Goal: Task Accomplishment & Management: Manage account settings

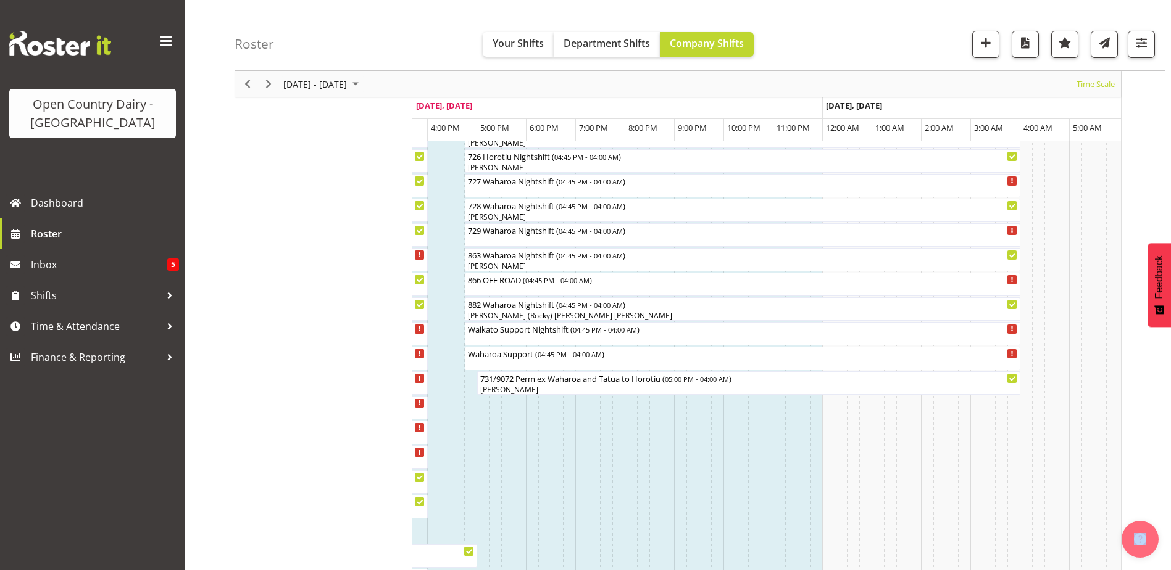
scroll to position [733, 0]
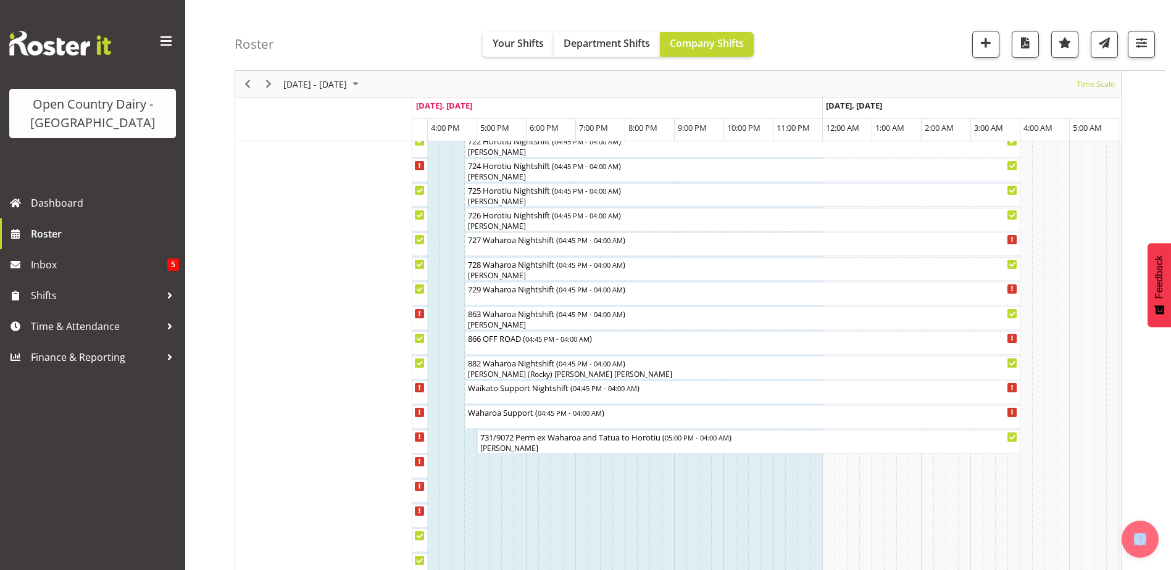
click at [0, 0] on div at bounding box center [0, 0] width 0 height 0
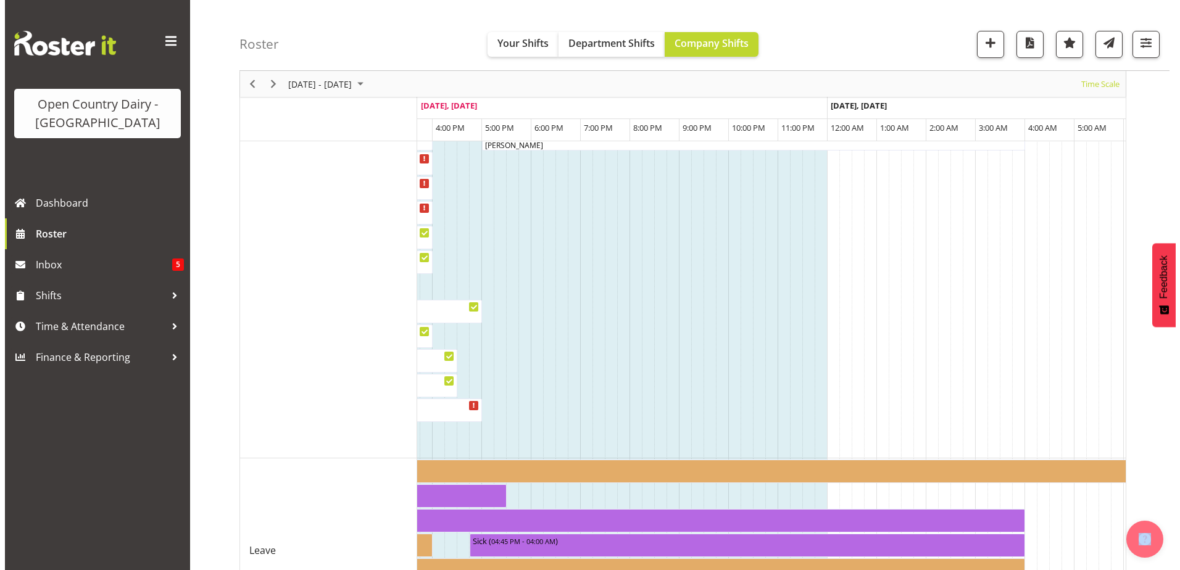
scroll to position [794, 0]
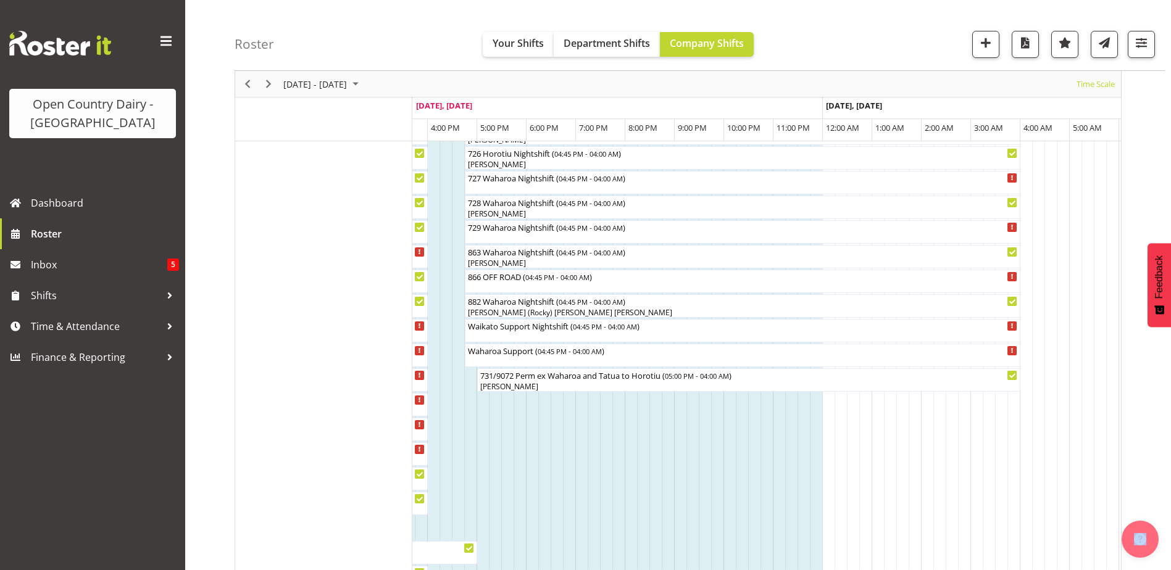
click at [0, 0] on div at bounding box center [0, 0] width 0 height 0
click at [498, 228] on div "729 Waharoa Nightshift ( 04:45 PM - 04:00 AM )" at bounding box center [742, 226] width 551 height 12
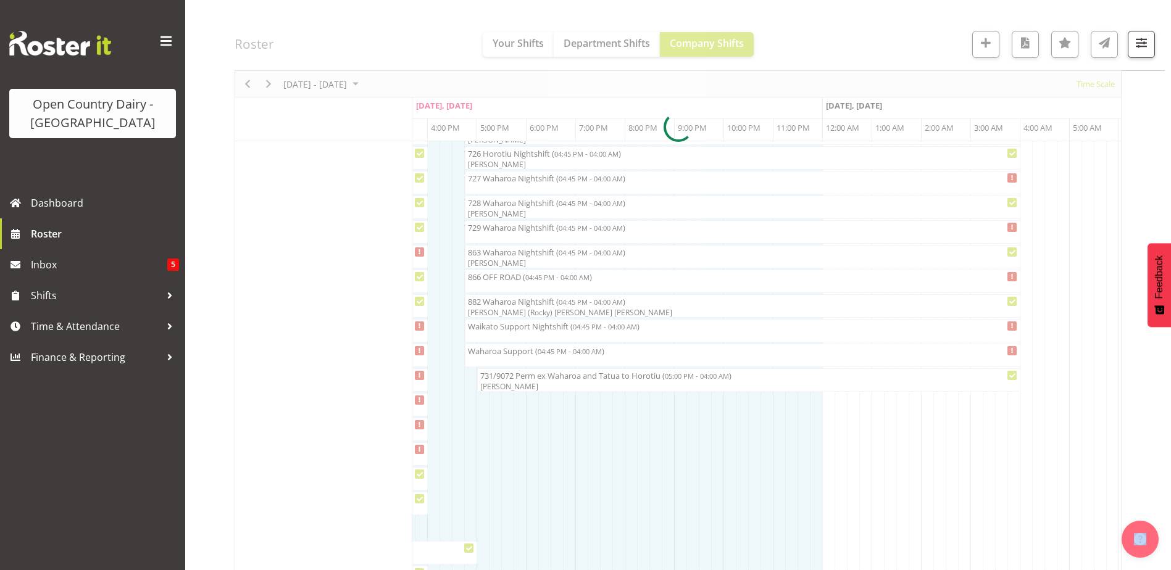
click at [498, 228] on div at bounding box center [678, 126] width 887 height 1591
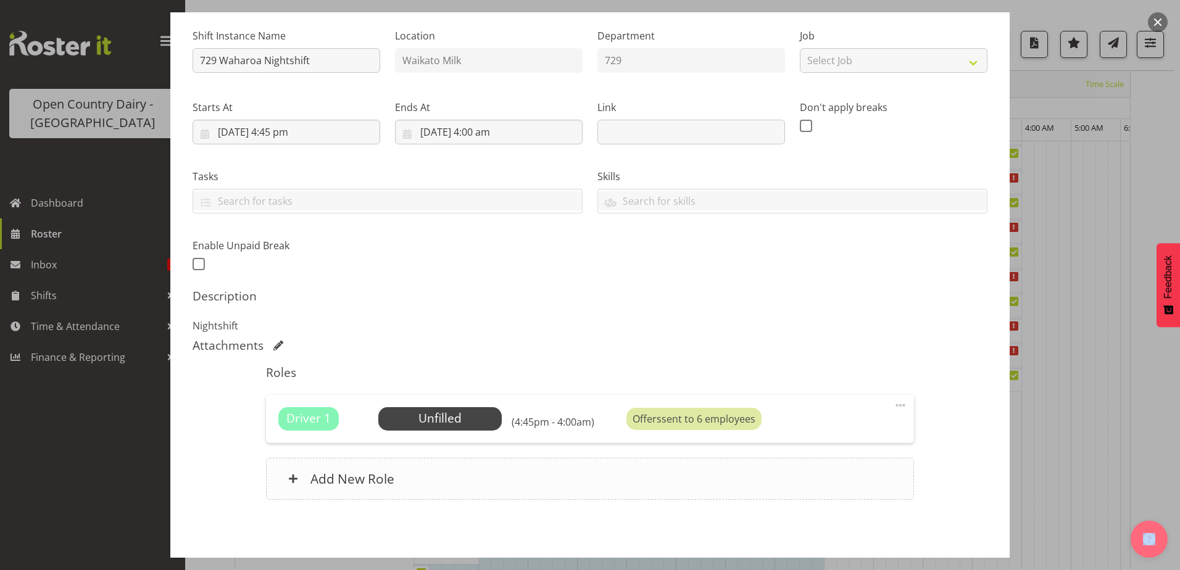
scroll to position [168, 0]
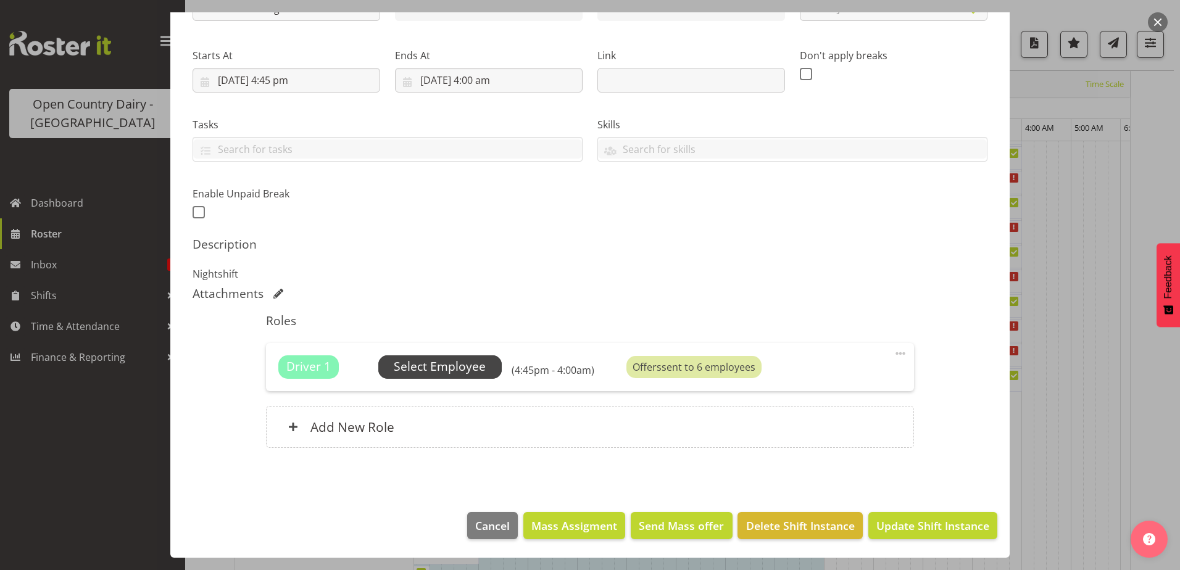
click at [433, 370] on span "Select Employee" at bounding box center [440, 367] width 92 height 18
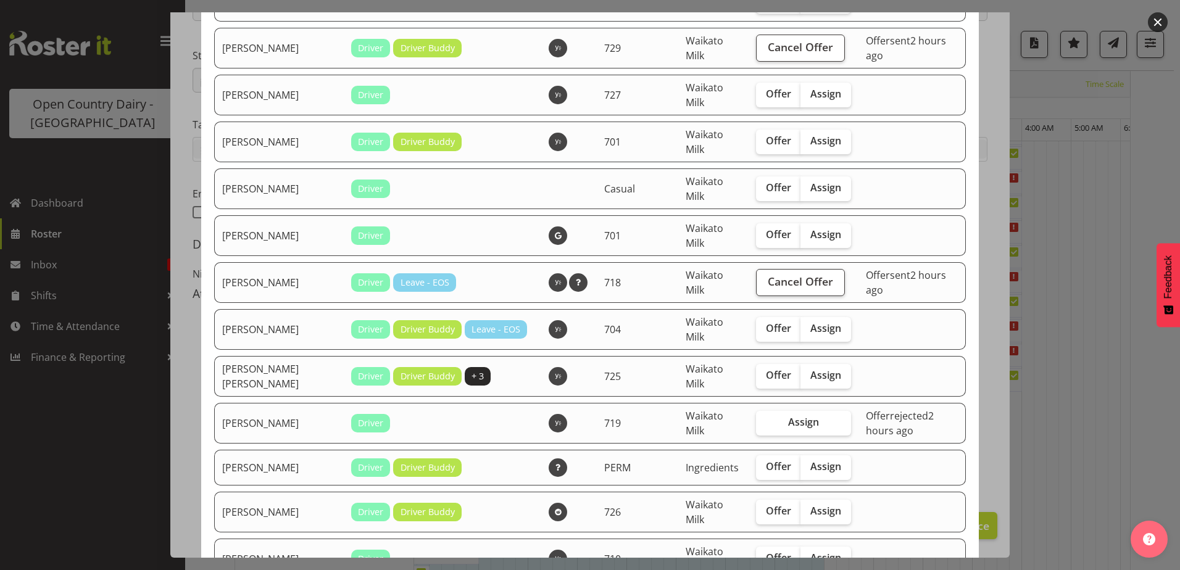
scroll to position [247, 0]
click at [769, 328] on span "Offer" at bounding box center [778, 328] width 25 height 12
click at [764, 328] on input "Offer" at bounding box center [760, 328] width 8 height 8
checkbox input "true"
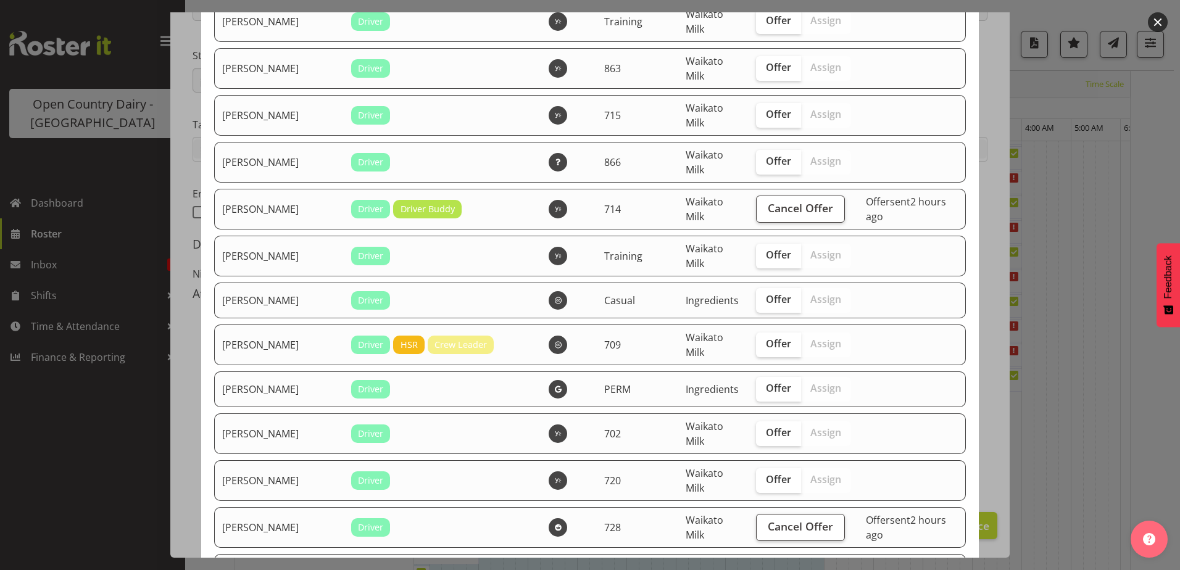
scroll to position [988, 0]
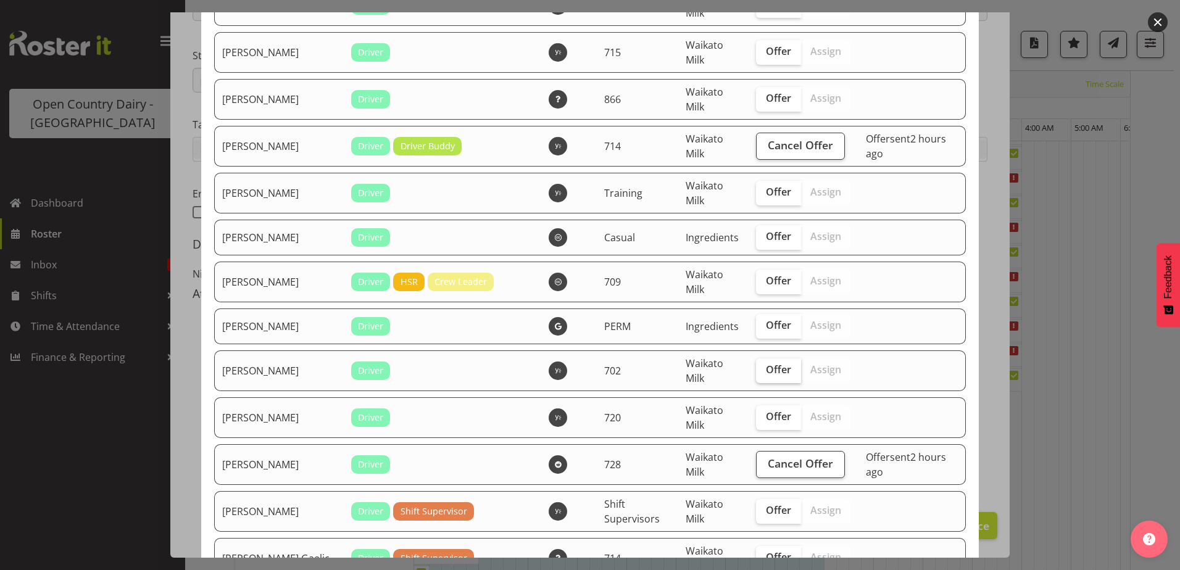
click at [766, 373] on span "Offer" at bounding box center [778, 370] width 25 height 12
click at [756, 373] on input "Offer" at bounding box center [760, 370] width 8 height 8
checkbox input "true"
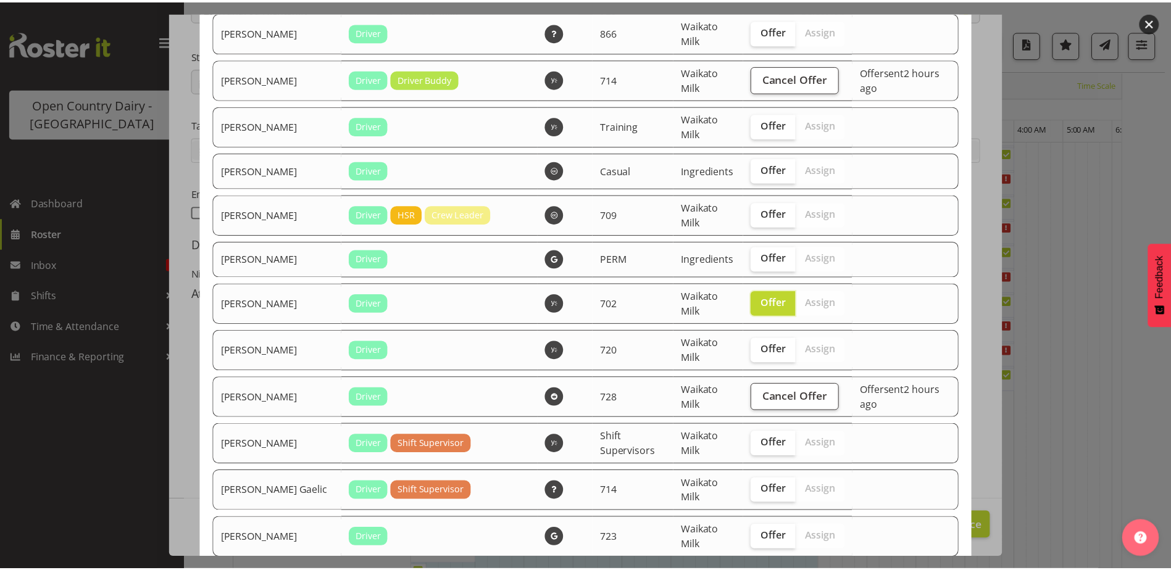
scroll to position [1173, 0]
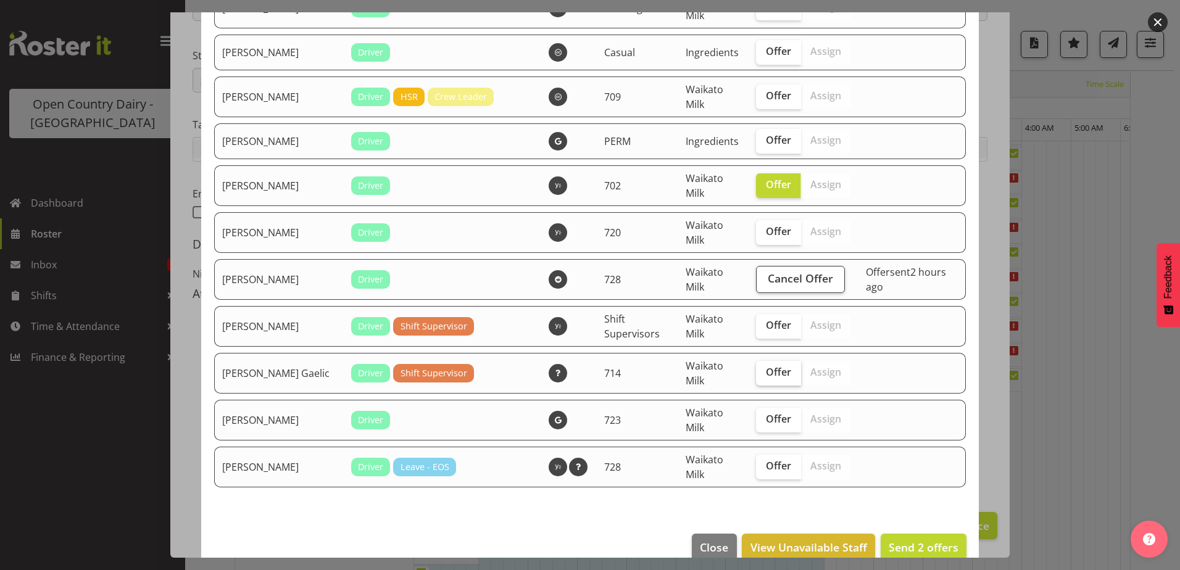
click at [768, 375] on span "Offer" at bounding box center [778, 372] width 25 height 12
click at [764, 375] on input "Offer" at bounding box center [760, 373] width 8 height 8
checkbox input "true"
click at [775, 470] on span "Offer" at bounding box center [778, 466] width 25 height 12
click at [764, 470] on input "Offer" at bounding box center [760, 466] width 8 height 8
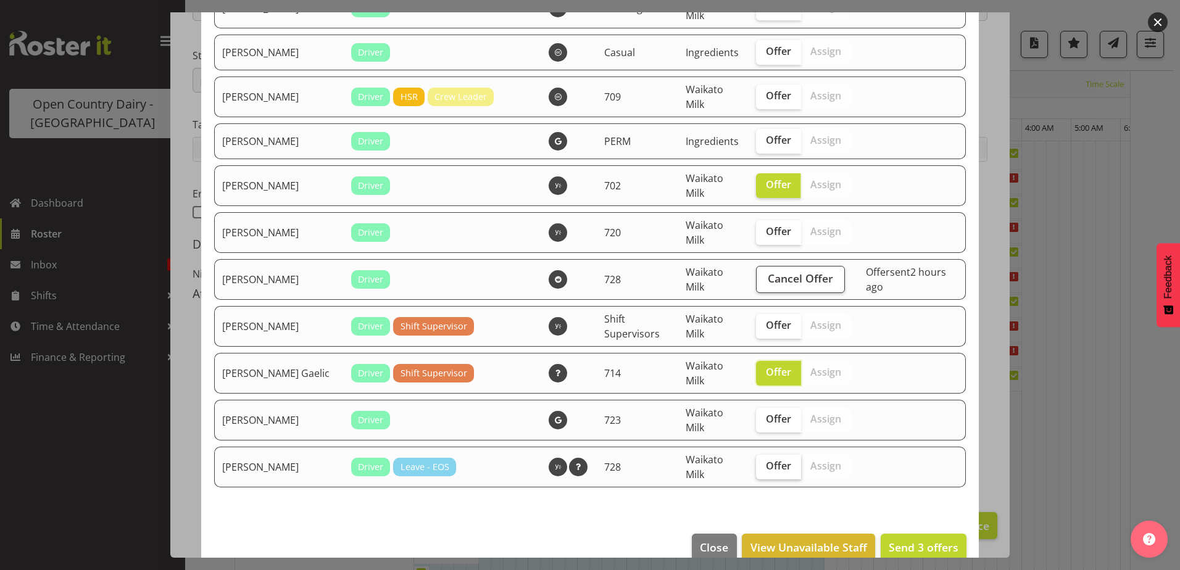
checkbox input "true"
click at [895, 548] on span "Send 4 offers" at bounding box center [924, 547] width 70 height 15
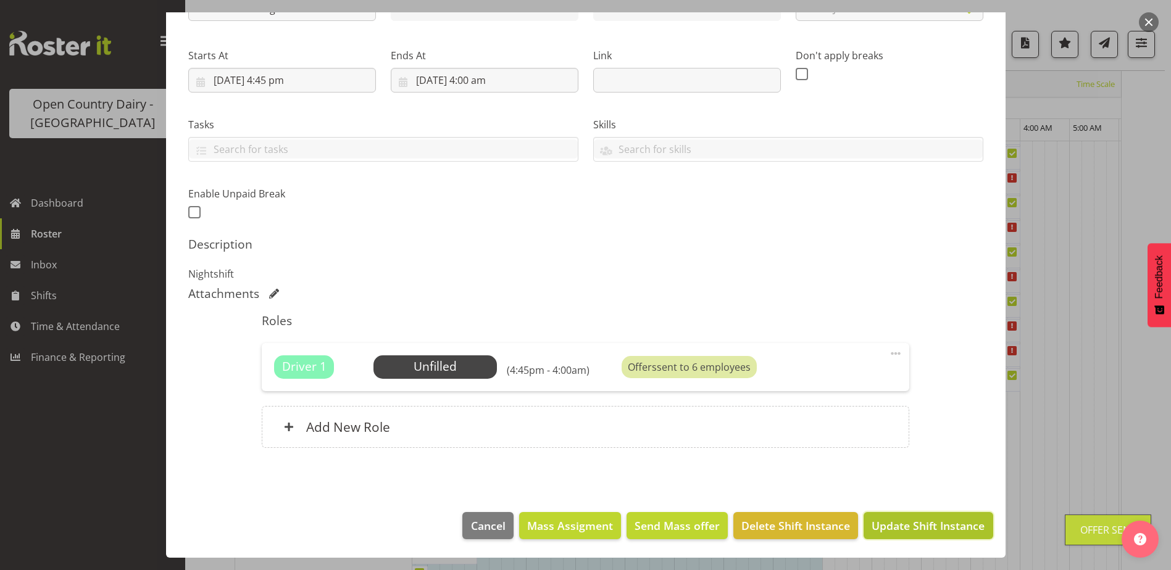
click at [928, 530] on span "Update Shift Instance" at bounding box center [928, 526] width 113 height 16
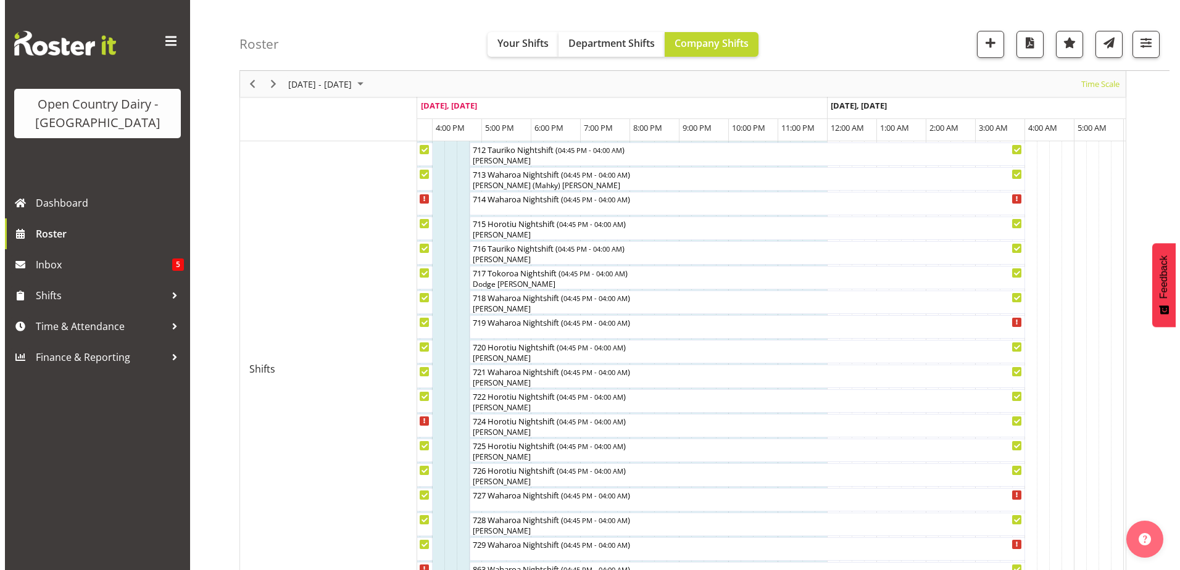
scroll to position [596, 0]
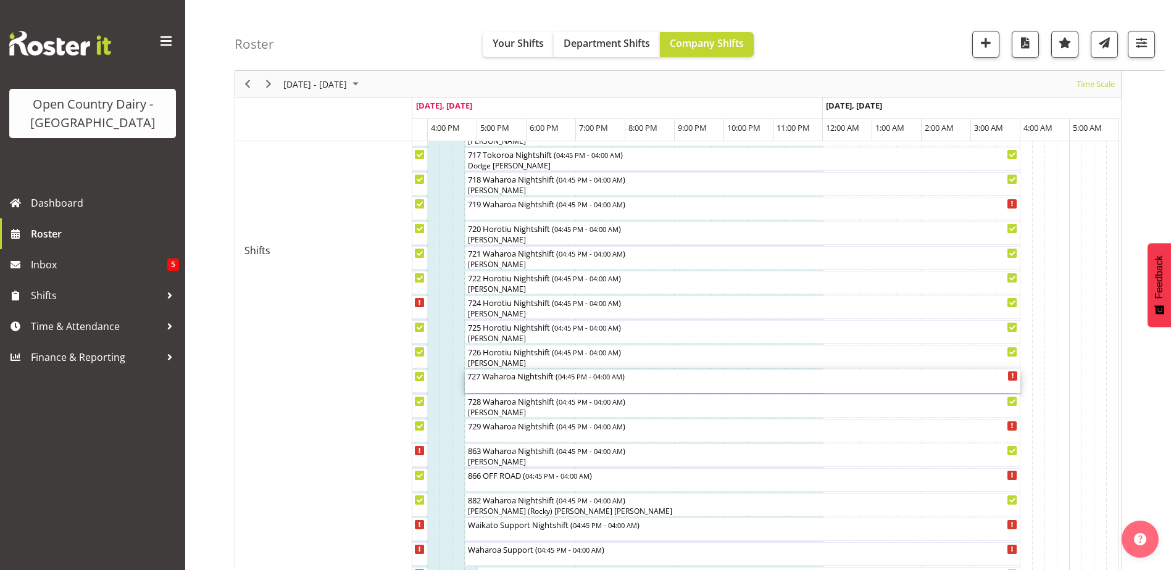
click at [490, 385] on div "727 Waharoa Nightshift ( 04:45 PM - 04:00 AM )" at bounding box center [742, 381] width 551 height 23
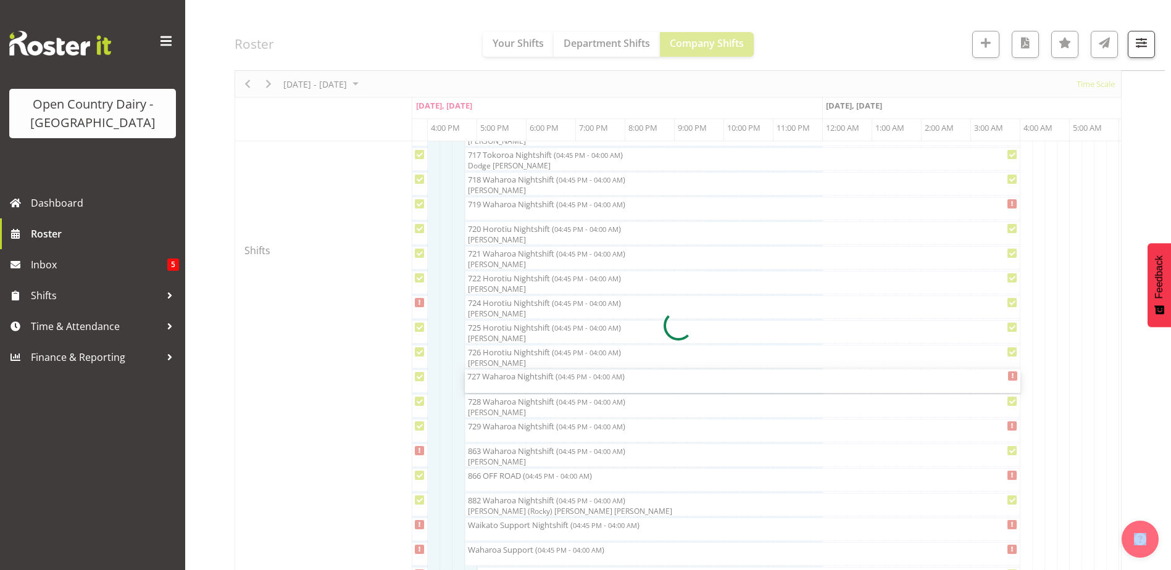
click at [490, 385] on div at bounding box center [678, 325] width 887 height 1591
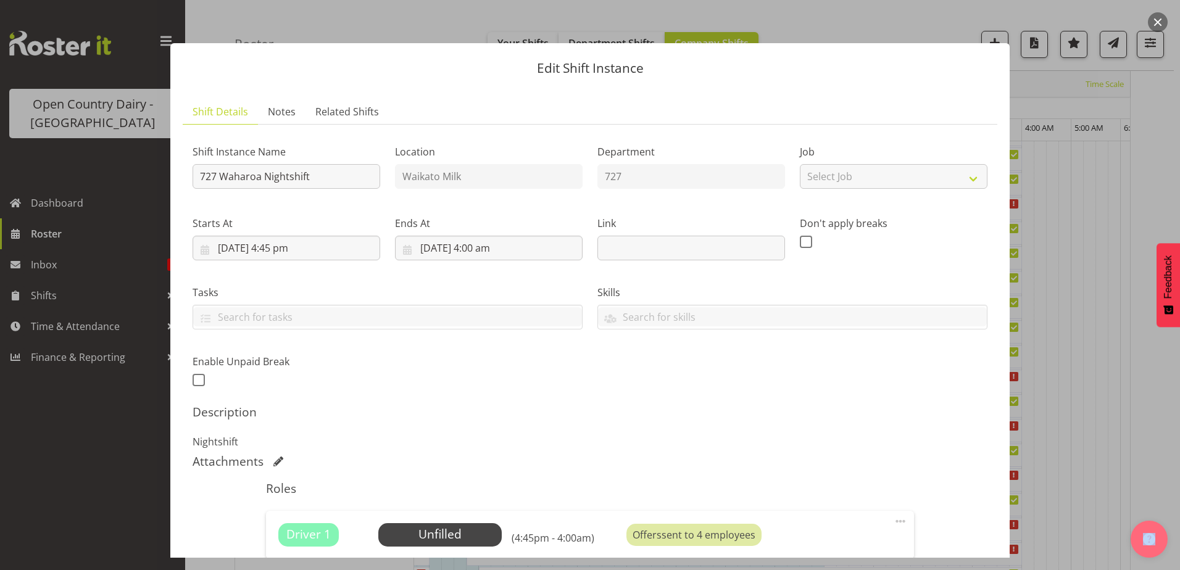
scroll to position [168, 0]
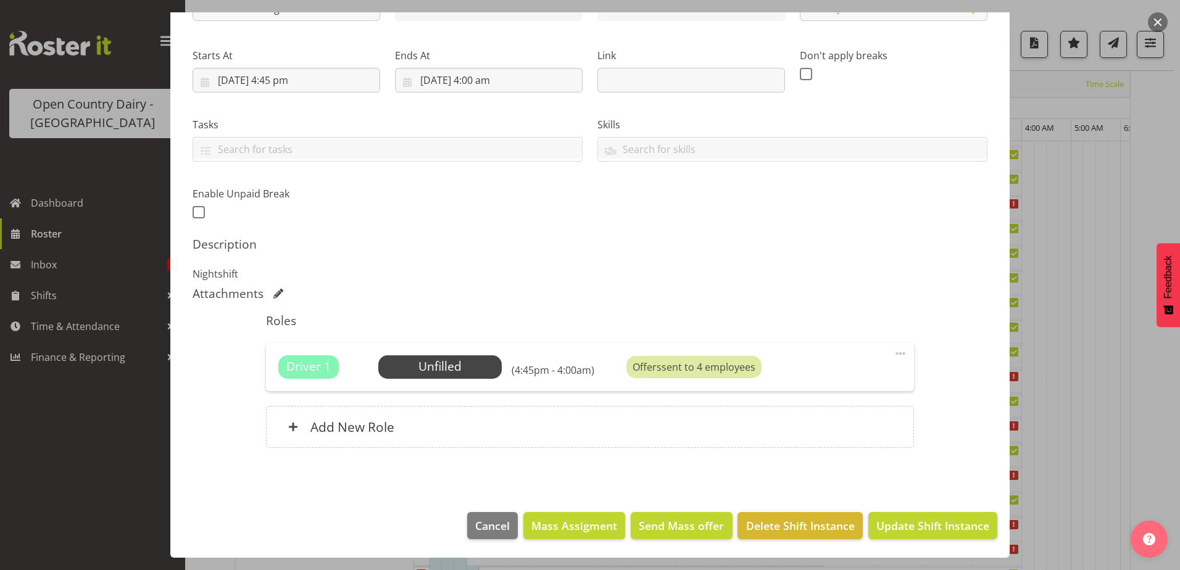
click at [801, 373] on div "Driver 1 Unfilled Select Employee (4:45pm - 4:00am) Offers sent to 4 employees" at bounding box center [589, 367] width 623 height 23
click at [709, 374] on div "Offers sent to 4 employees" at bounding box center [694, 367] width 135 height 22
click at [604, 370] on div "Driver 1 Unfilled Select Employee (4:45pm - 4:00am) Offers sent to 4 employees" at bounding box center [589, 367] width 623 height 23
click at [427, 373] on span "Select Employee" at bounding box center [440, 367] width 92 height 18
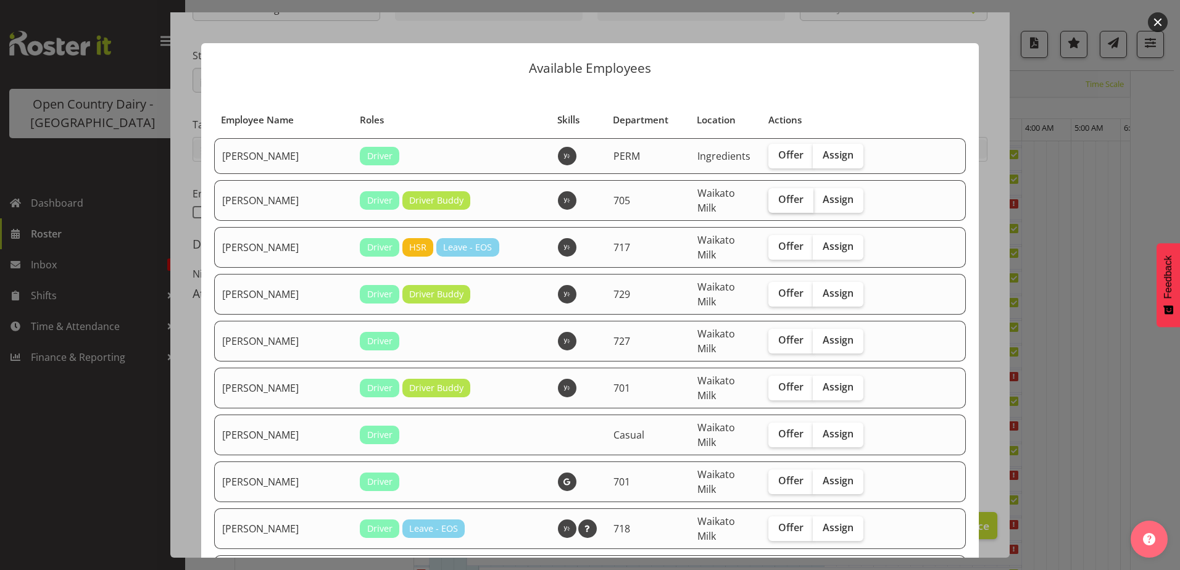
click at [778, 202] on span "Offer" at bounding box center [790, 199] width 25 height 12
click at [769, 202] on input "Offer" at bounding box center [773, 200] width 8 height 8
checkbox input "true"
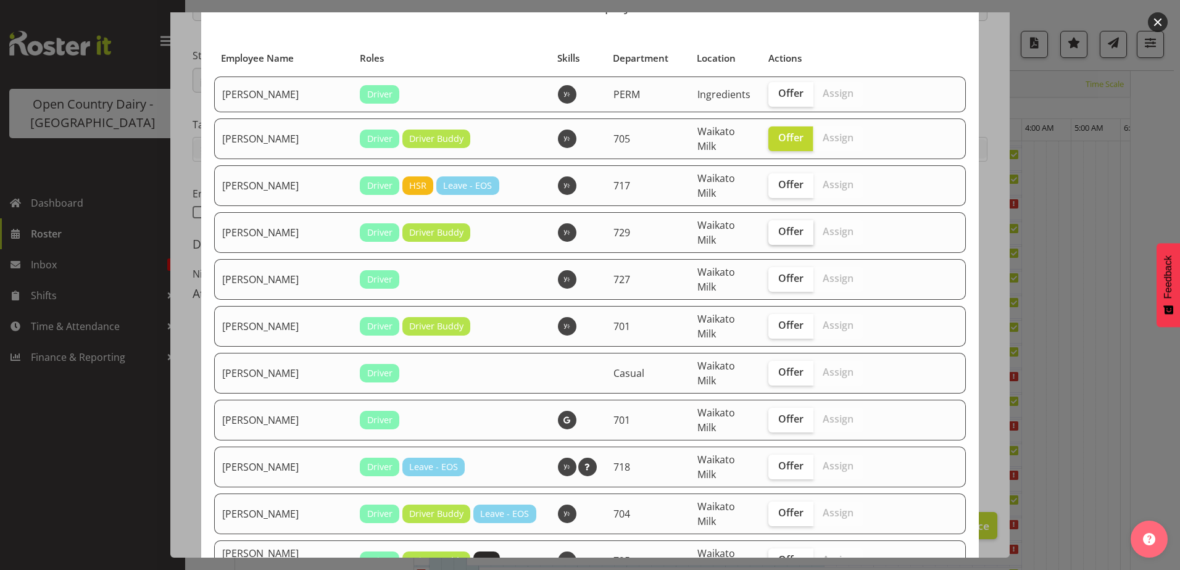
click at [778, 235] on span "Offer" at bounding box center [790, 231] width 25 height 12
click at [770, 235] on input "Offer" at bounding box center [773, 232] width 8 height 8
checkbox input "true"
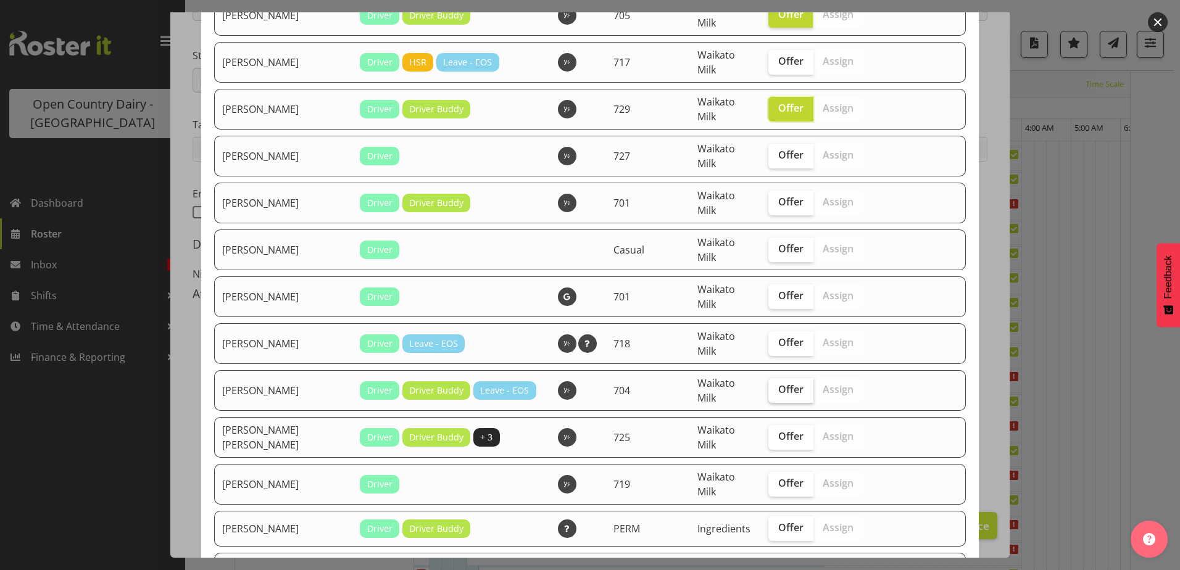
click at [778, 393] on span "Offer" at bounding box center [790, 389] width 25 height 12
click at [770, 393] on input "Offer" at bounding box center [773, 390] width 8 height 8
checkbox input "true"
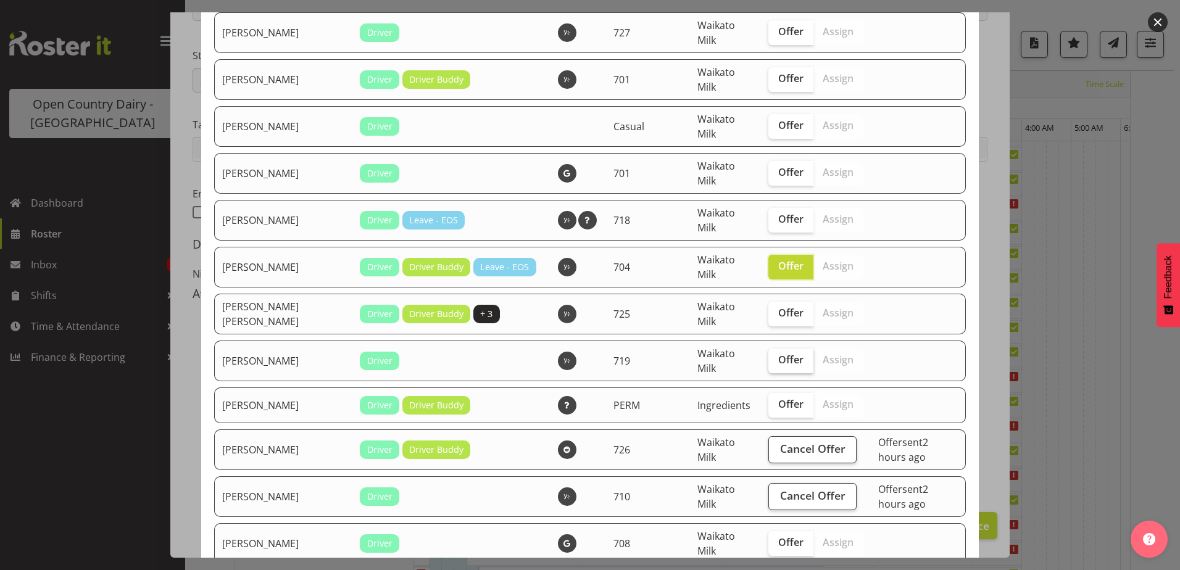
click at [778, 364] on span "Offer" at bounding box center [790, 360] width 25 height 12
click at [769, 364] on input "Offer" at bounding box center [773, 360] width 8 height 8
checkbox input "true"
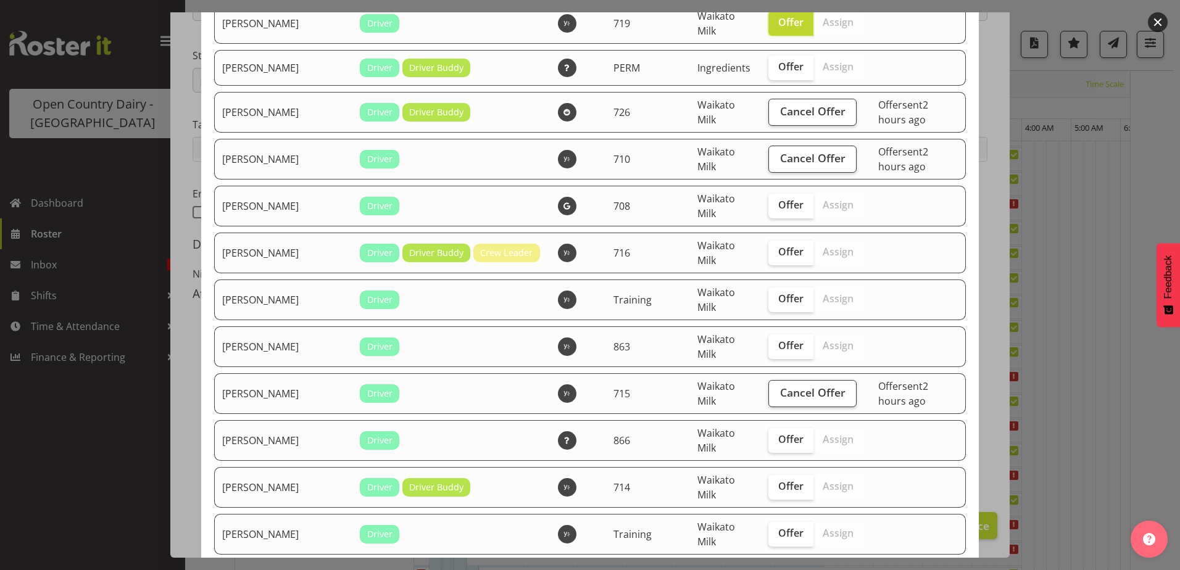
scroll to position [741, 0]
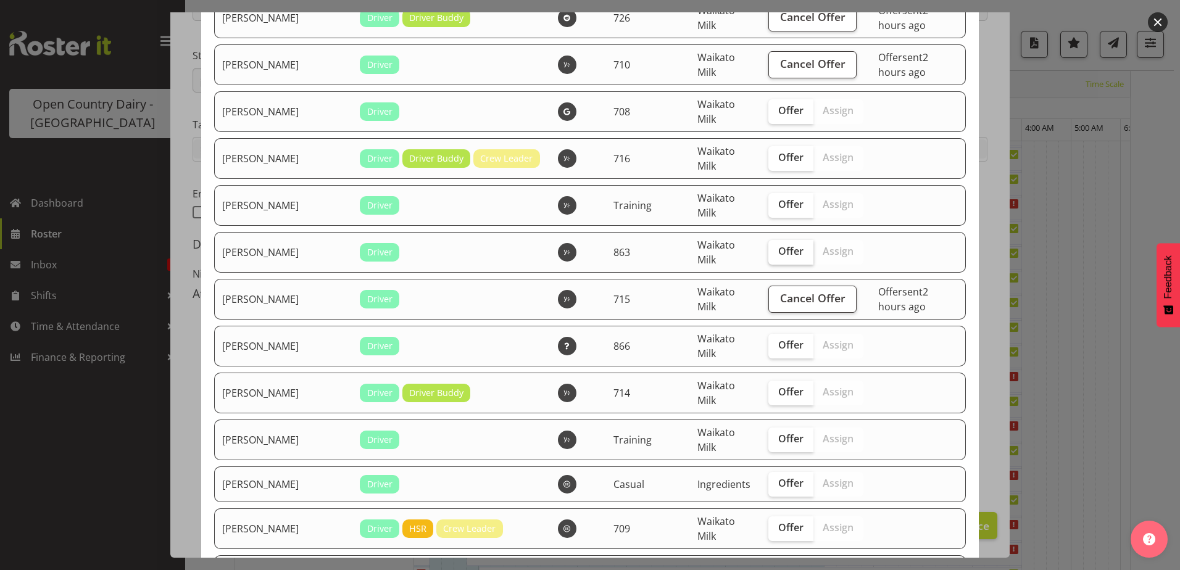
click at [778, 257] on span "Offer" at bounding box center [790, 251] width 25 height 12
click at [769, 256] on input "Offer" at bounding box center [773, 252] width 8 height 8
checkbox input "true"
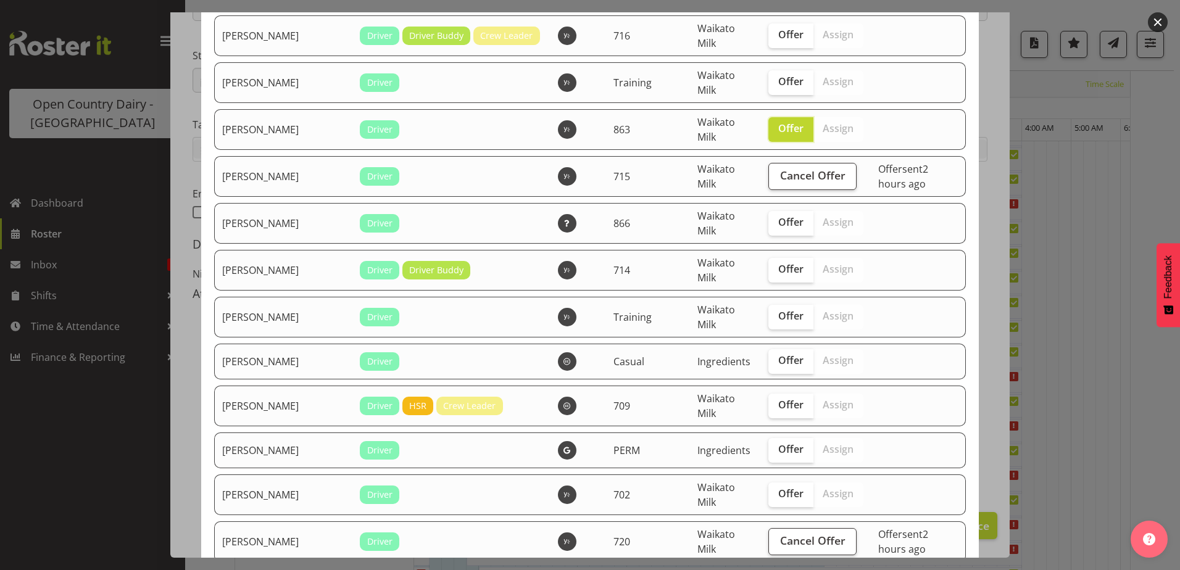
scroll to position [864, 0]
click at [780, 267] on span "Offer" at bounding box center [790, 268] width 25 height 12
click at [777, 267] on input "Offer" at bounding box center [773, 269] width 8 height 8
checkbox input "true"
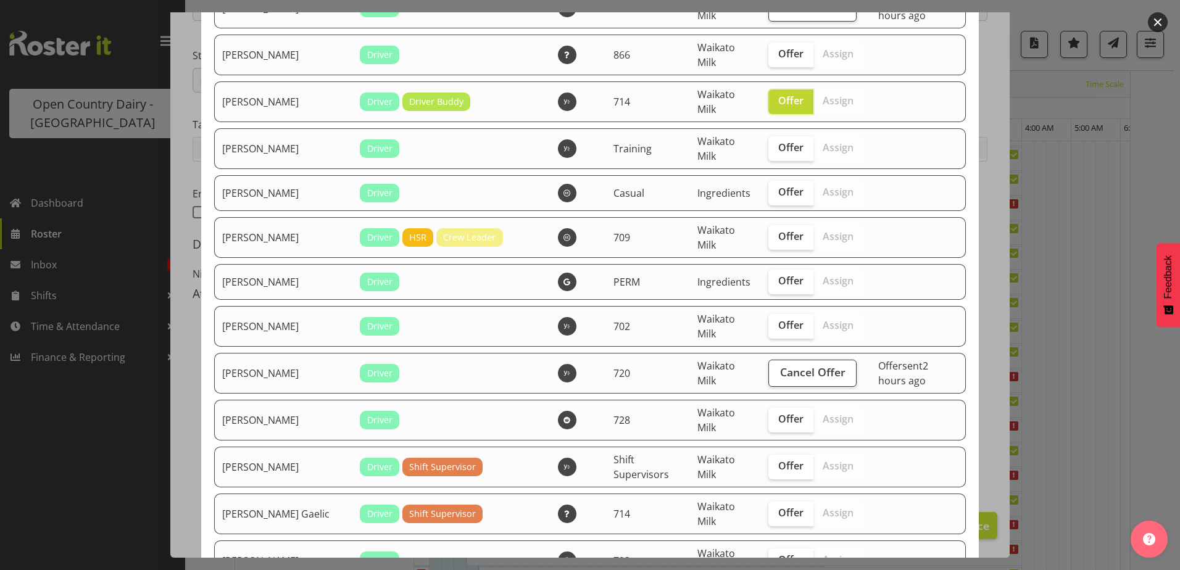
scroll to position [1049, 0]
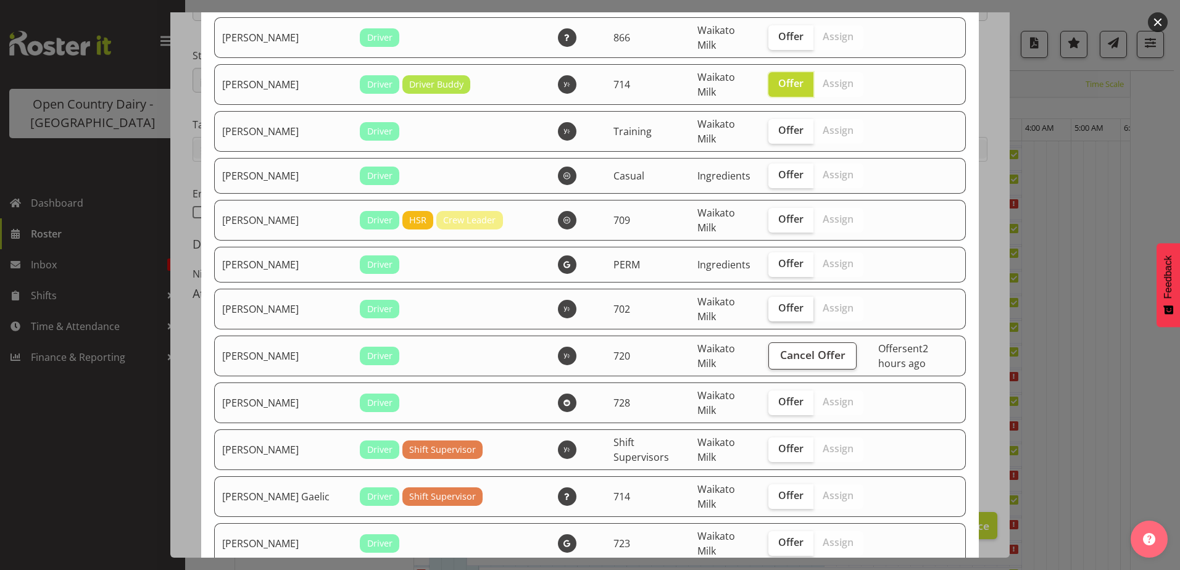
click at [778, 310] on span "Offer" at bounding box center [790, 308] width 25 height 12
click at [771, 310] on input "Offer" at bounding box center [773, 308] width 8 height 8
checkbox input "true"
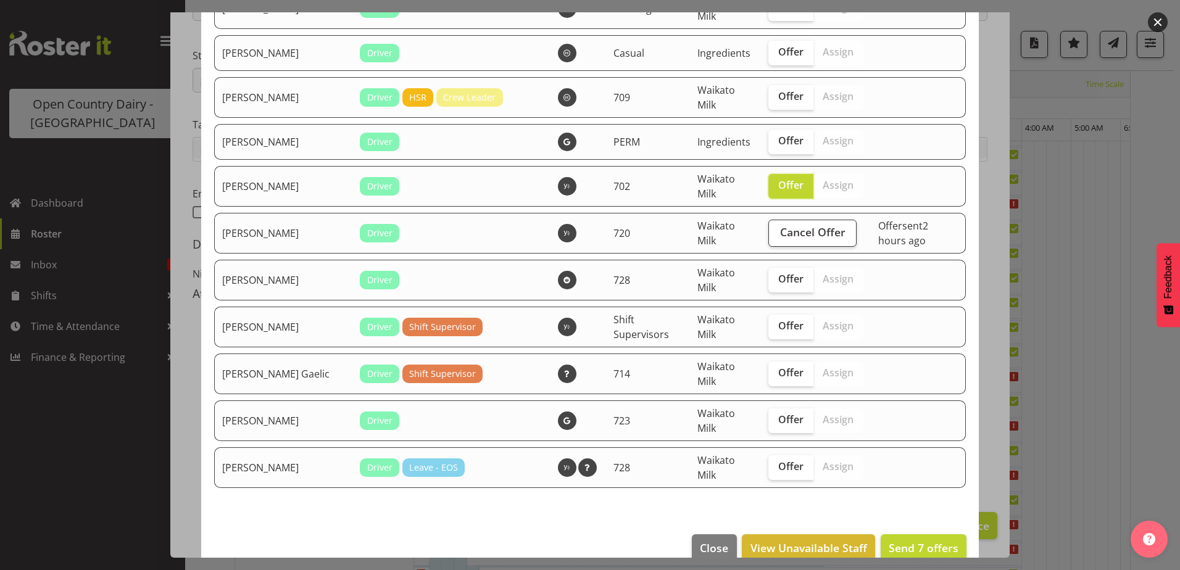
scroll to position [1173, 0]
click at [778, 280] on span "Offer" at bounding box center [790, 278] width 25 height 12
click at [769, 280] on input "Offer" at bounding box center [773, 279] width 8 height 8
checkbox input "true"
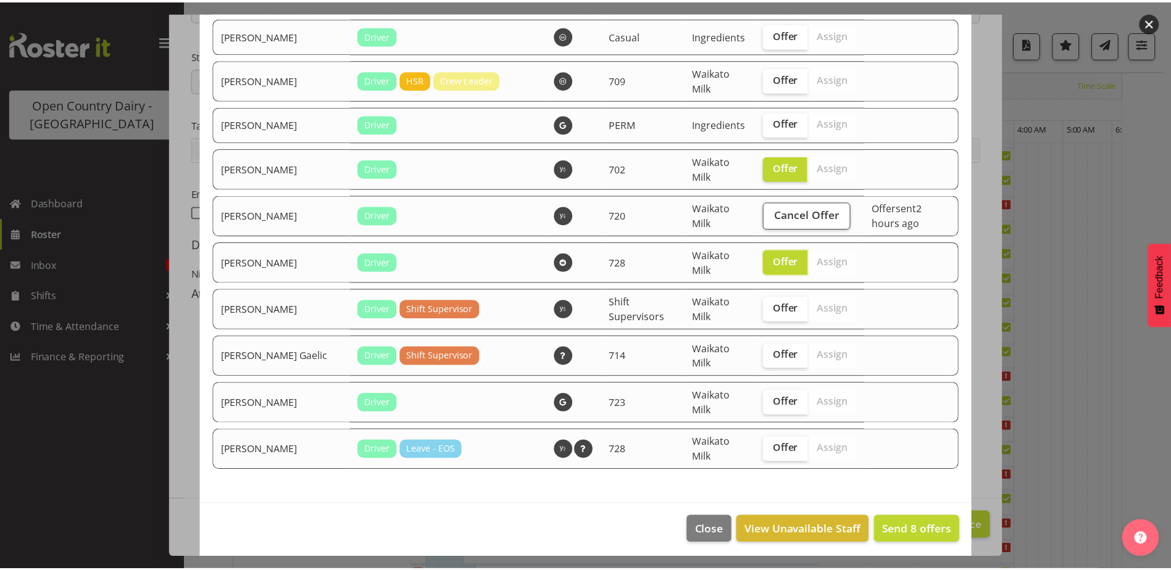
scroll to position [1194, 0]
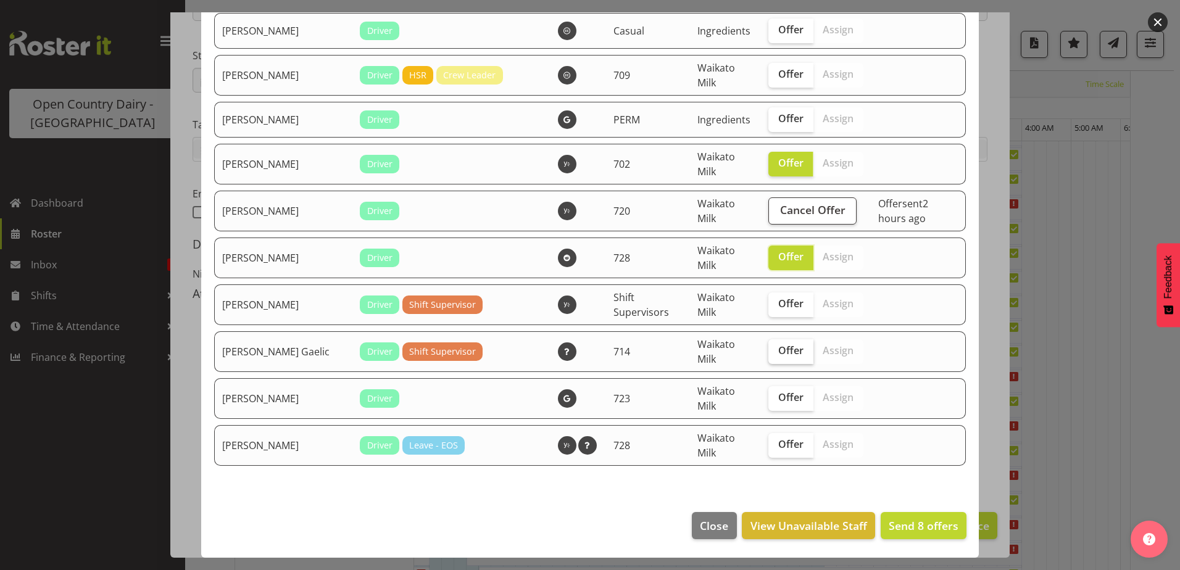
click at [778, 349] on span "Offer" at bounding box center [790, 350] width 25 height 12
click at [773, 349] on input "Offer" at bounding box center [773, 351] width 8 height 8
checkbox input "true"
click at [778, 444] on span "Offer" at bounding box center [790, 444] width 25 height 12
click at [770, 444] on input "Offer" at bounding box center [773, 445] width 8 height 8
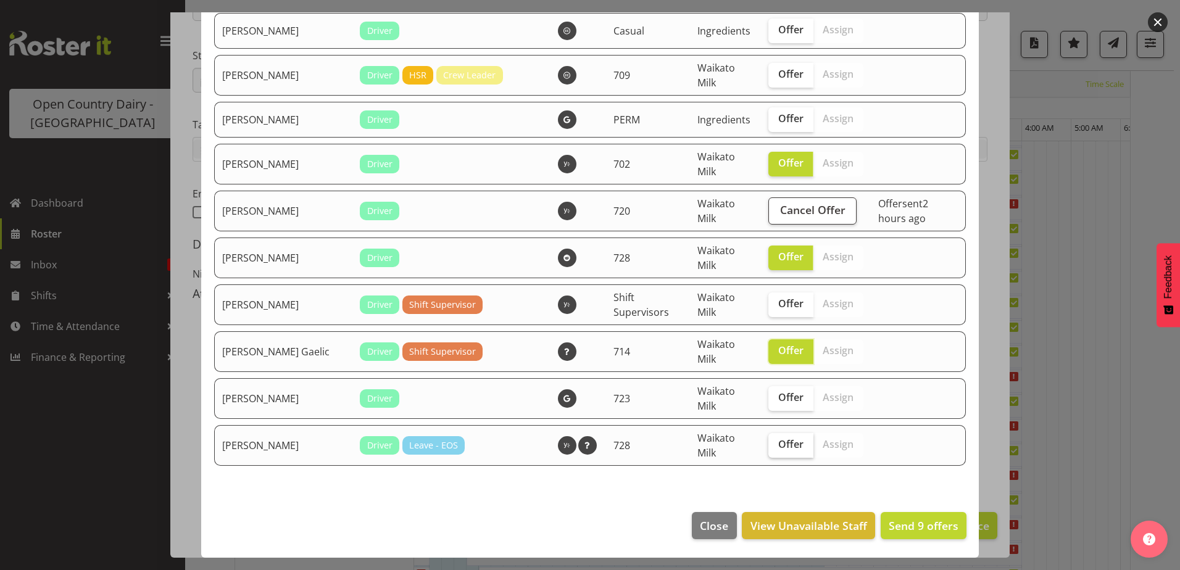
checkbox input "true"
click at [893, 527] on span "Send 10 offers" at bounding box center [921, 526] width 76 height 15
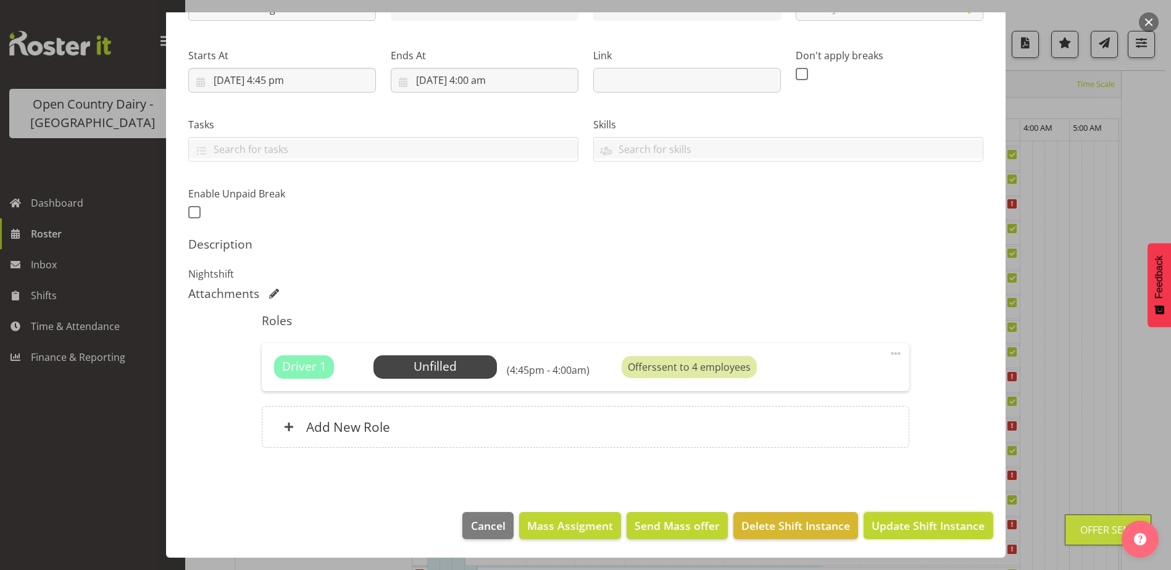
click at [889, 531] on span "Update Shift Instance" at bounding box center [928, 526] width 113 height 16
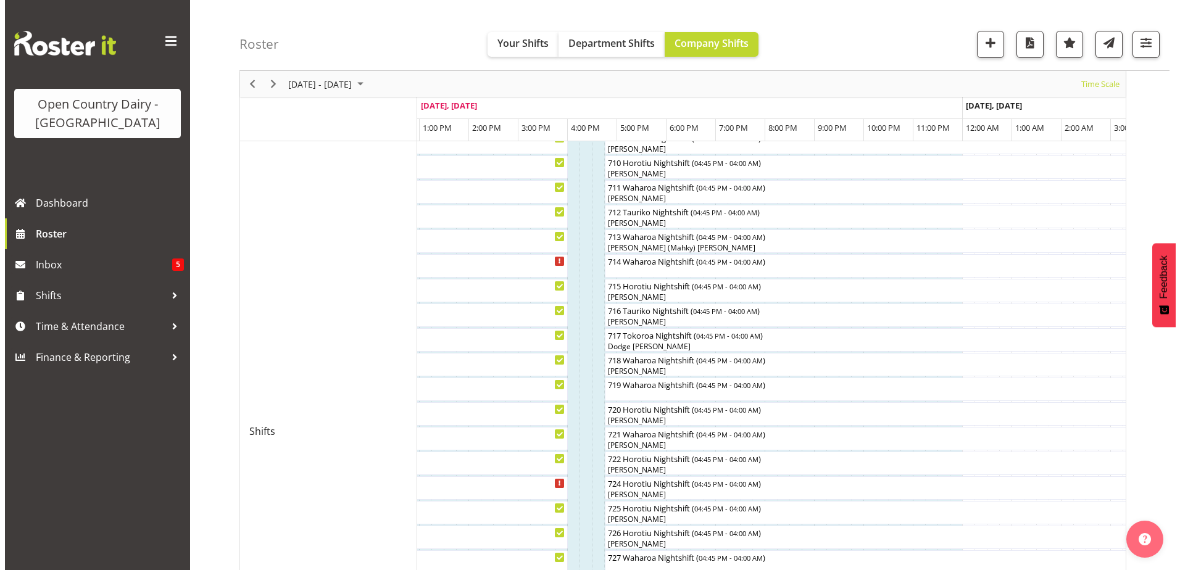
scroll to position [432, 0]
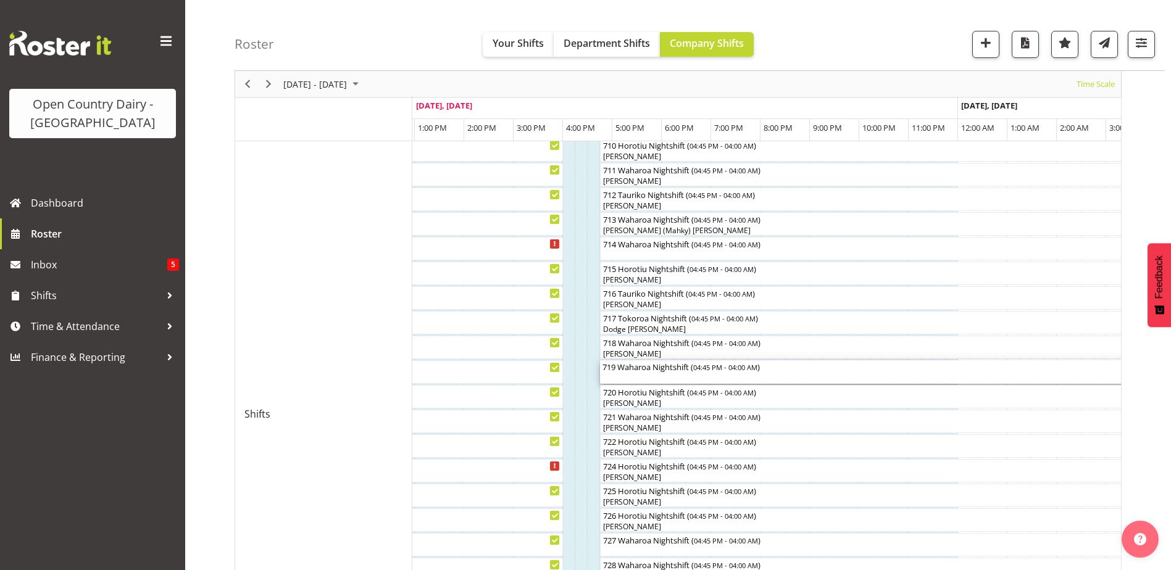
click at [622, 377] on div "719 Waharoa Nightshift ( 04:45 PM - 04:00 AM )" at bounding box center [877, 371] width 551 height 23
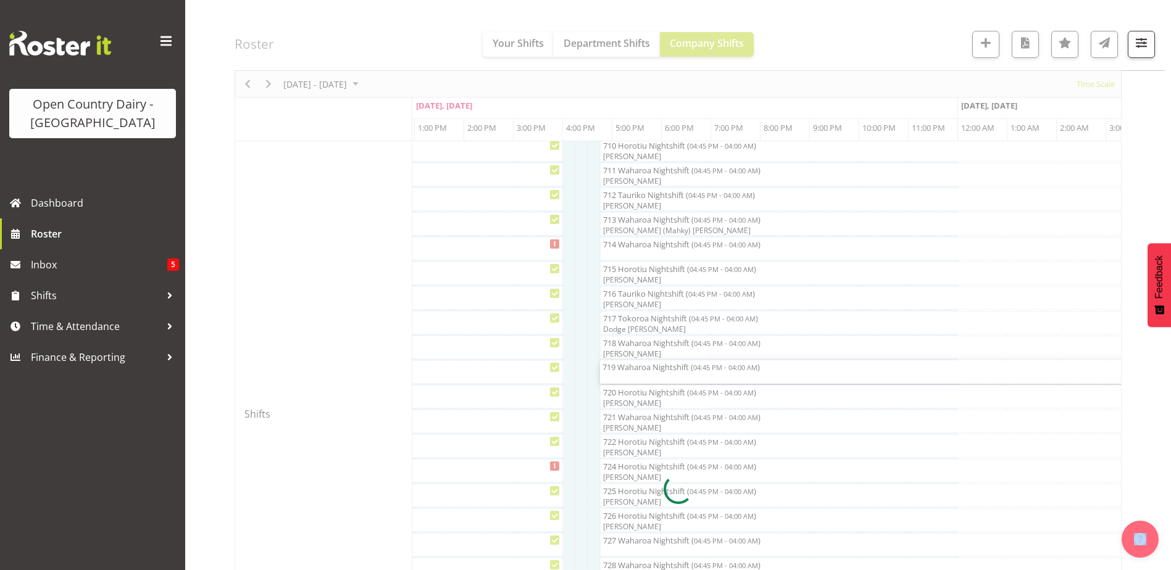
click at [622, 377] on div at bounding box center [678, 489] width 887 height 1591
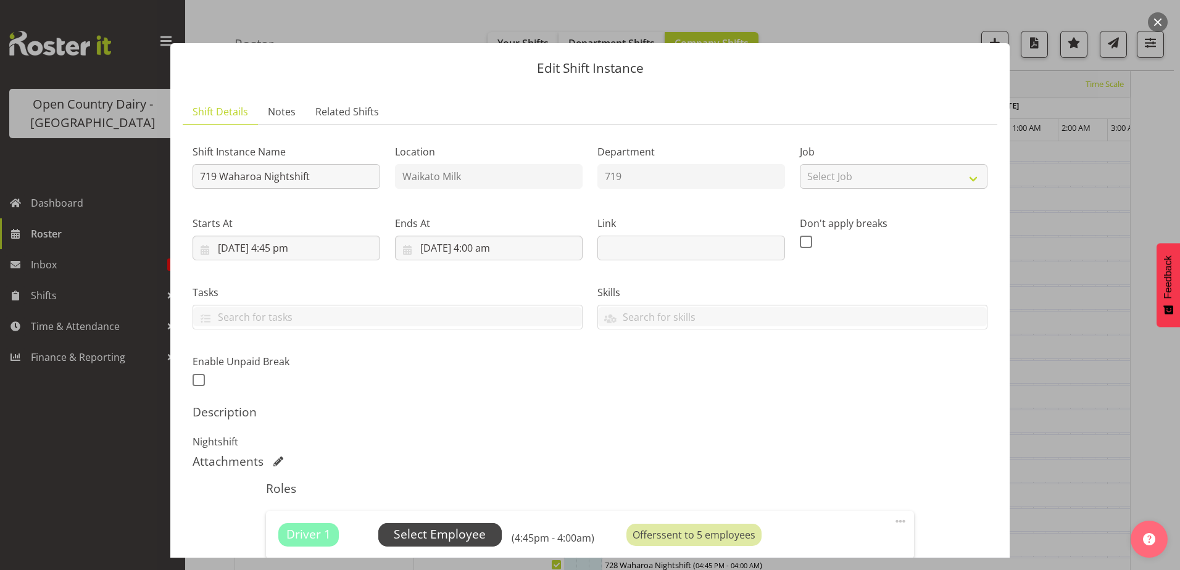
click at [457, 541] on span "Select Employee" at bounding box center [440, 535] width 92 height 18
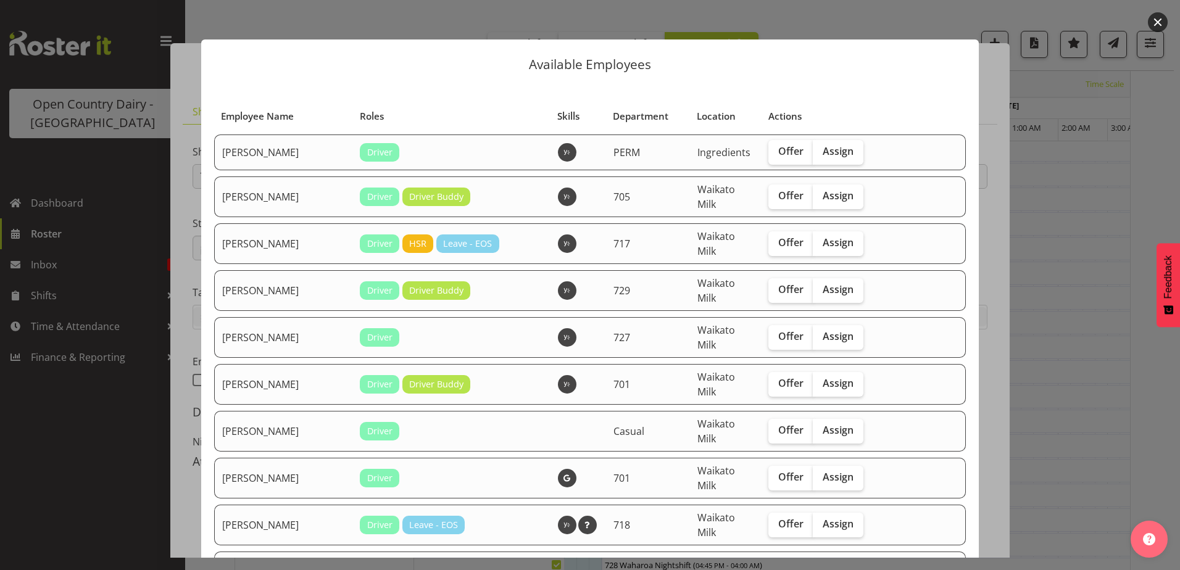
scroll to position [0, 0]
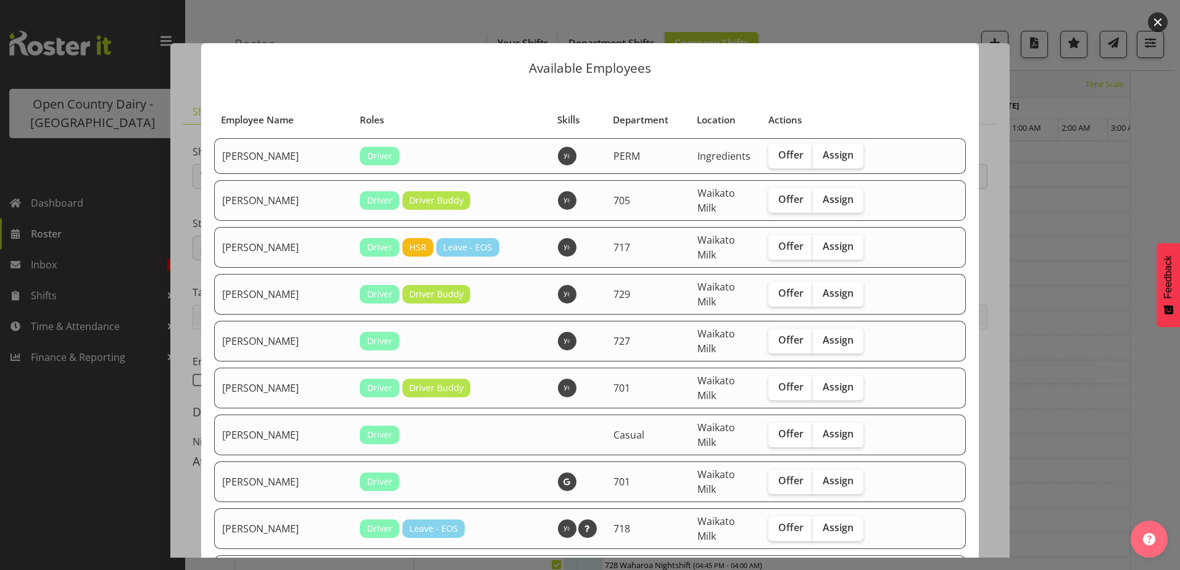
click at [827, 19] on div "Available Employees Employee Name Roles Skills Department Location Actions Amba…" at bounding box center [590, 285] width 802 height 546
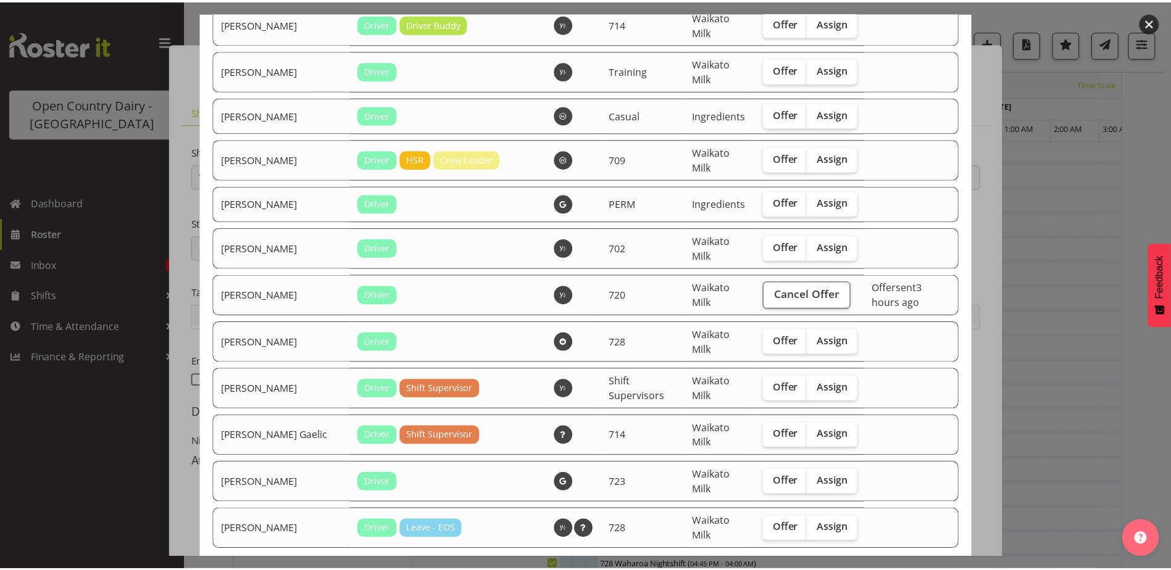
scroll to position [1194, 0]
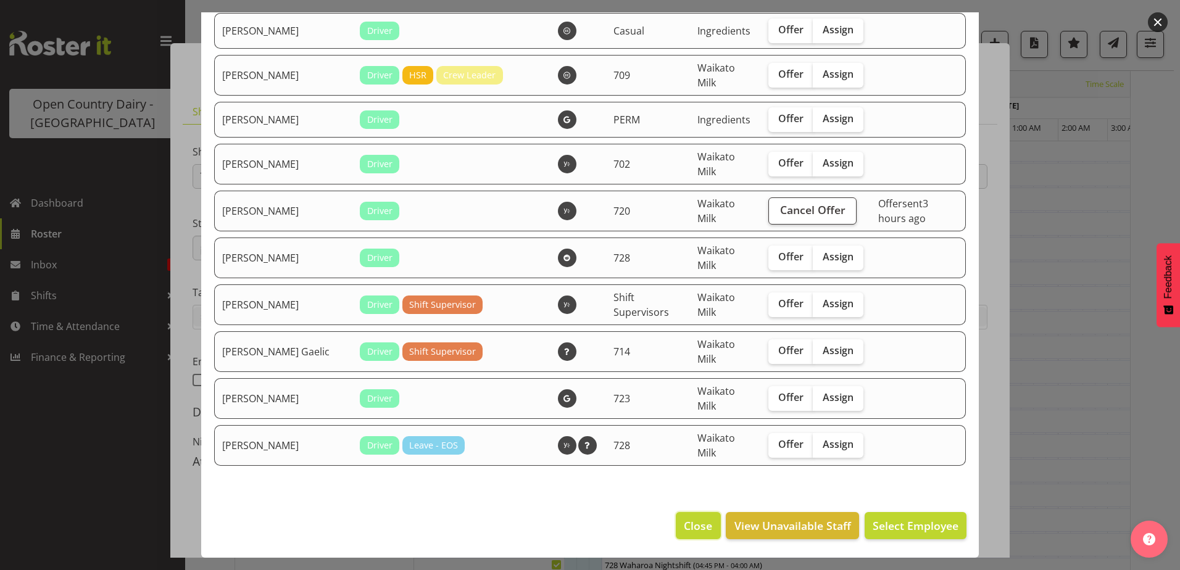
click at [676, 523] on button "Close" at bounding box center [698, 525] width 44 height 27
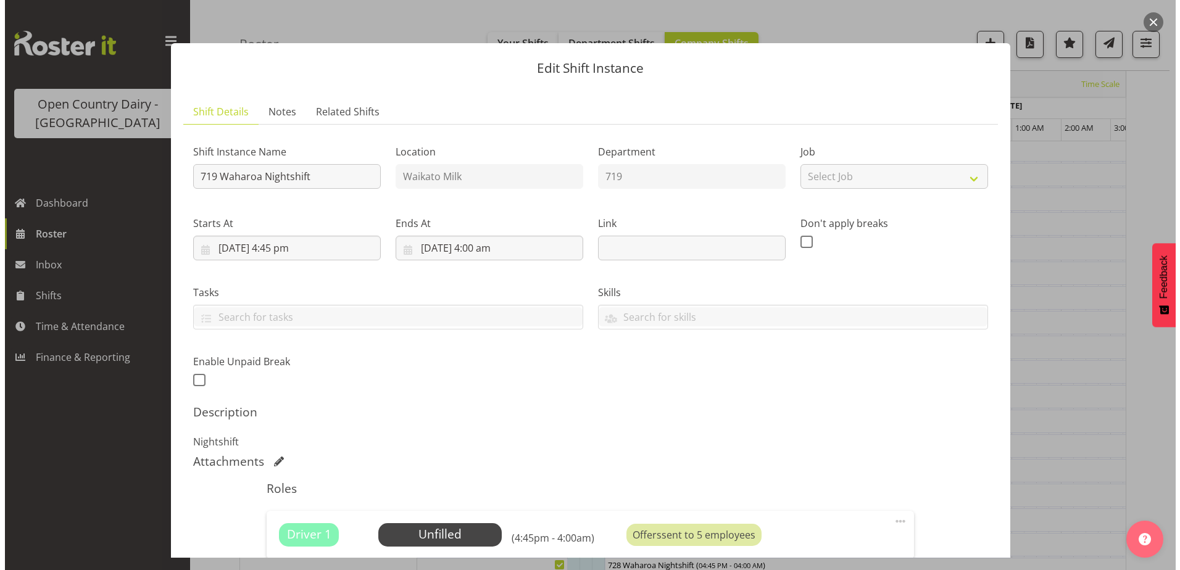
scroll to position [241, 0]
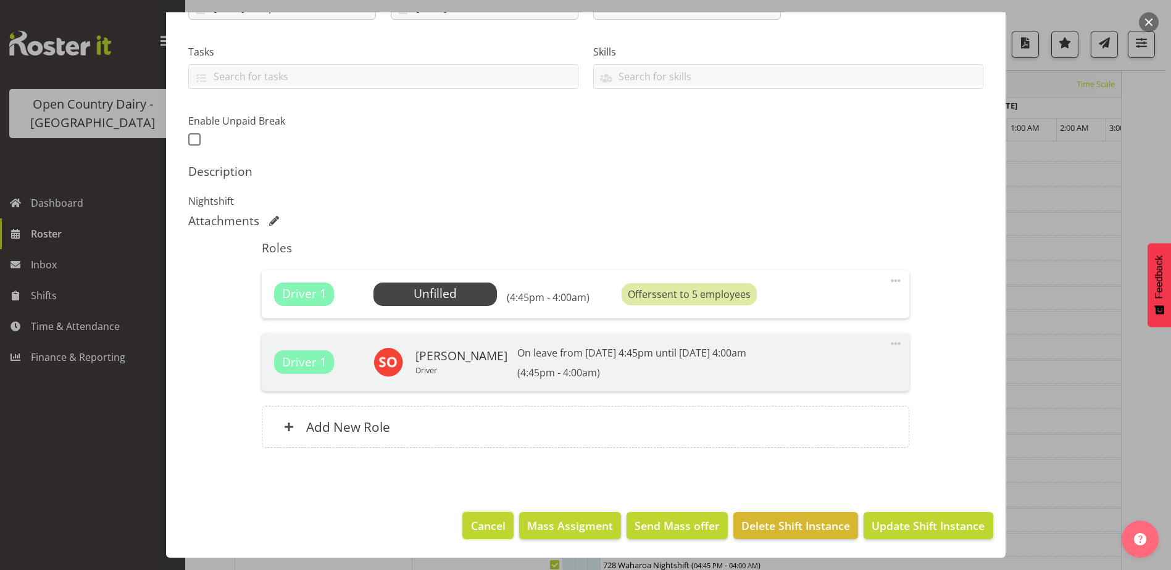
click at [485, 530] on span "Cancel" at bounding box center [488, 526] width 35 height 16
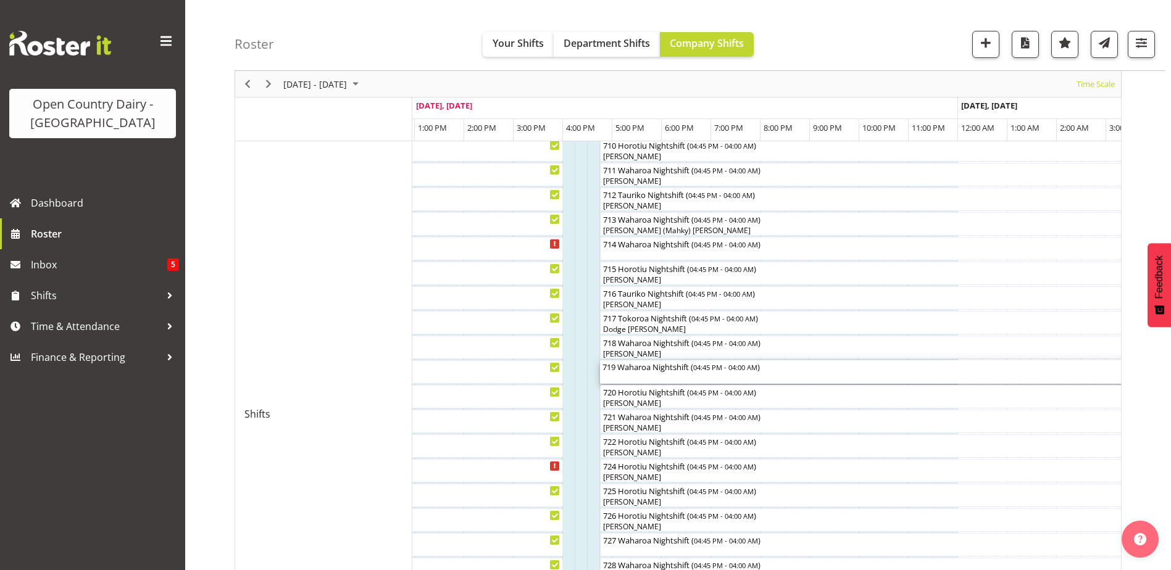
click at [651, 374] on div "719 Waharoa Nightshift ( 04:45 PM - 04:00 AM )" at bounding box center [877, 371] width 551 height 23
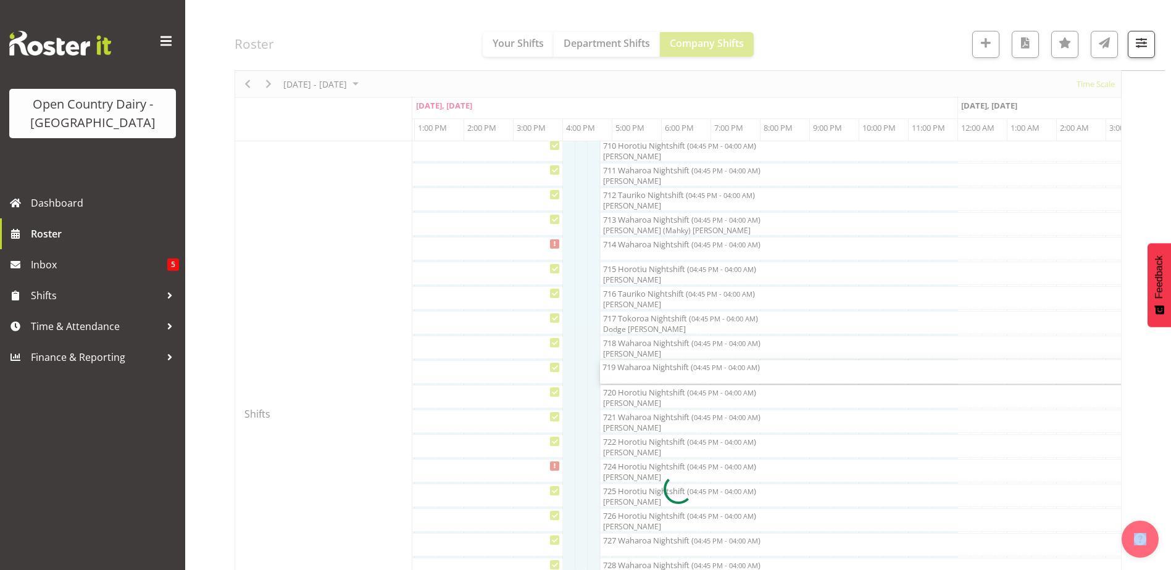
click at [651, 373] on div at bounding box center [678, 489] width 887 height 1591
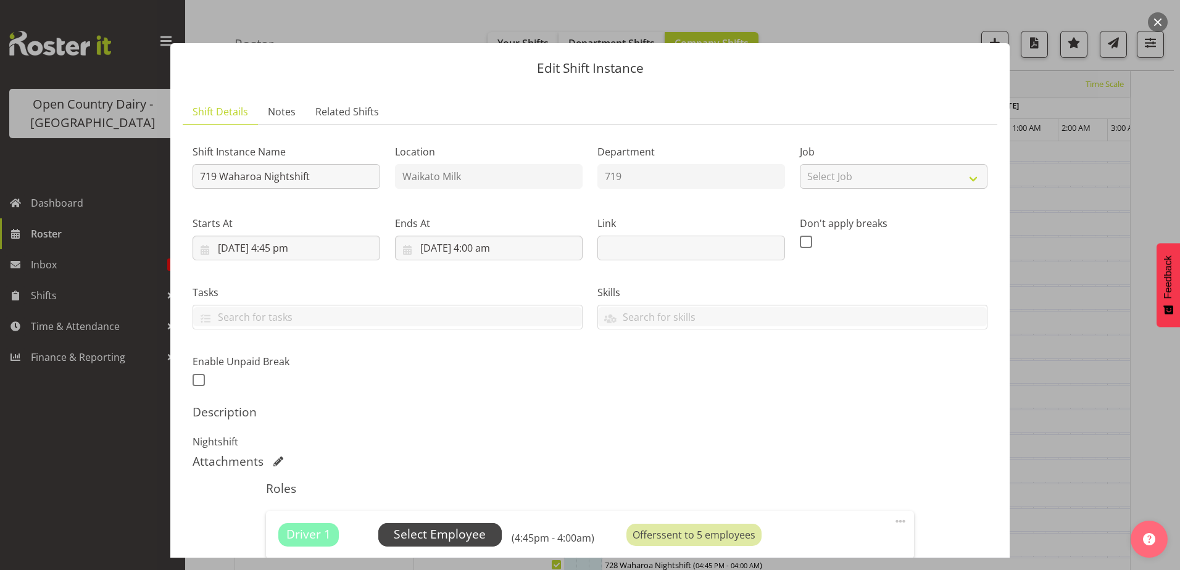
click at [476, 537] on span "Select Employee" at bounding box center [440, 535] width 92 height 18
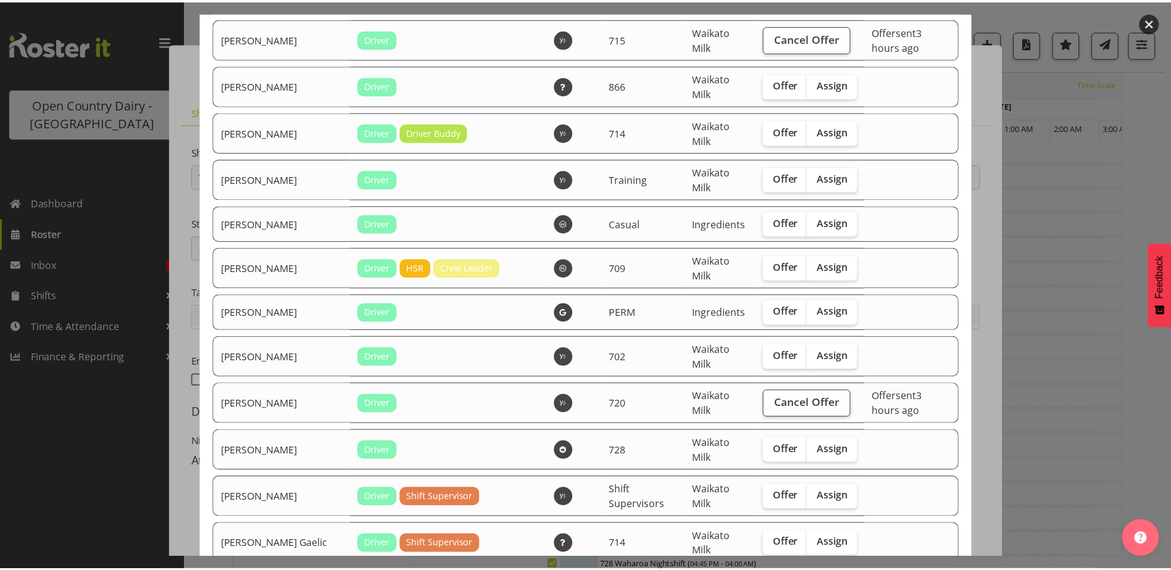
scroll to position [1111, 0]
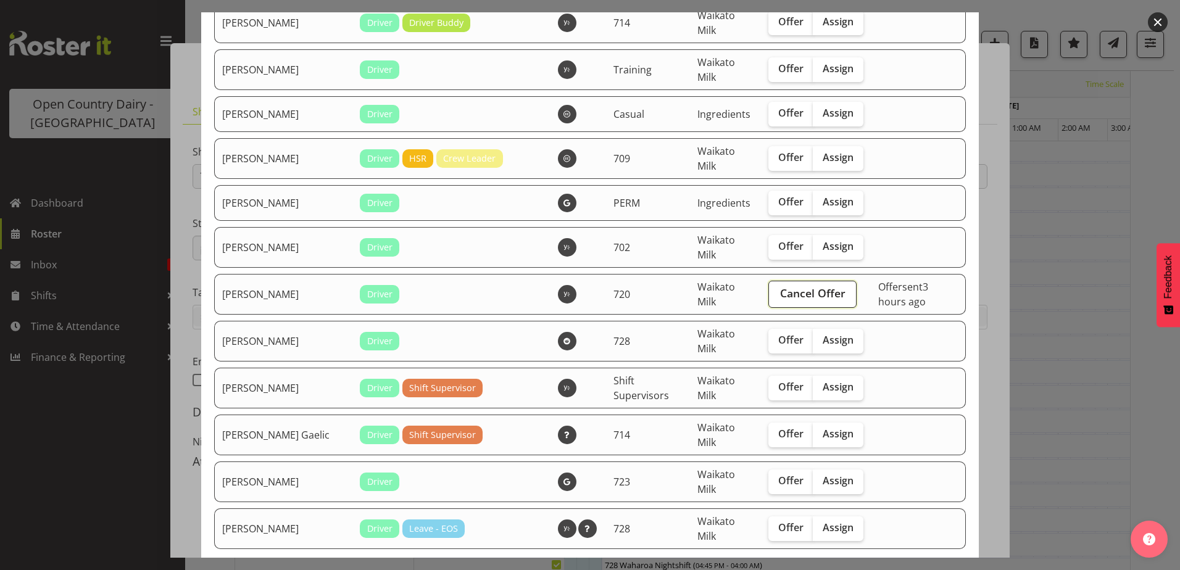
click at [785, 299] on span "Cancel Offer" at bounding box center [812, 293] width 65 height 16
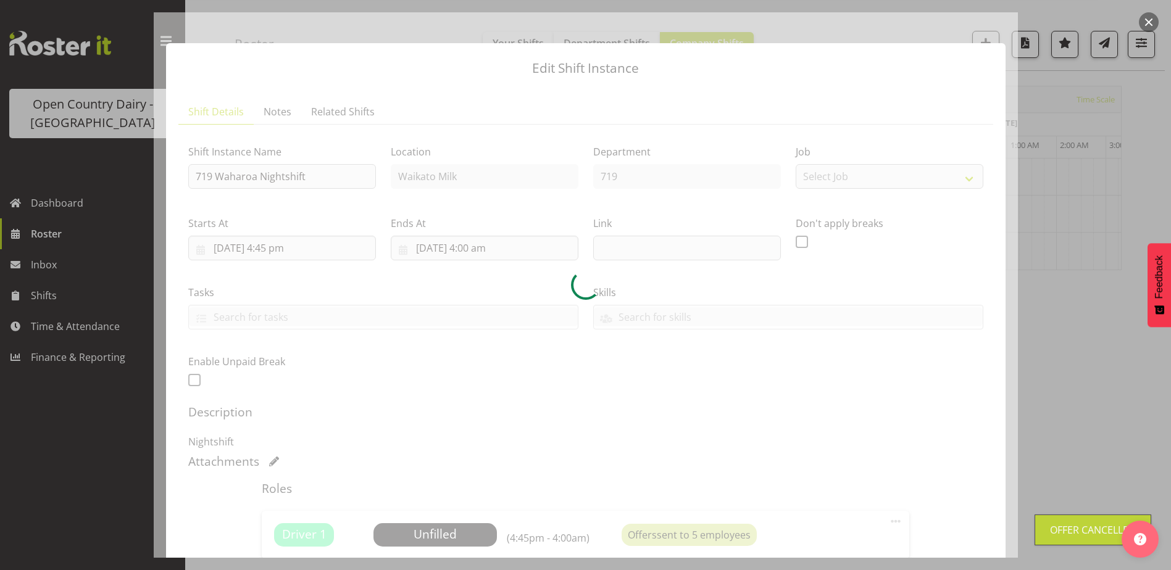
scroll to position [40, 0]
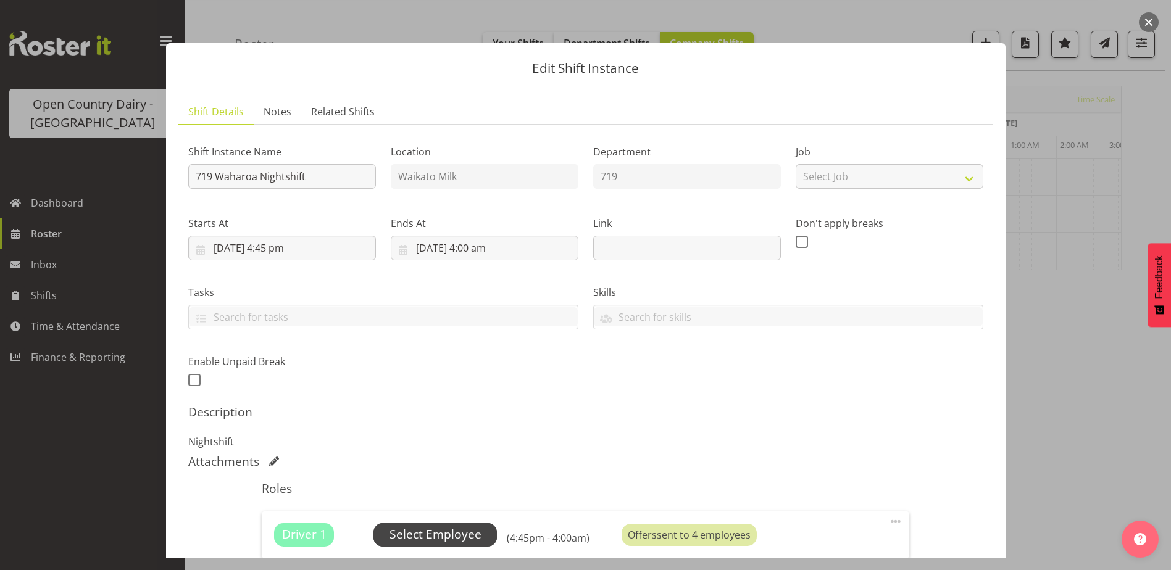
click at [415, 537] on span "Select Employee" at bounding box center [436, 535] width 92 height 18
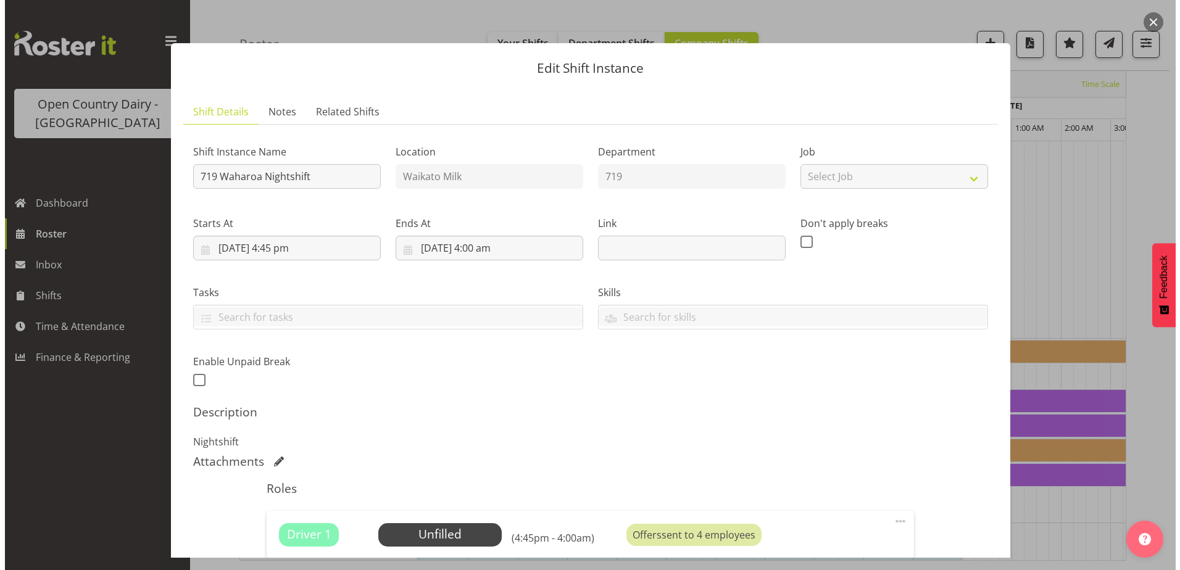
scroll to position [241, 0]
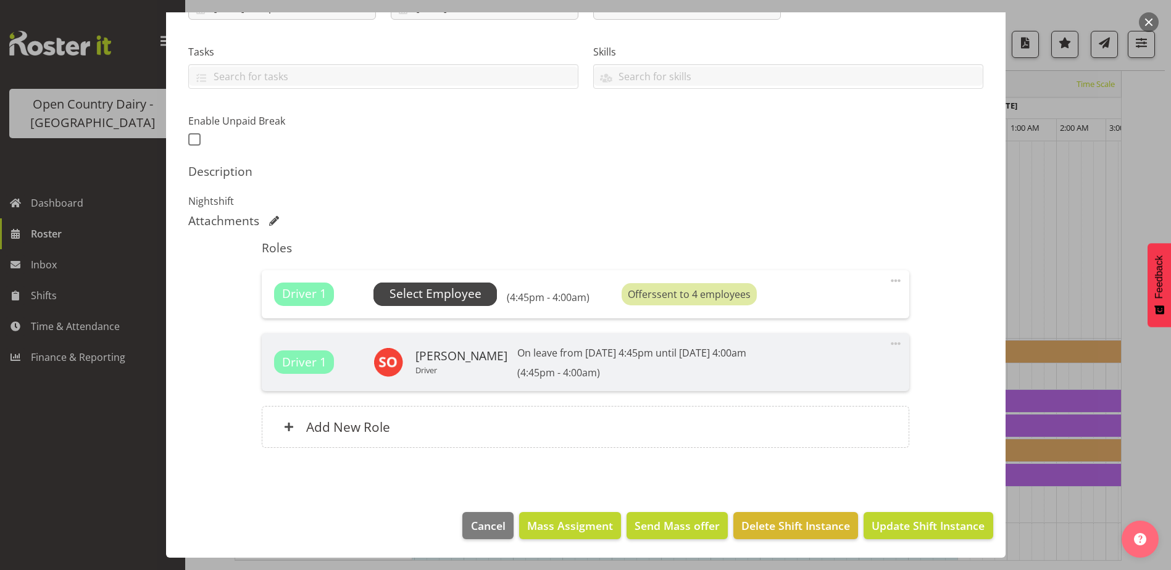
click at [461, 293] on span "Select Employee" at bounding box center [436, 294] width 92 height 18
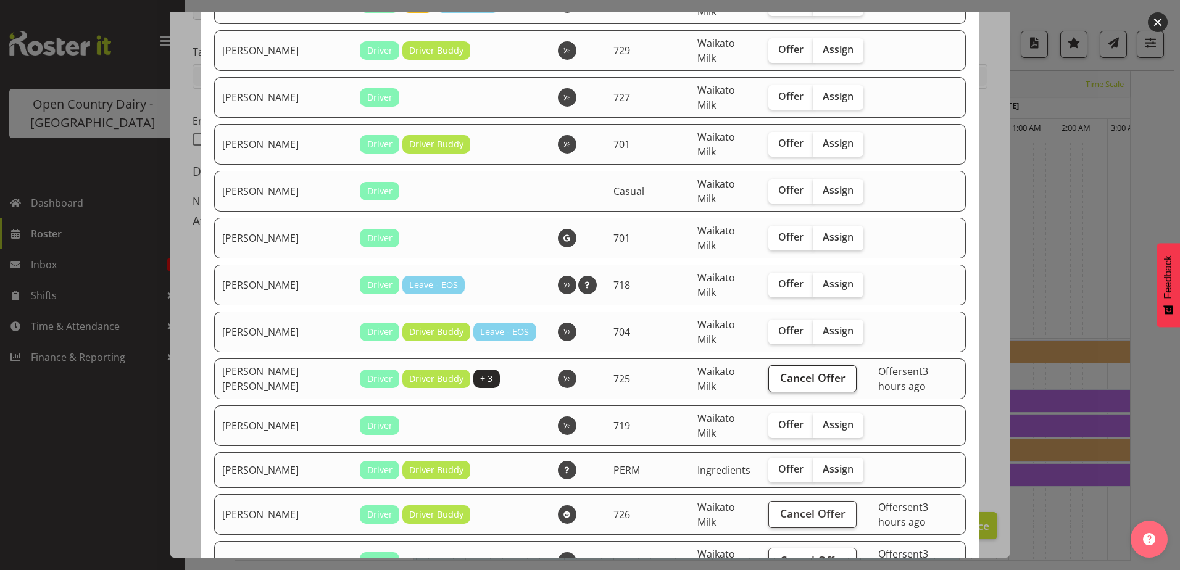
scroll to position [247, 0]
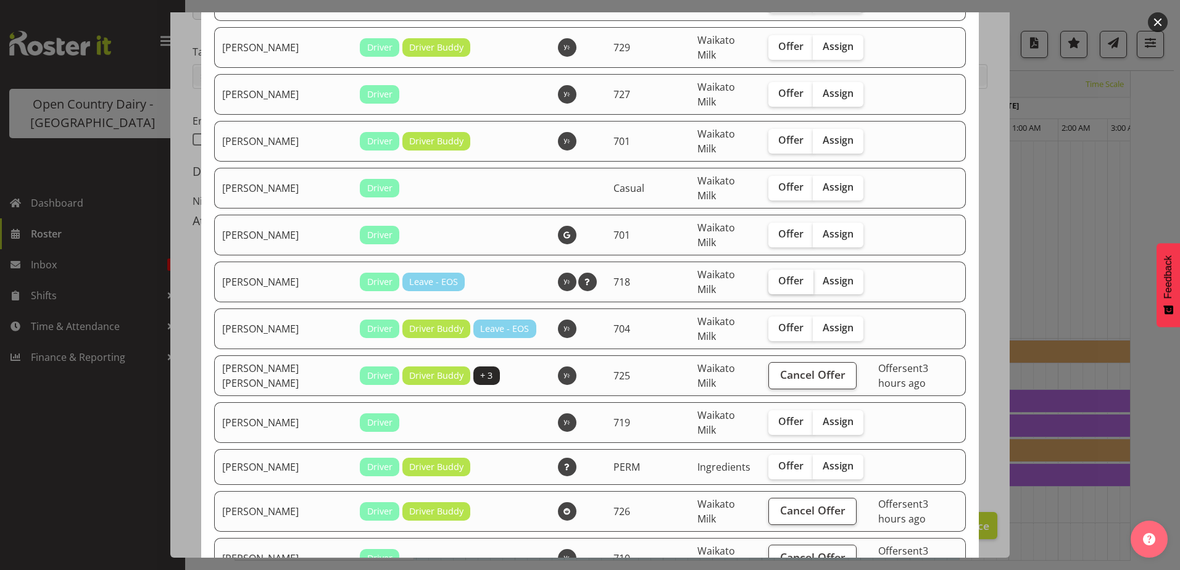
click at [770, 288] on label "Offer" at bounding box center [791, 282] width 45 height 25
click at [770, 285] on input "Offer" at bounding box center [773, 281] width 8 height 8
checkbox input "true"
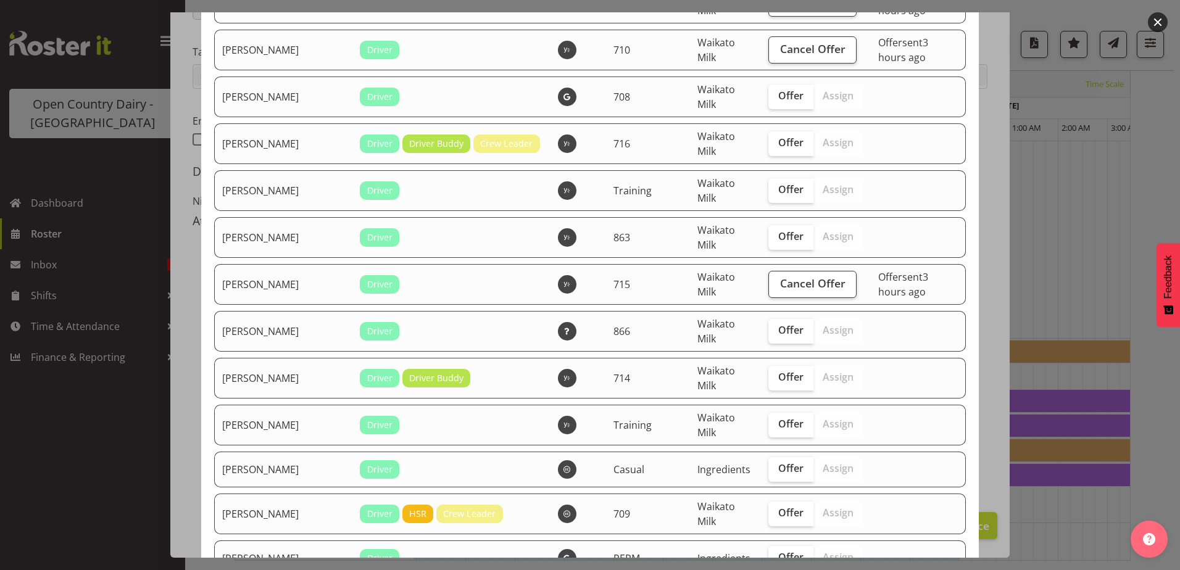
scroll to position [802, 0]
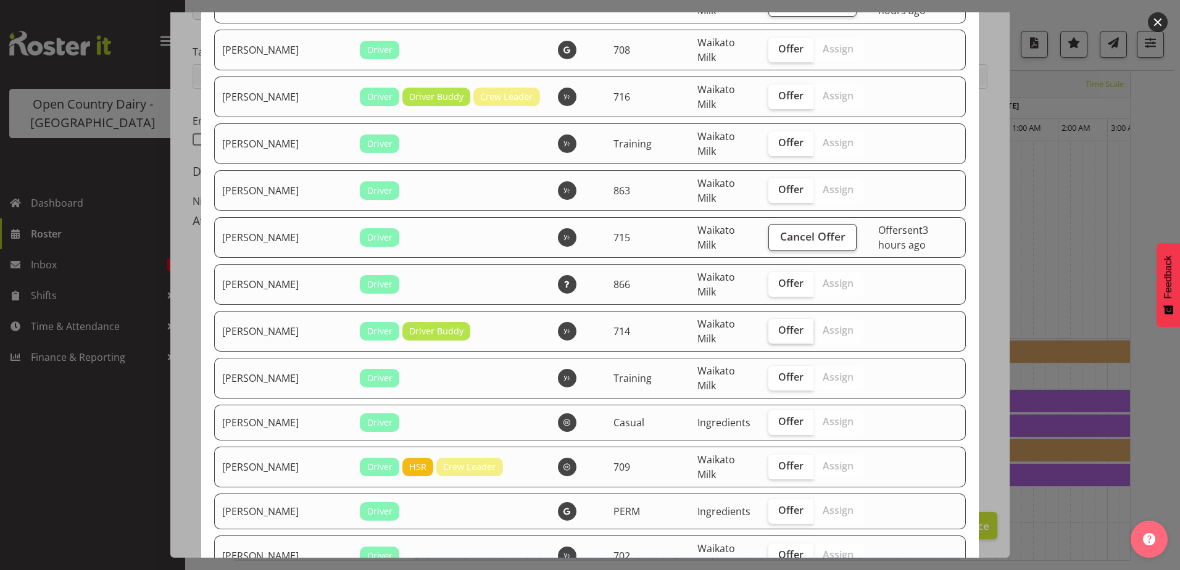
click at [781, 338] on label "Offer" at bounding box center [791, 331] width 45 height 25
click at [777, 335] on input "Offer" at bounding box center [773, 331] width 8 height 8
checkbox input "true"
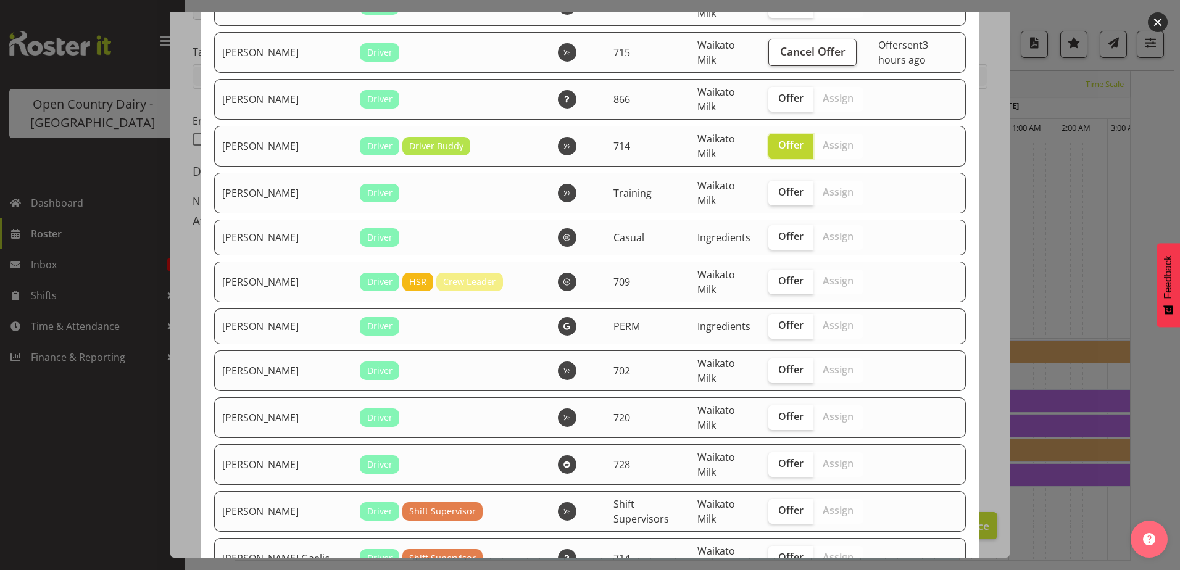
scroll to position [1049, 0]
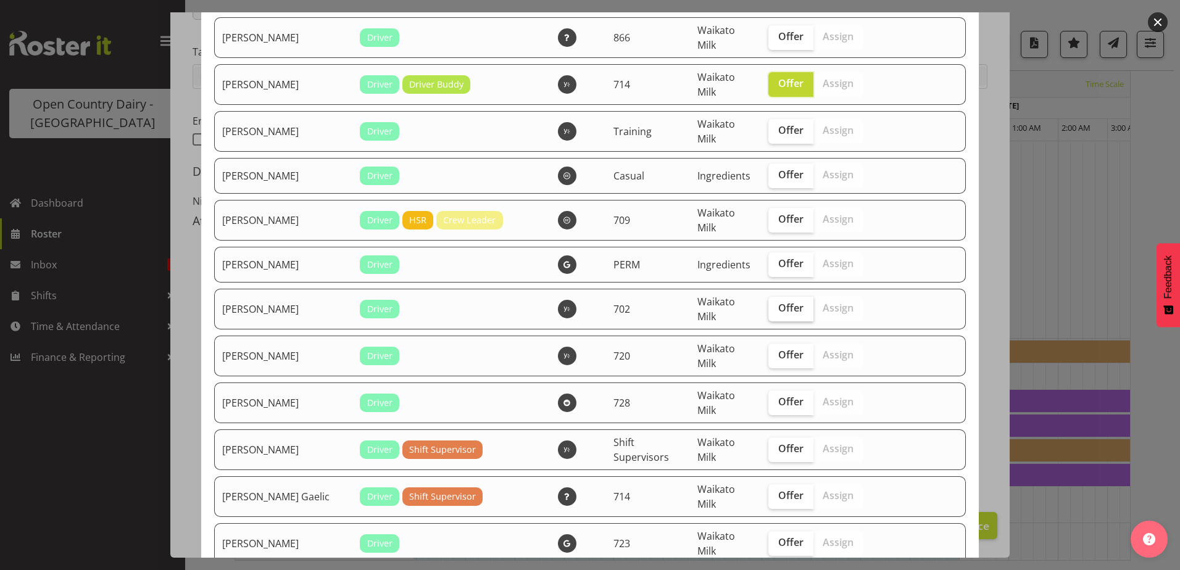
click at [780, 307] on span "Offer" at bounding box center [790, 308] width 25 height 12
click at [777, 307] on input "Offer" at bounding box center [773, 308] width 8 height 8
checkbox input "true"
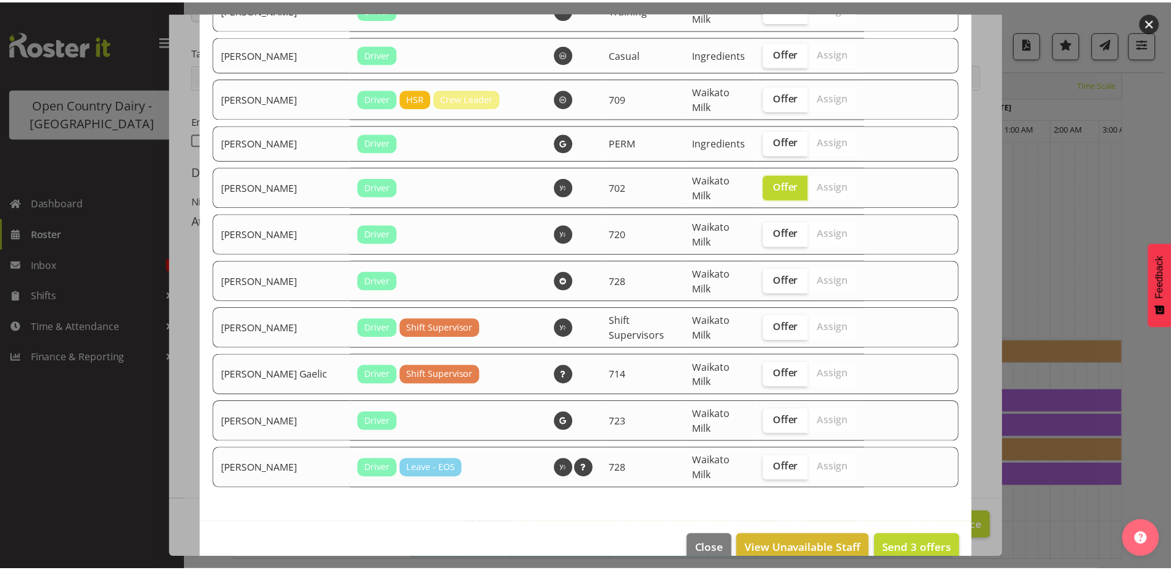
scroll to position [1173, 0]
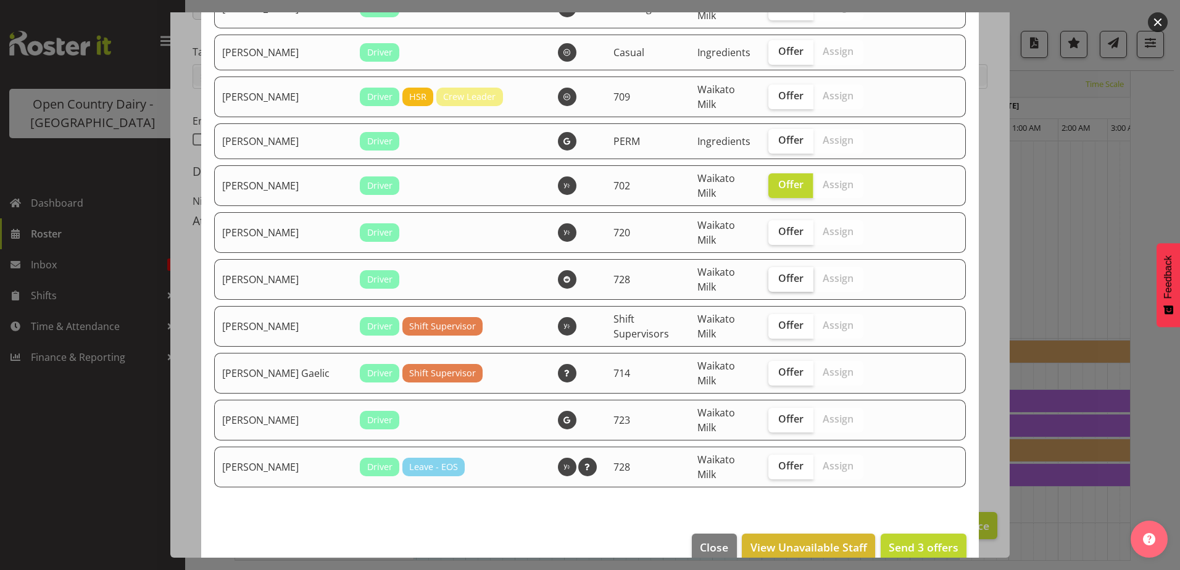
click at [778, 280] on span "Offer" at bounding box center [790, 278] width 25 height 12
click at [769, 280] on input "Offer" at bounding box center [773, 279] width 8 height 8
checkbox input "true"
click at [778, 373] on span "Offer" at bounding box center [790, 372] width 25 height 12
click at [769, 373] on input "Offer" at bounding box center [773, 373] width 8 height 8
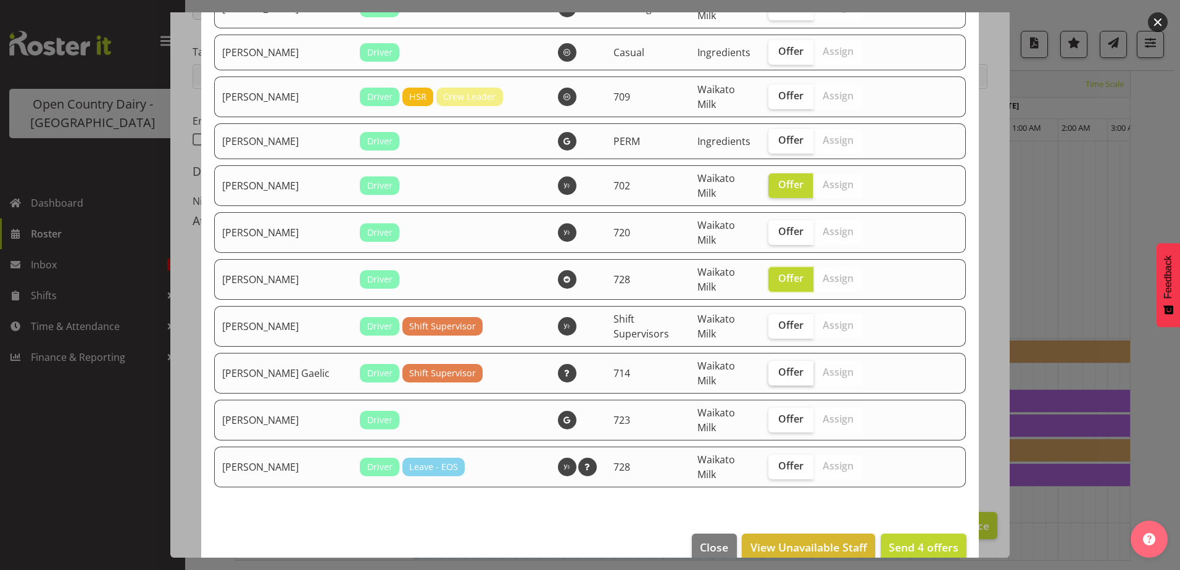
checkbox input "true"
click at [912, 543] on span "Send 5 offers" at bounding box center [924, 547] width 70 height 15
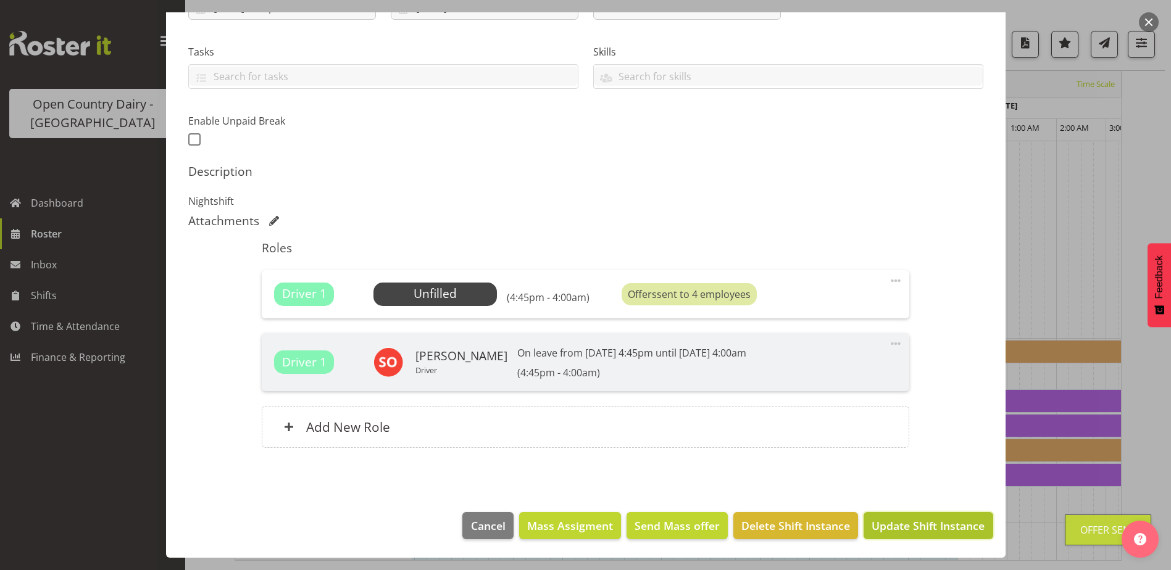
click at [909, 521] on span "Update Shift Instance" at bounding box center [928, 526] width 113 height 16
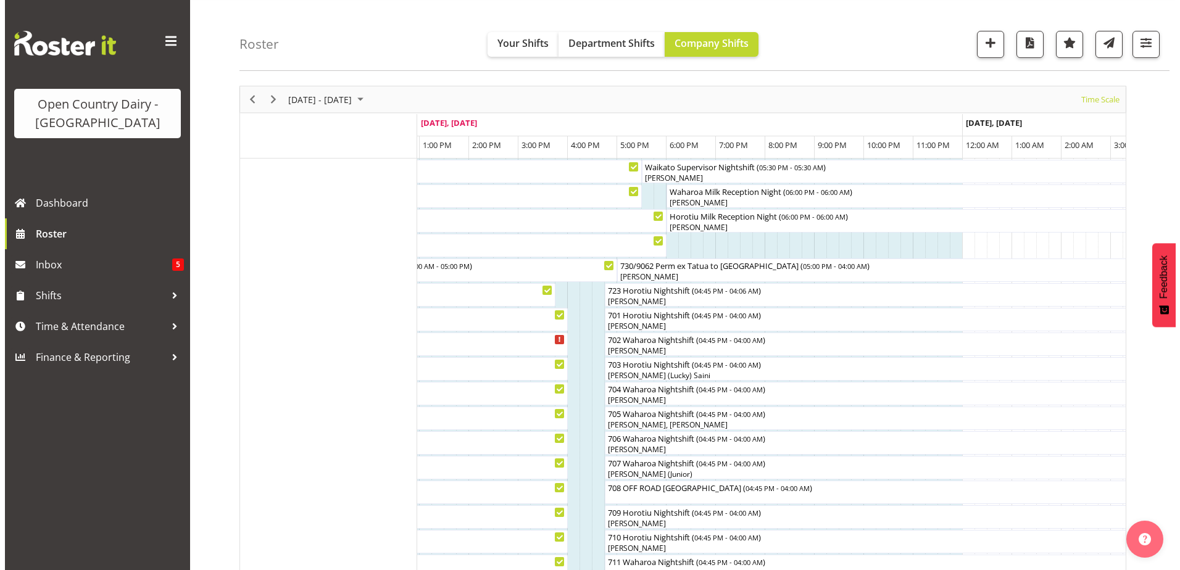
scroll to position [225, 0]
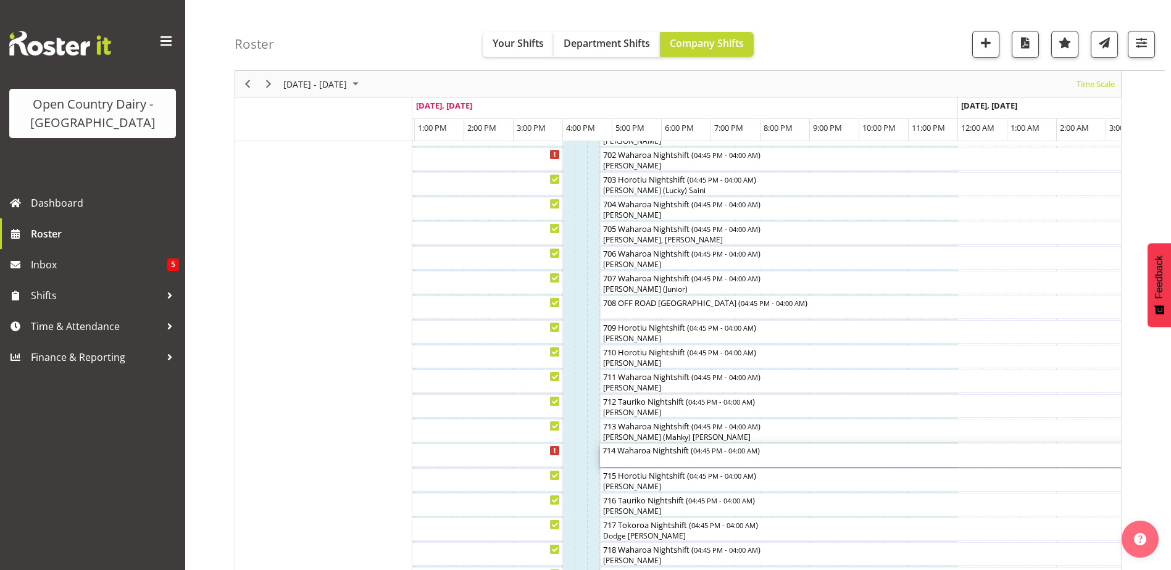
click at [633, 463] on div "714 Waharoa Nightshift ( 04:45 PM - 04:00 AM )" at bounding box center [877, 455] width 551 height 23
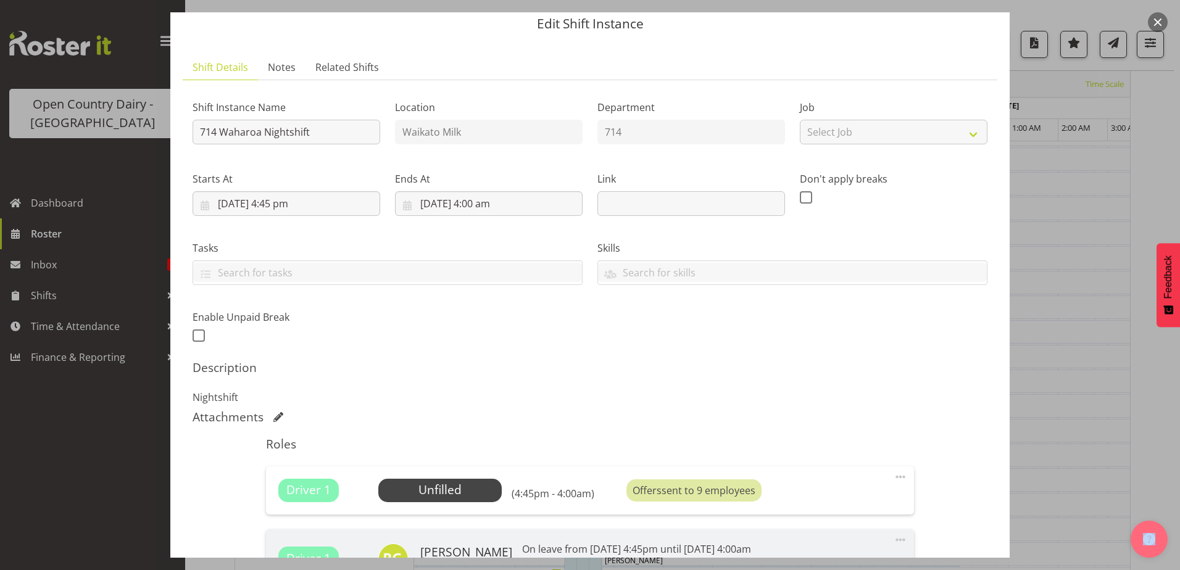
scroll to position [62, 0]
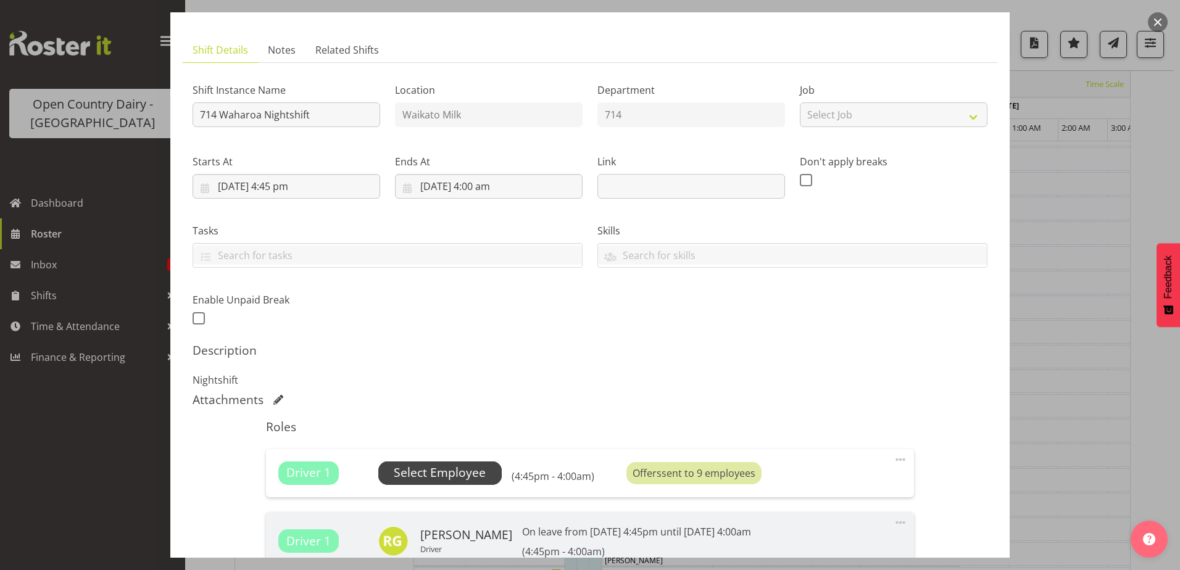
click at [469, 474] on span "Select Employee" at bounding box center [440, 473] width 92 height 18
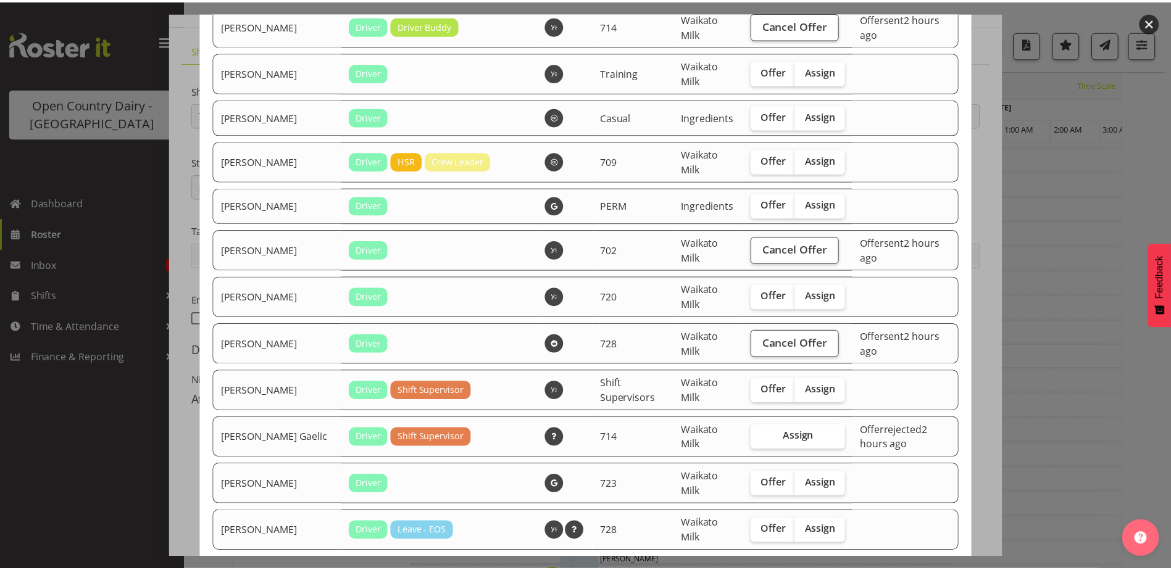
scroll to position [1173, 0]
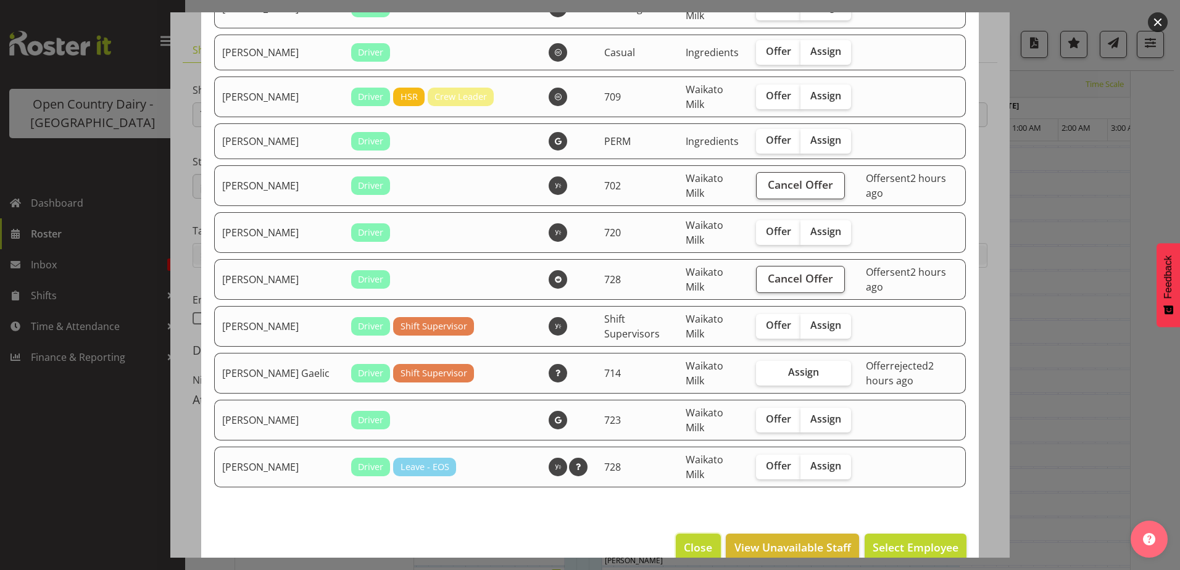
click at [690, 551] on span "Close" at bounding box center [698, 548] width 28 height 16
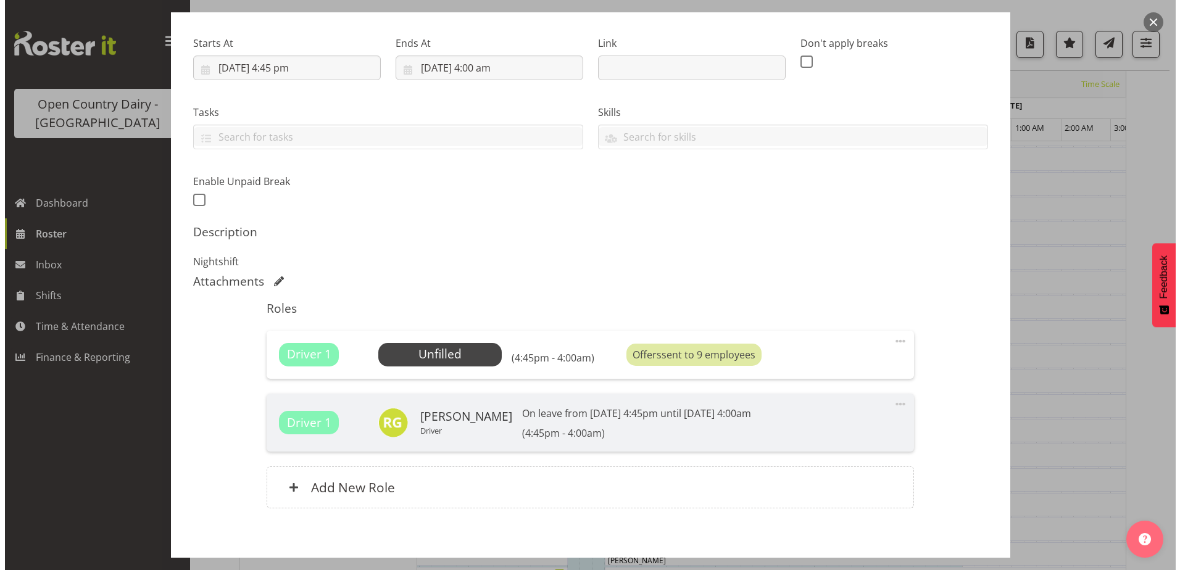
scroll to position [241, 0]
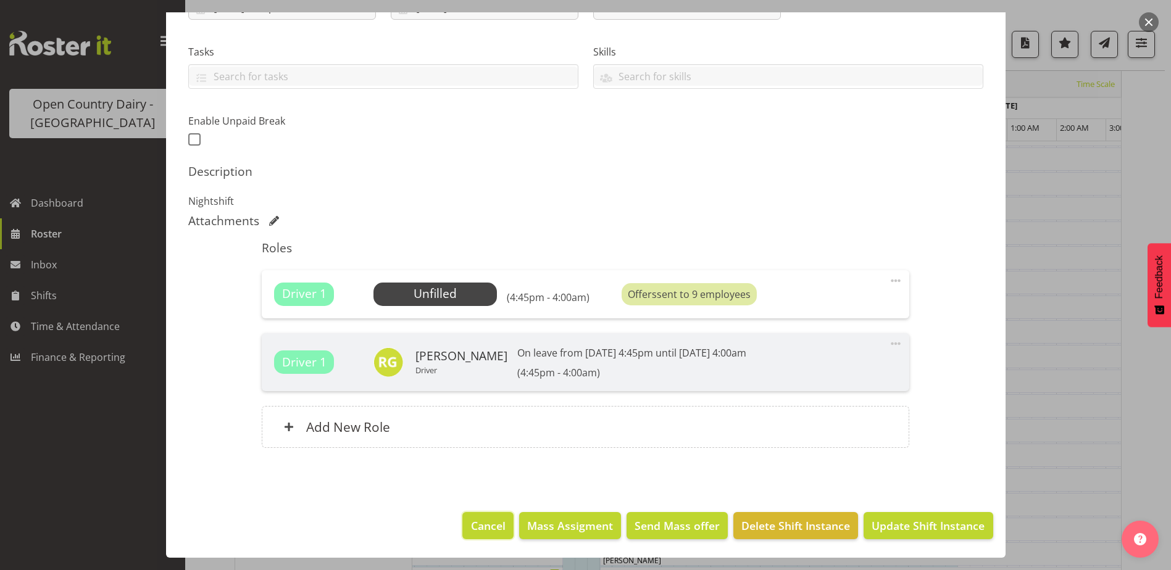
click at [463, 531] on button "Cancel" at bounding box center [487, 525] width 51 height 27
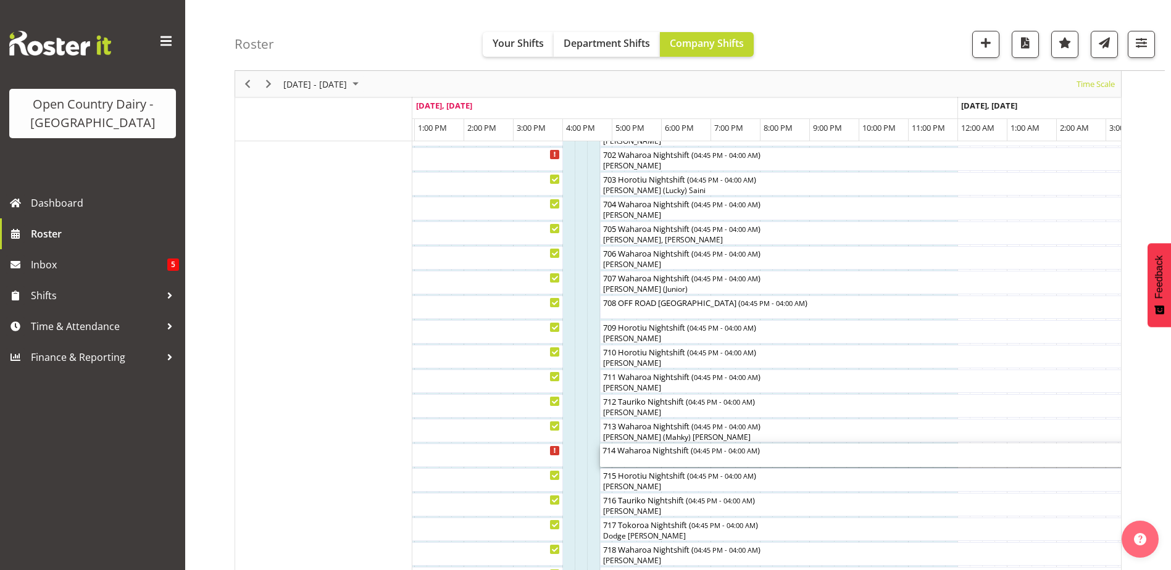
click at [631, 459] on div "714 Waharoa Nightshift ( 04:45 PM - 04:00 AM )" at bounding box center [877, 455] width 551 height 23
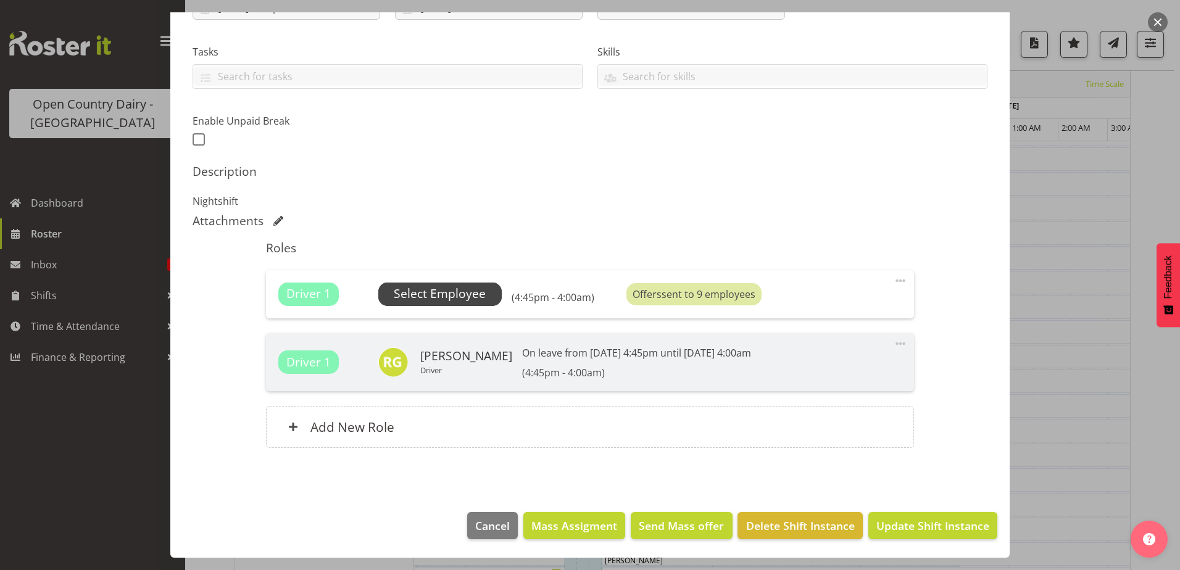
click at [464, 293] on span "Select Employee" at bounding box center [440, 294] width 92 height 18
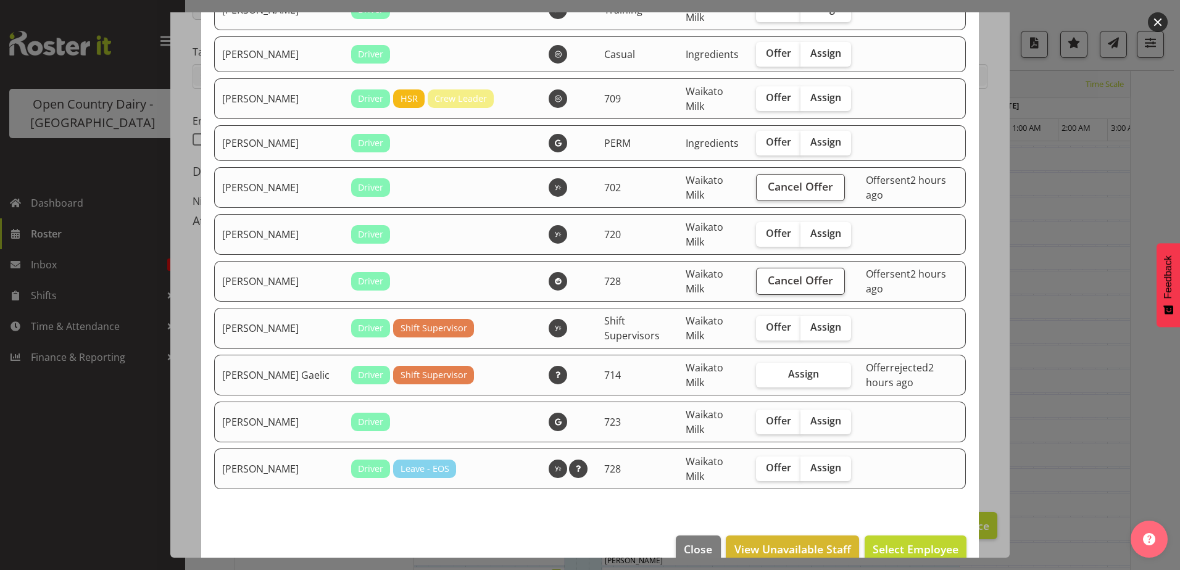
scroll to position [1194, 0]
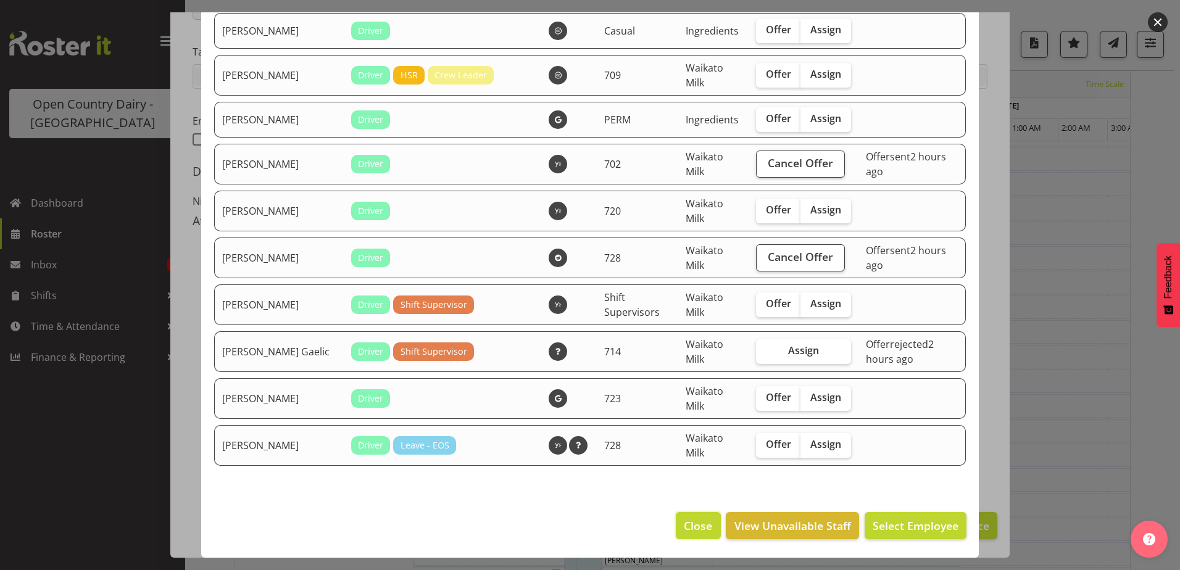
click at [694, 528] on span "Close" at bounding box center [698, 526] width 28 height 16
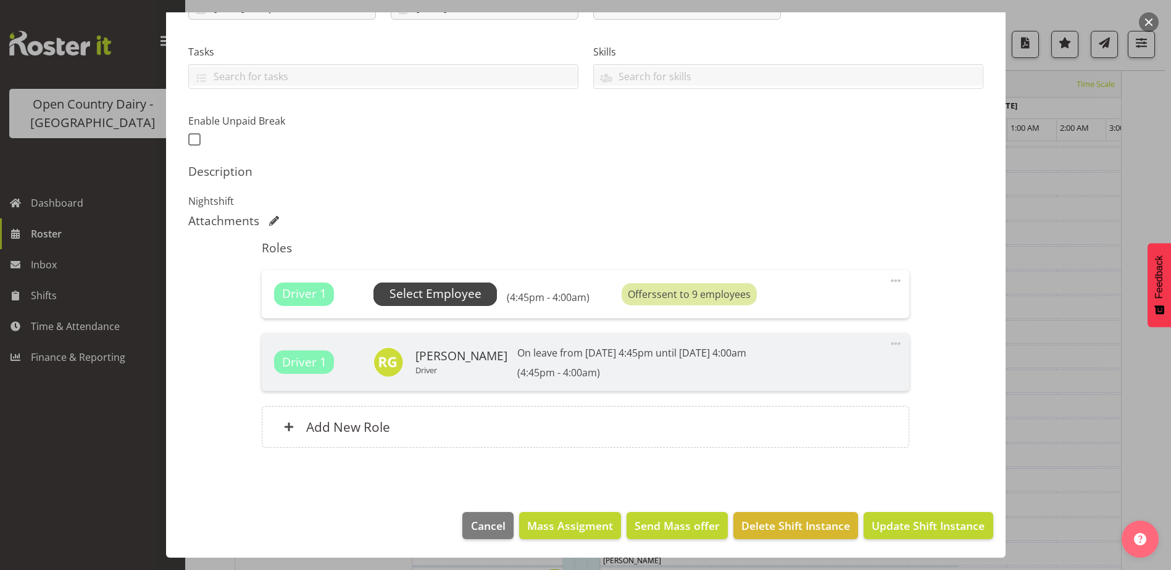
click at [457, 288] on span "Select Employee" at bounding box center [436, 294] width 92 height 18
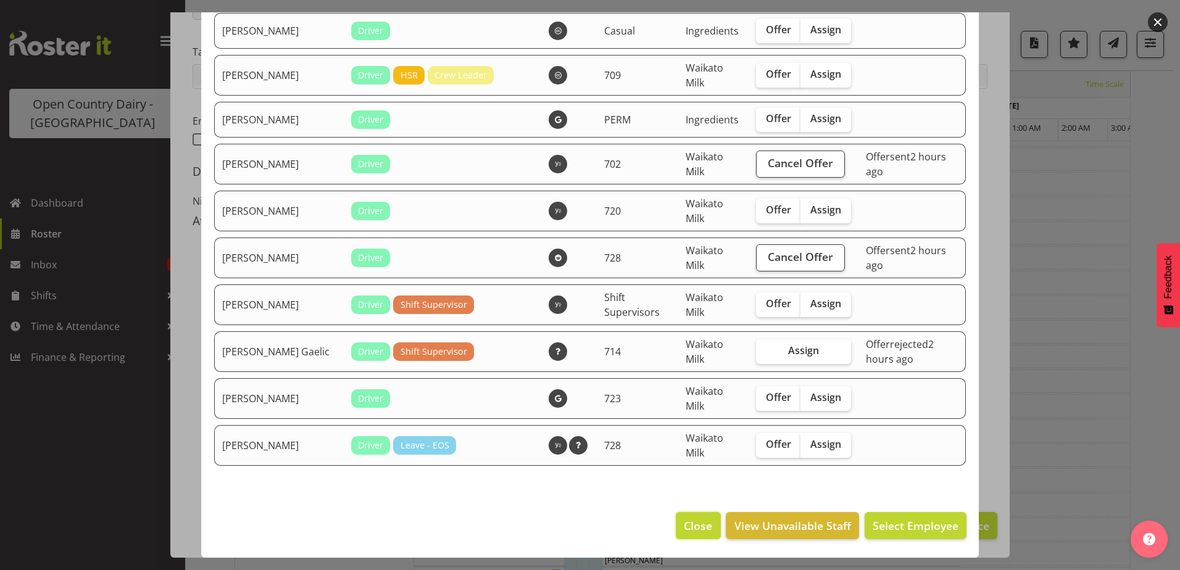
click at [684, 527] on span "Close" at bounding box center [698, 526] width 28 height 16
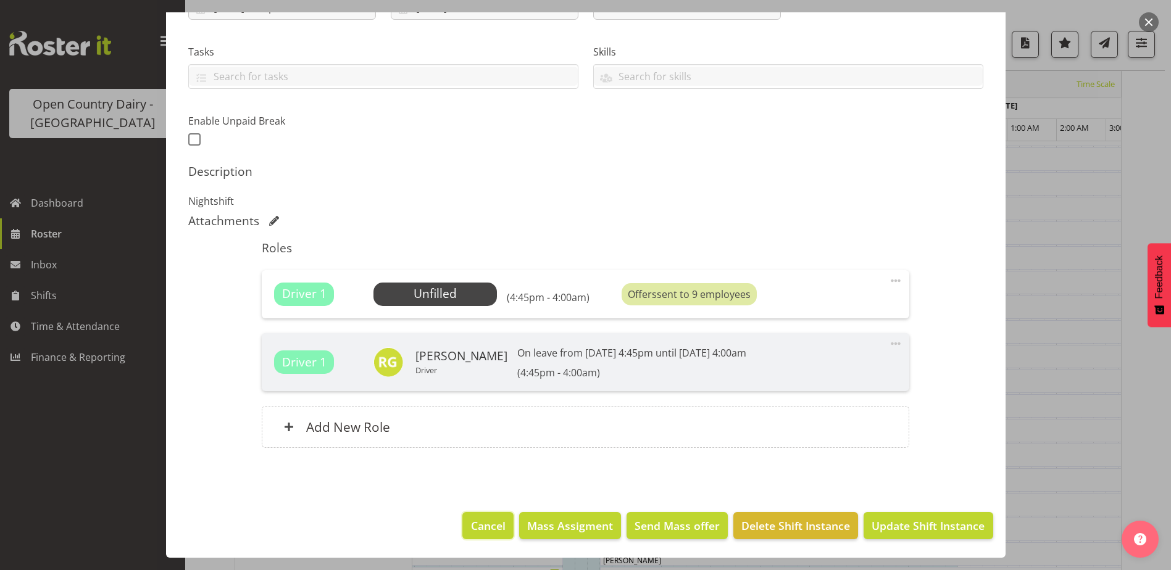
click at [486, 528] on span "Cancel" at bounding box center [488, 526] width 35 height 16
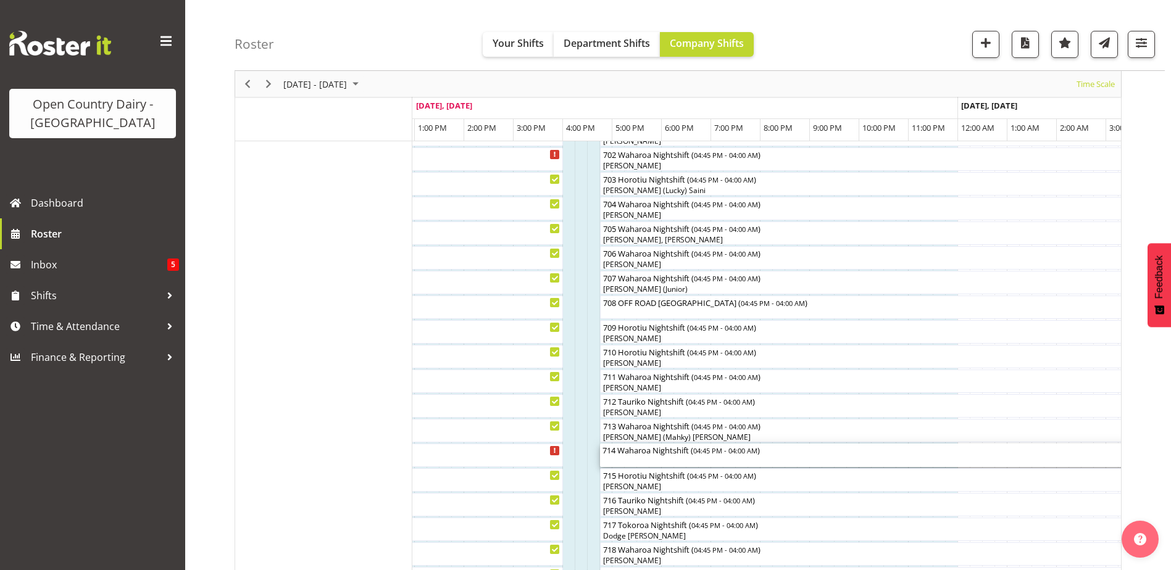
click at [656, 461] on div "714 Waharoa Nightshift ( 04:45 PM - 04:00 AM )" at bounding box center [877, 455] width 551 height 23
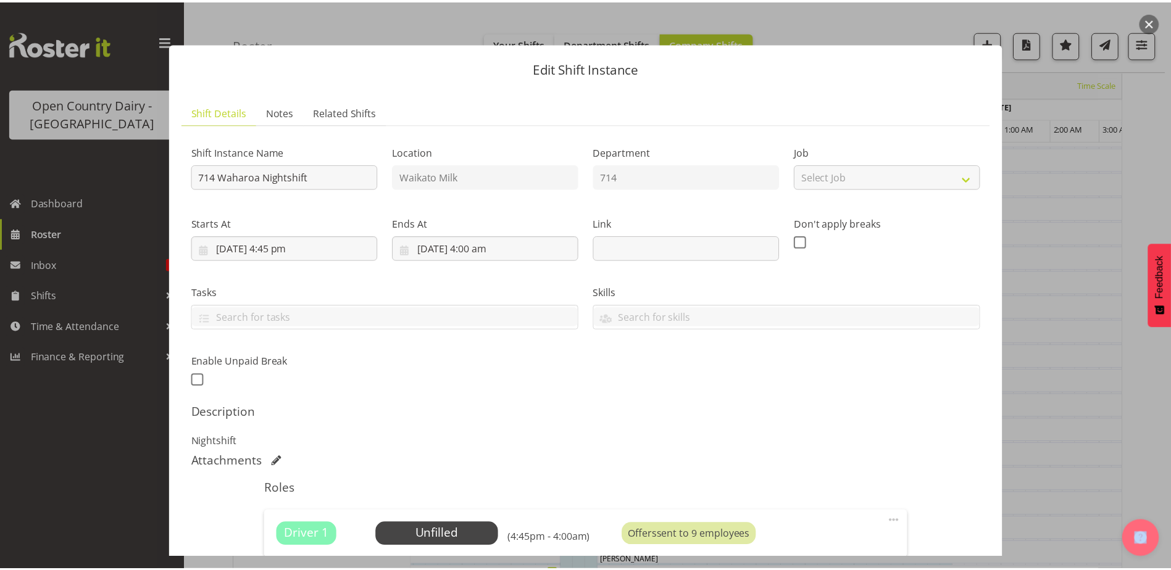
scroll to position [241, 0]
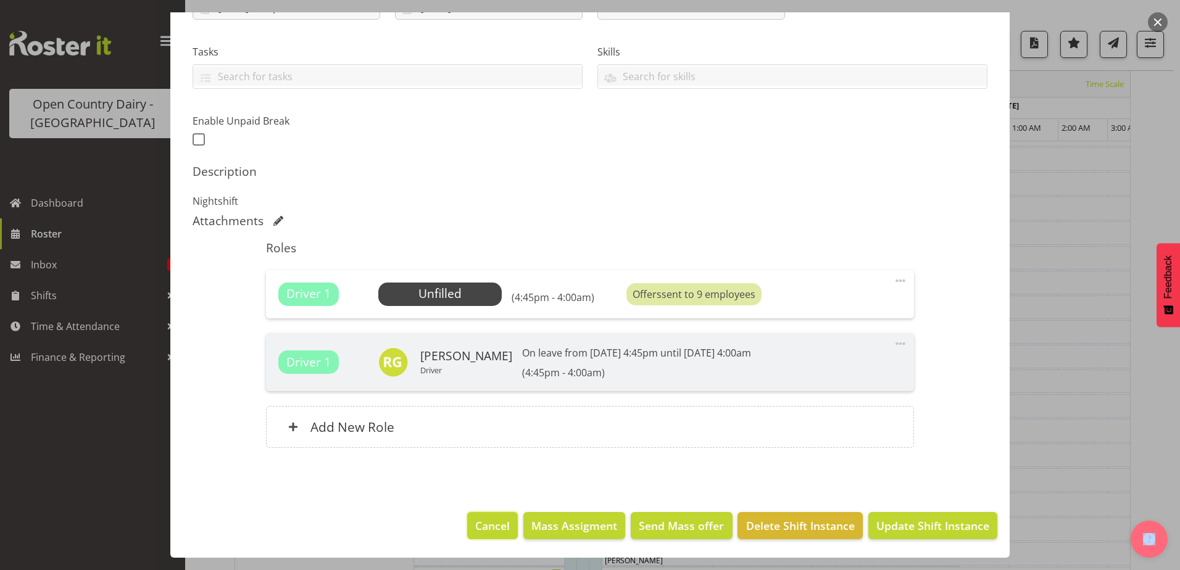
click at [491, 526] on span "Cancel" at bounding box center [492, 526] width 35 height 16
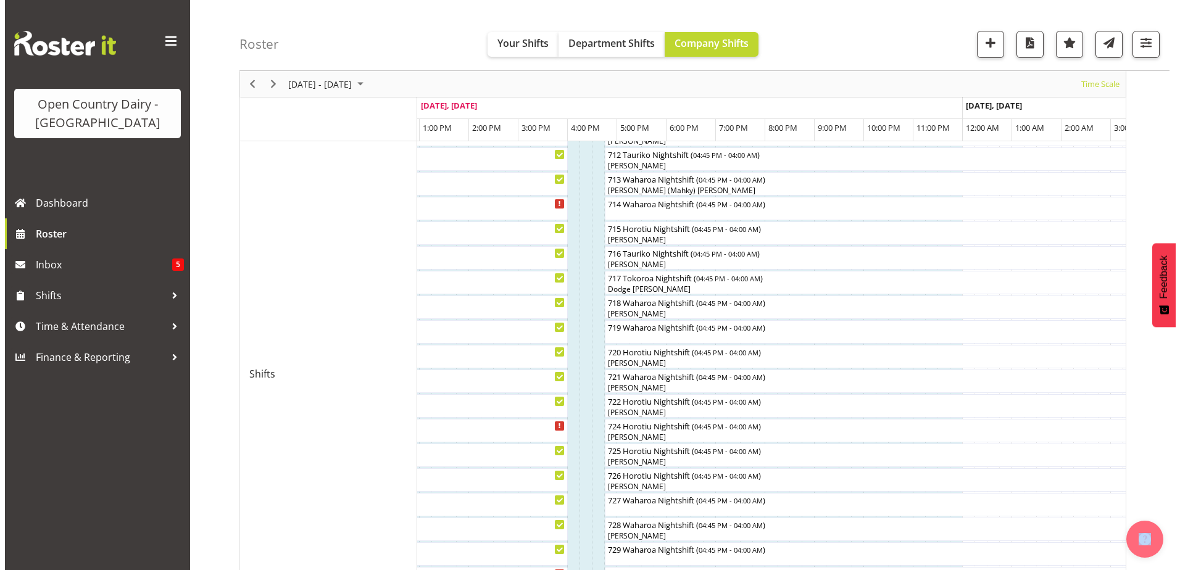
scroll to position [719, 0]
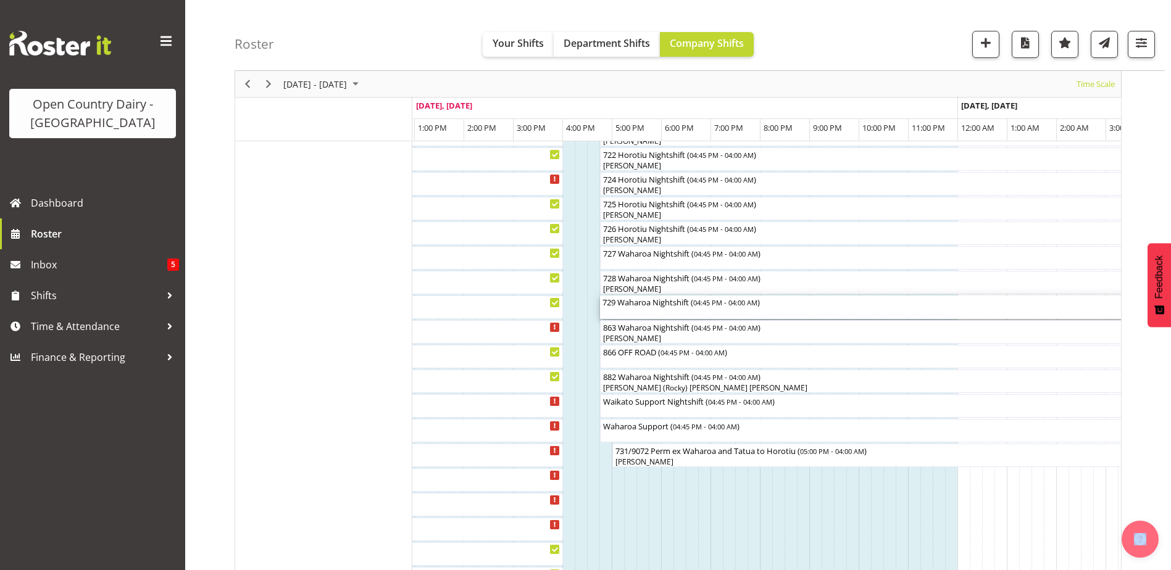
click at [649, 310] on div "729 Waharoa Nightshift ( 04:45 PM - 04:00 AM )" at bounding box center [877, 307] width 551 height 23
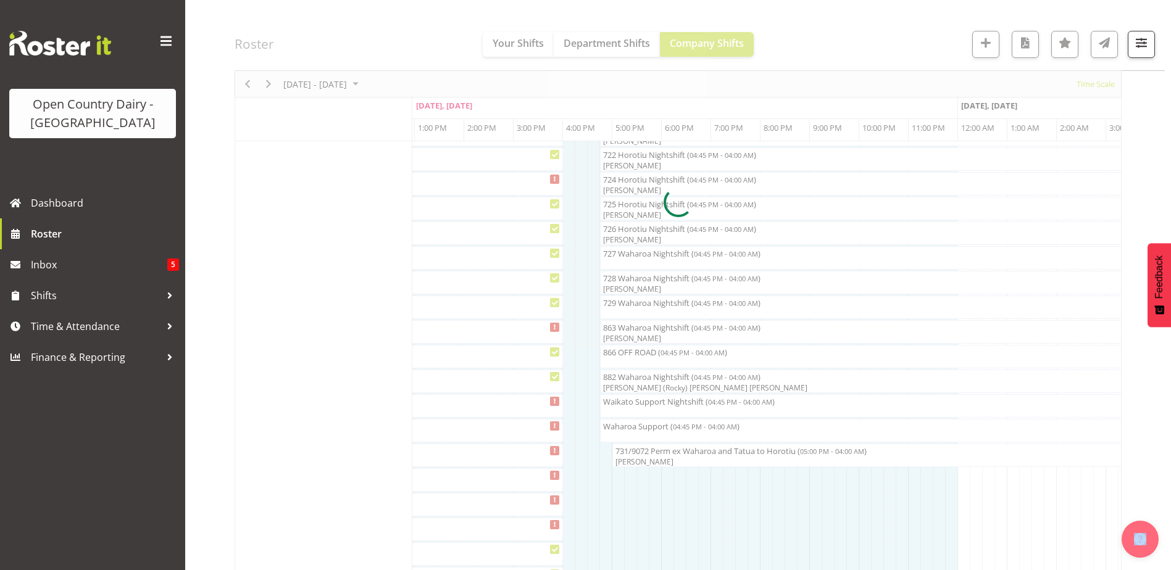
click at [649, 310] on div at bounding box center [678, 202] width 887 height 1591
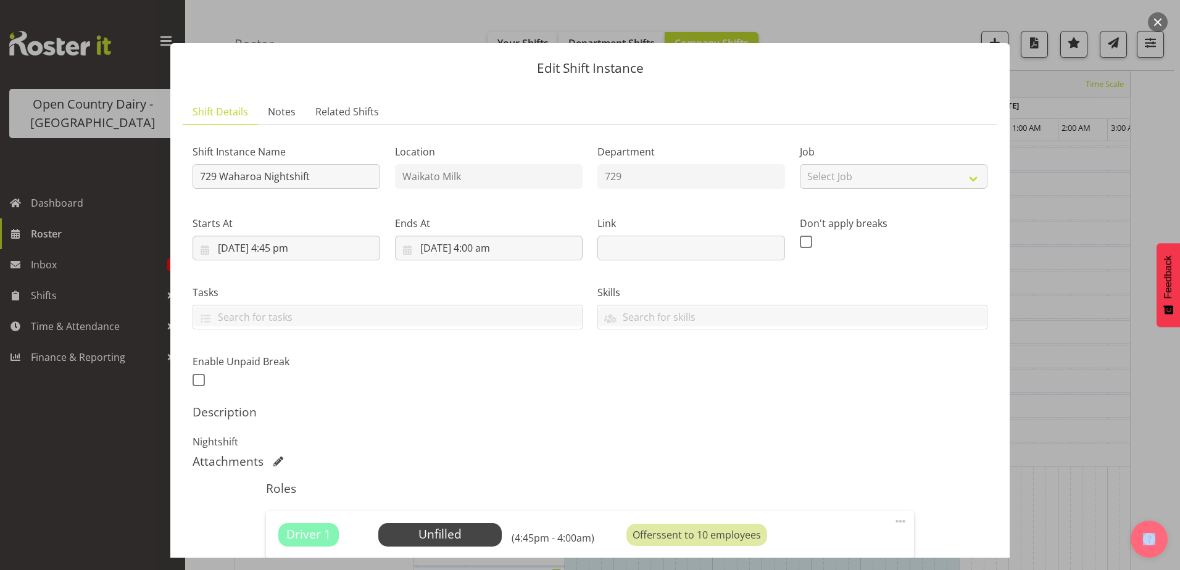
scroll to position [168, 0]
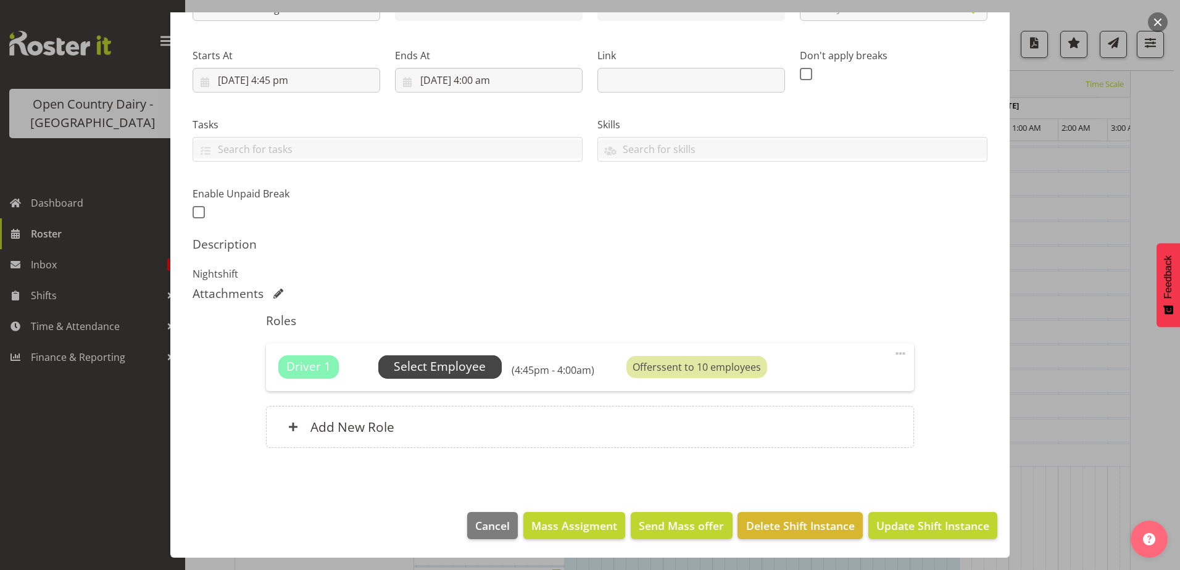
click at [459, 362] on span "Select Employee" at bounding box center [440, 367] width 92 height 18
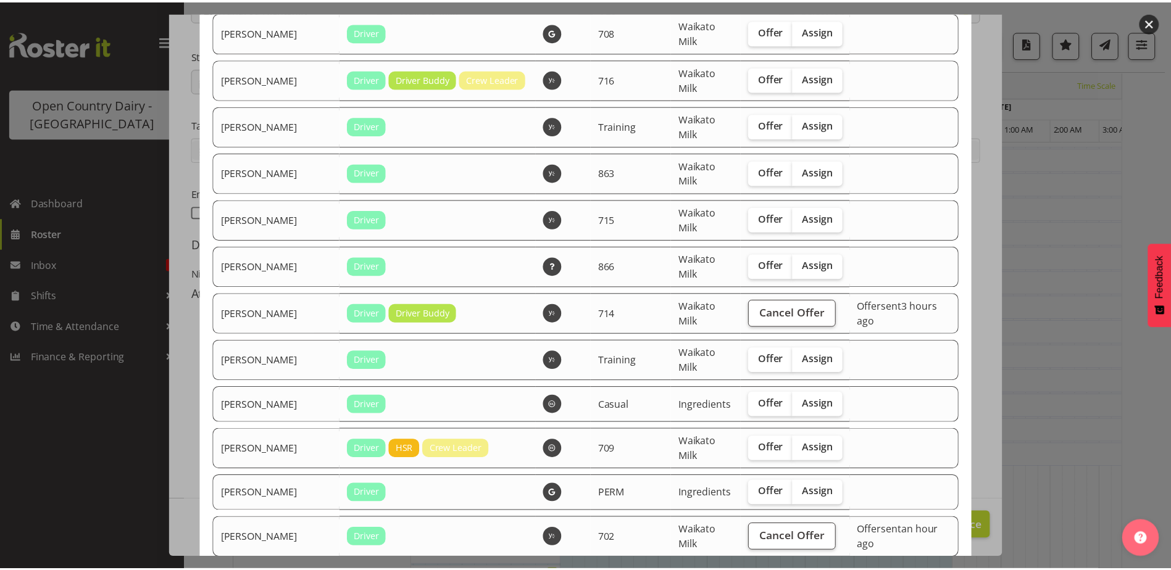
scroll to position [1194, 0]
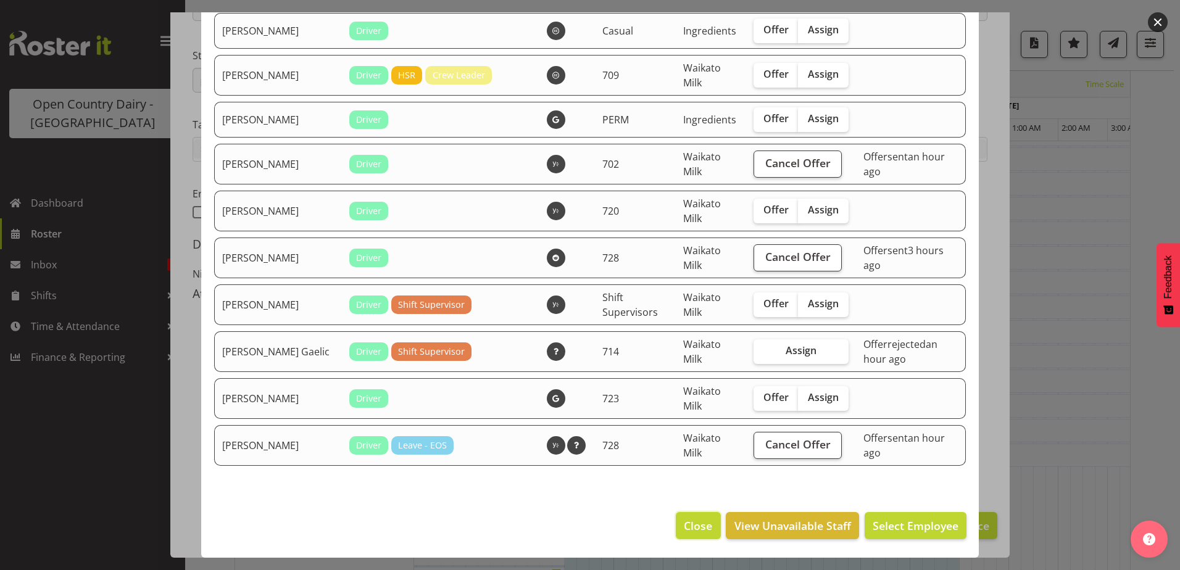
click at [693, 527] on span "Close" at bounding box center [698, 526] width 28 height 16
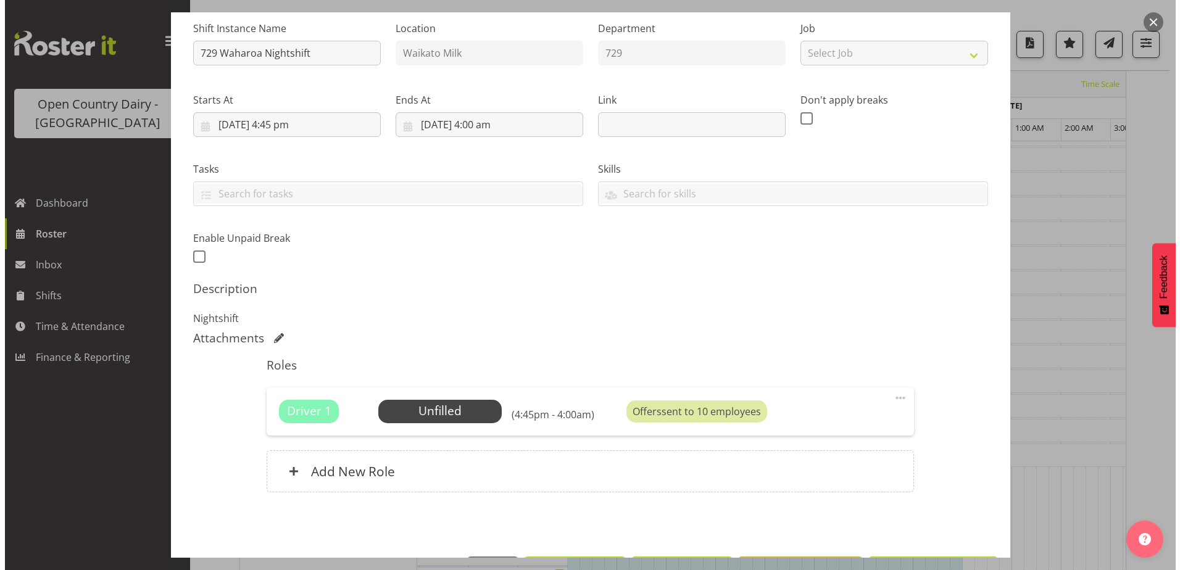
scroll to position [168, 0]
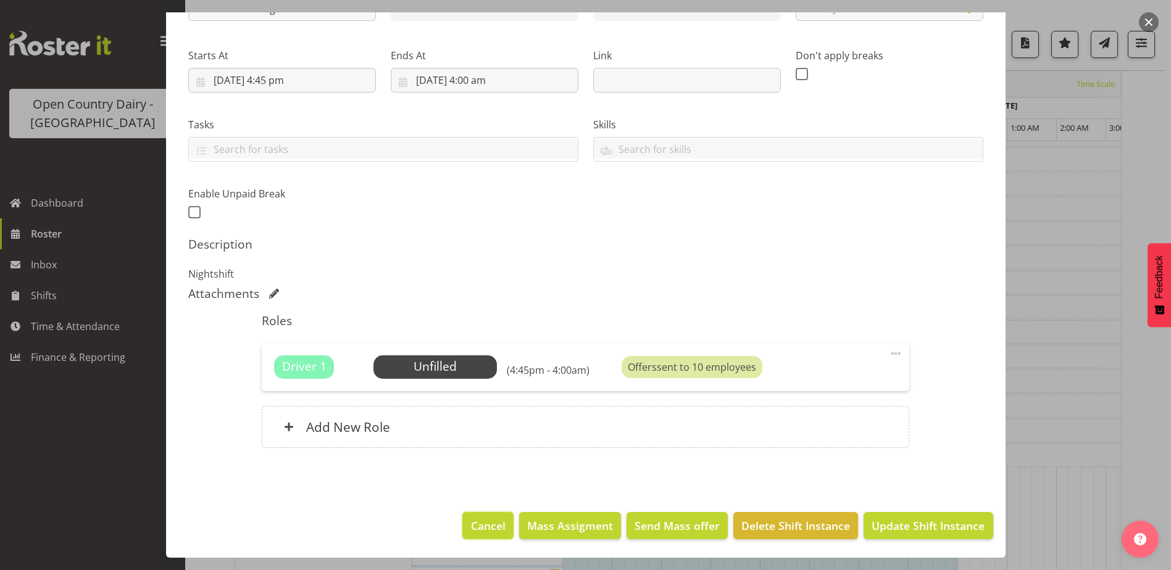
click at [487, 525] on span "Cancel" at bounding box center [488, 526] width 35 height 16
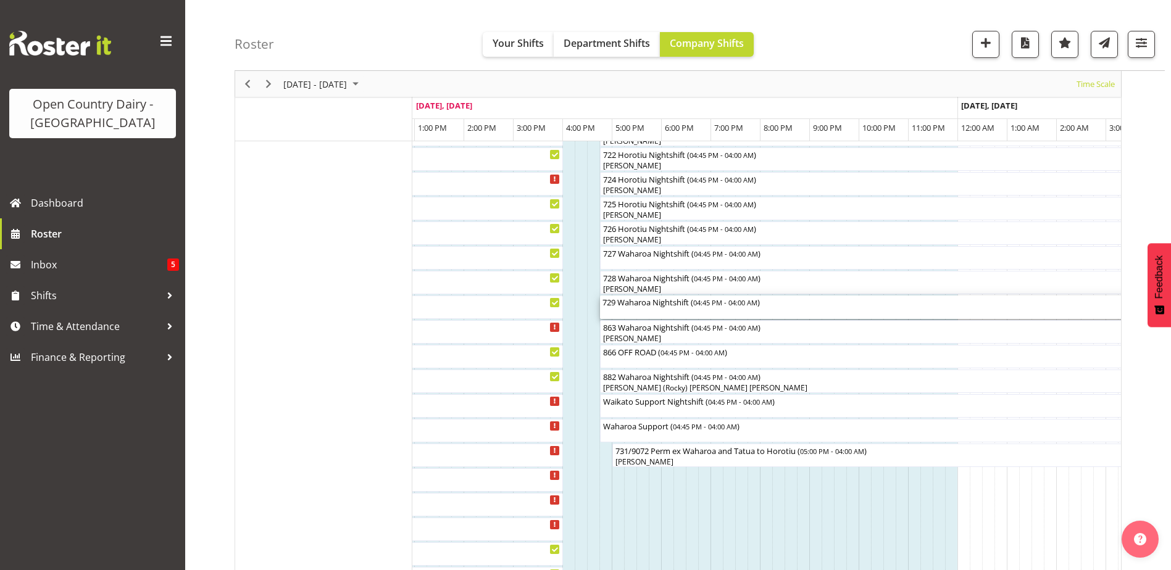
click at [649, 309] on div "729 Waharoa Nightshift ( 04:45 PM - 04:00 AM )" at bounding box center [877, 307] width 551 height 23
click at [0, 0] on div at bounding box center [0, 0] width 0 height 0
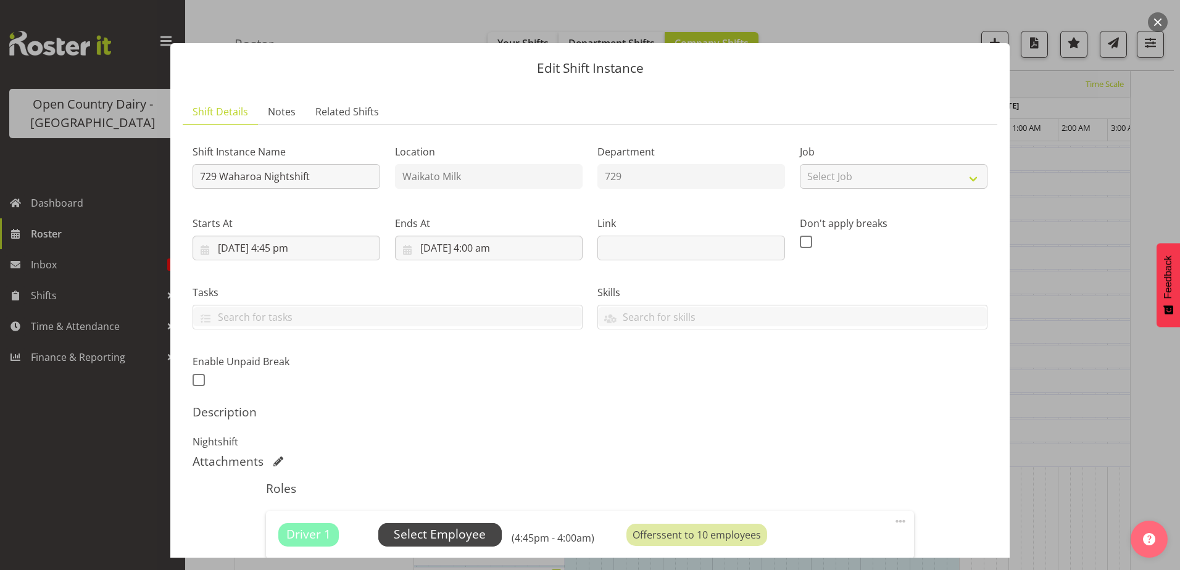
click at [469, 538] on span "Select Employee" at bounding box center [440, 535] width 92 height 18
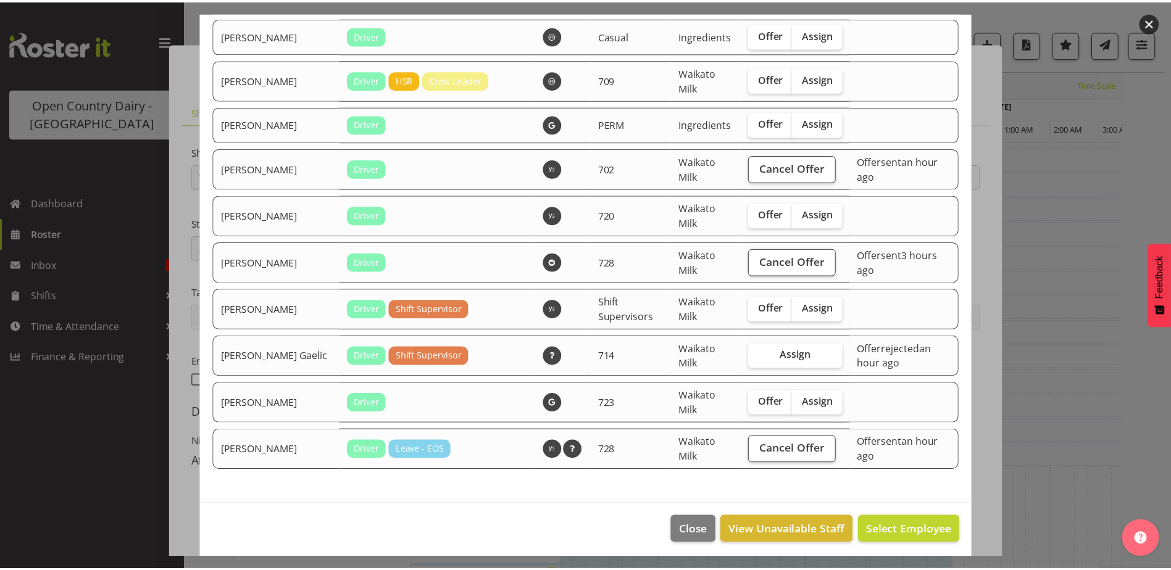
scroll to position [1194, 0]
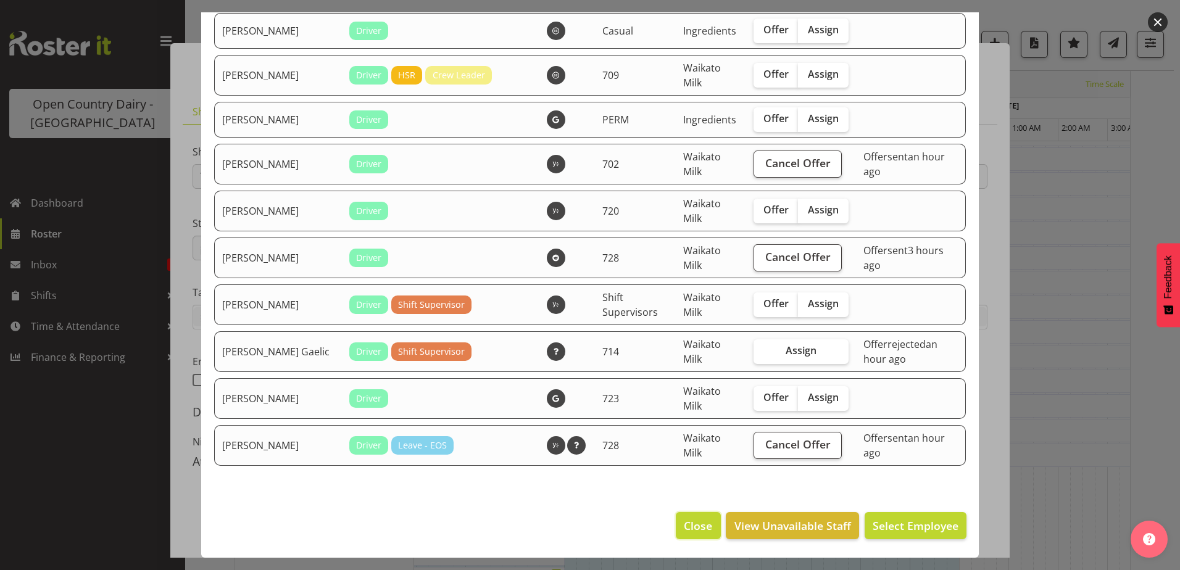
click at [685, 523] on span "Close" at bounding box center [698, 526] width 28 height 16
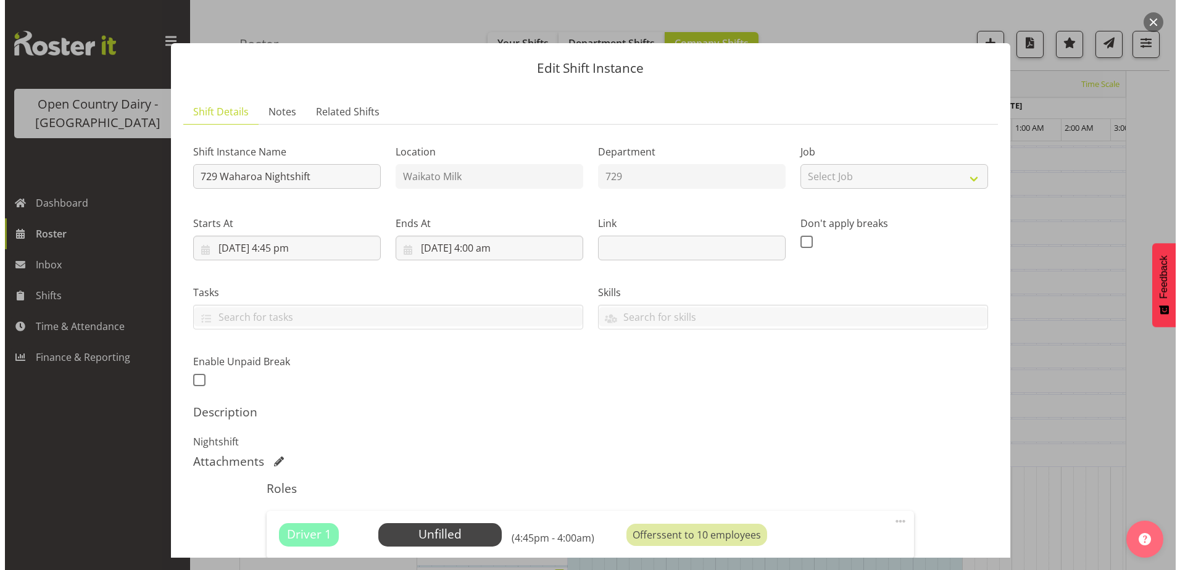
scroll to position [168, 0]
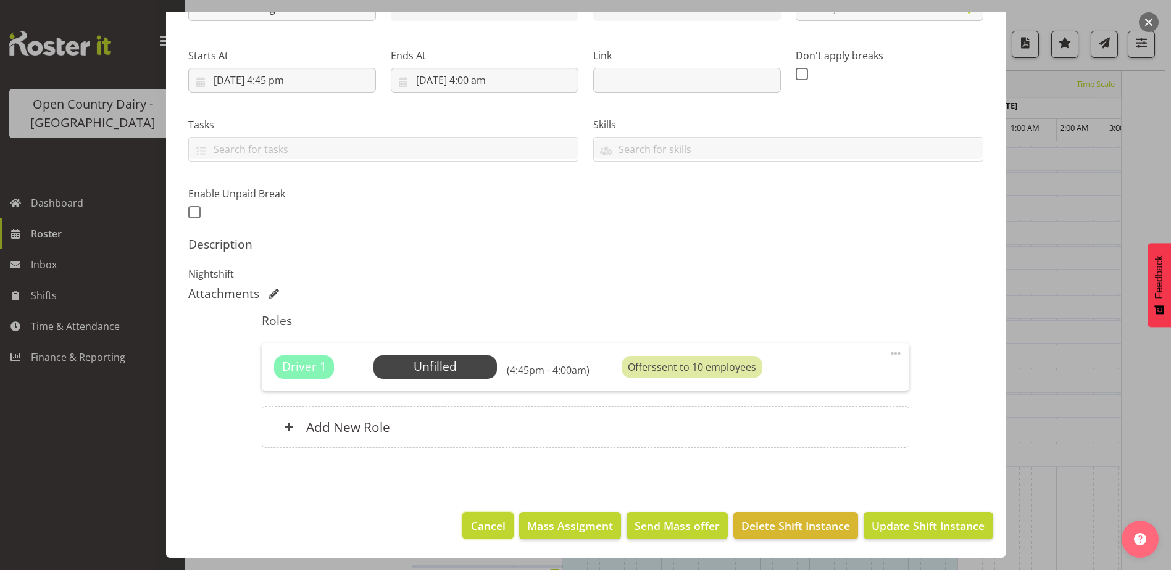
click at [487, 535] on button "Cancel" at bounding box center [487, 525] width 51 height 27
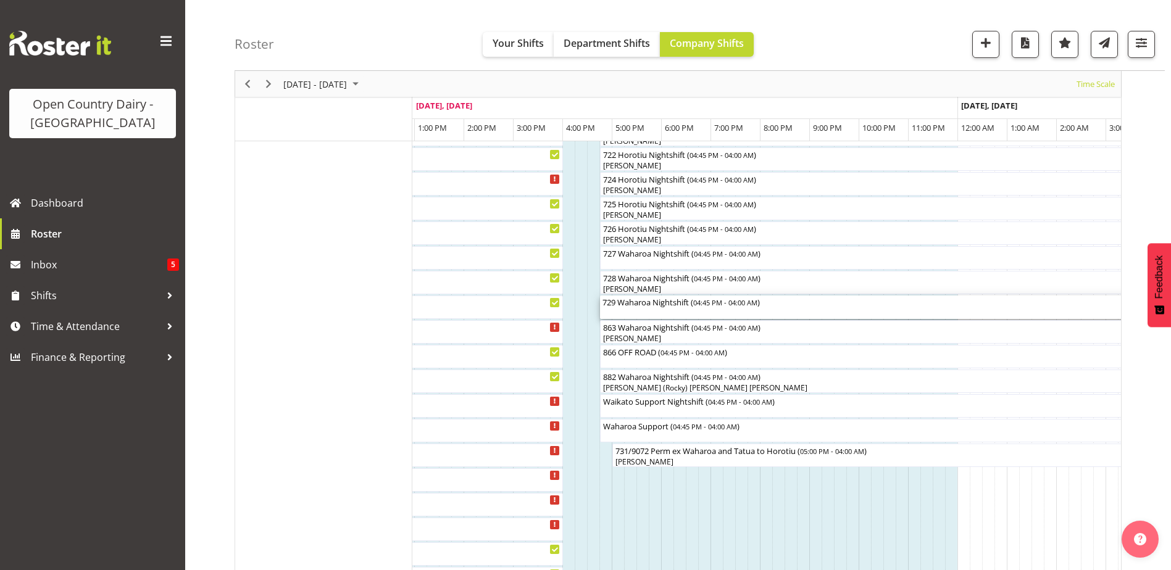
click at [616, 308] on div "729 Waharoa Nightshift ( 04:45 PM - 04:00 AM )" at bounding box center [877, 307] width 551 height 23
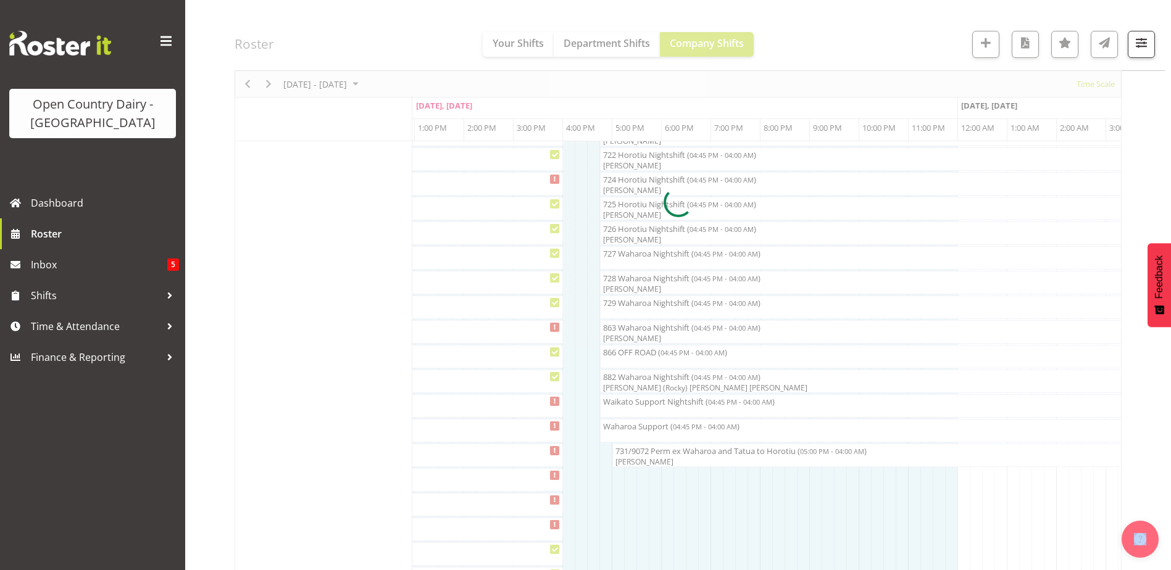
click at [616, 308] on div at bounding box center [678, 202] width 887 height 1591
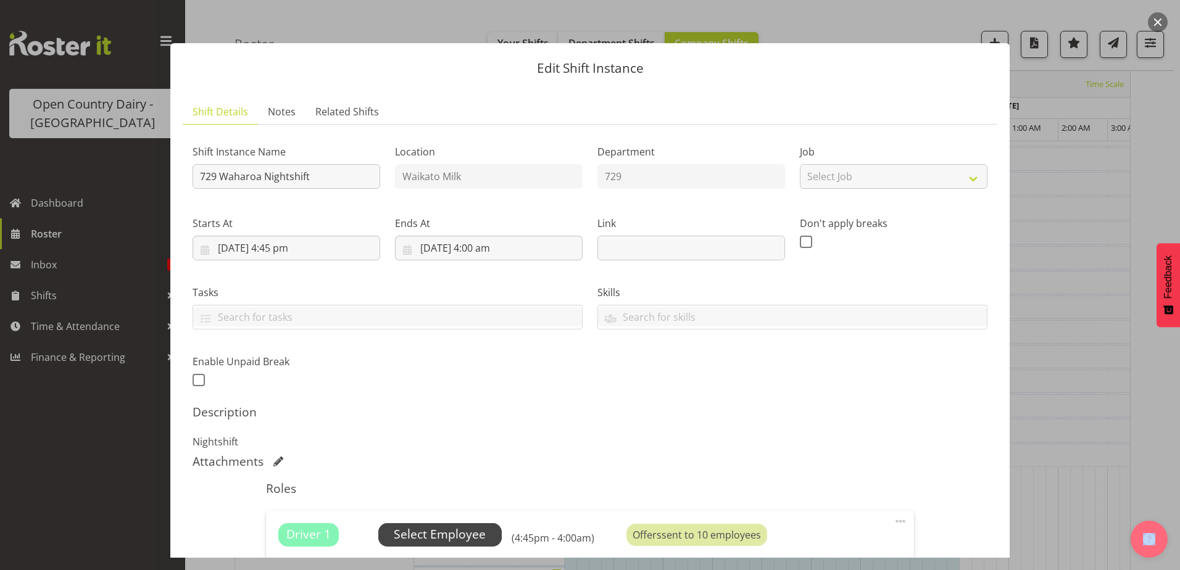
click at [460, 536] on span "Select Employee" at bounding box center [440, 535] width 92 height 18
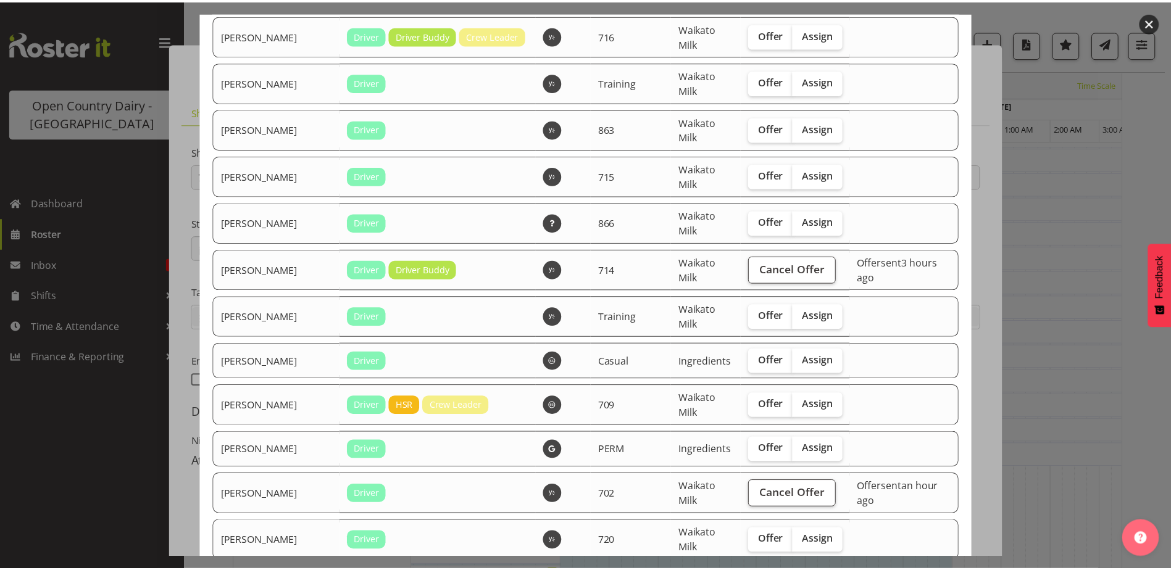
scroll to position [1194, 0]
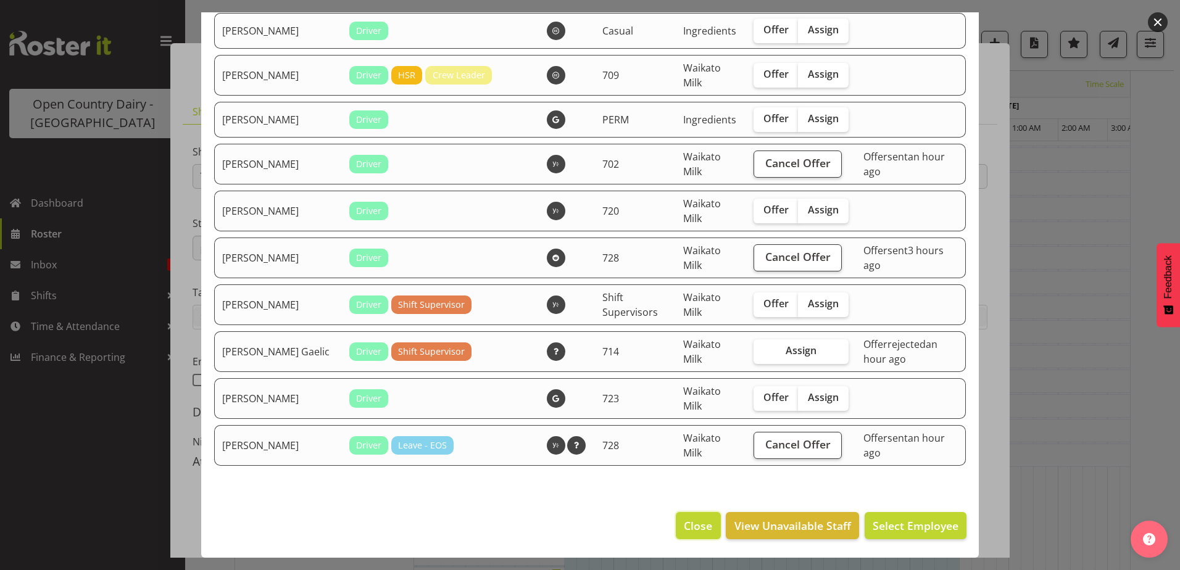
click at [696, 530] on span "Close" at bounding box center [698, 526] width 28 height 16
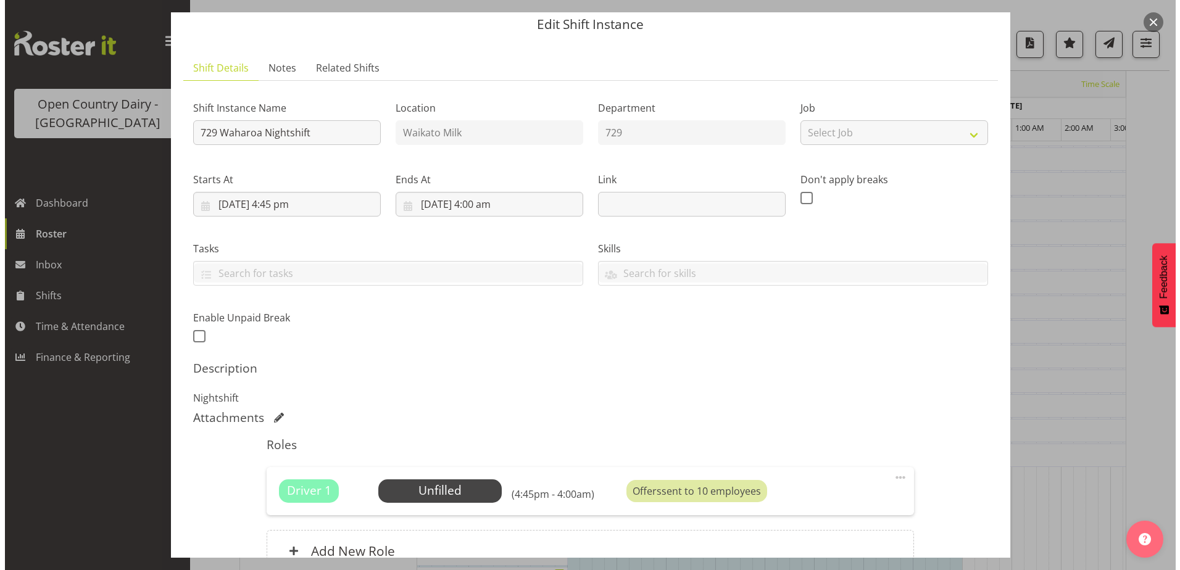
scroll to position [62, 0]
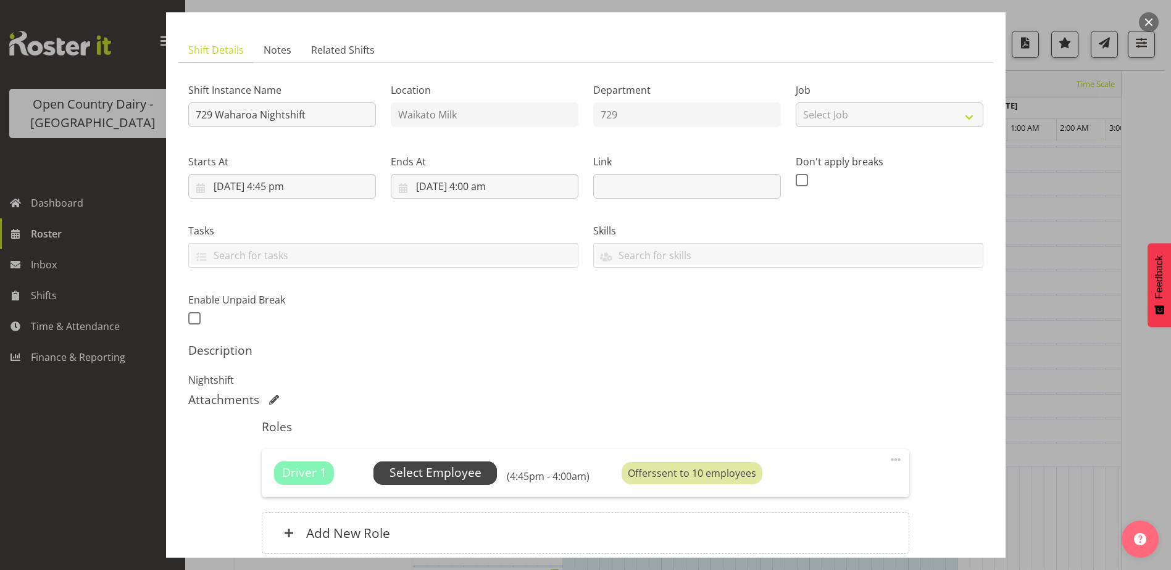
click at [425, 480] on span "Select Employee" at bounding box center [436, 473] width 92 height 18
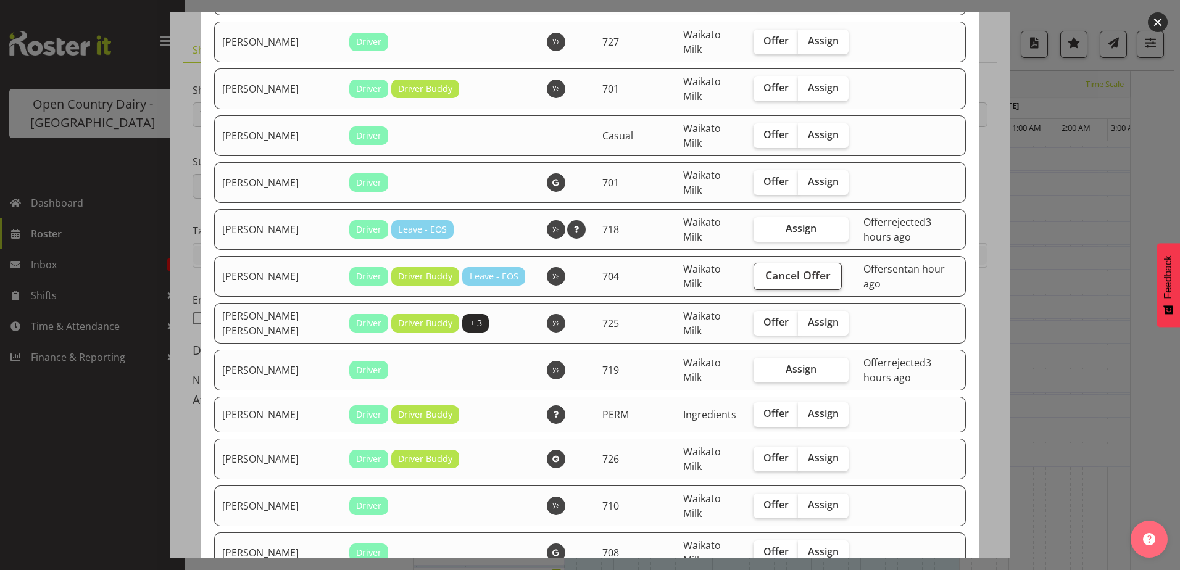
scroll to position [494, 0]
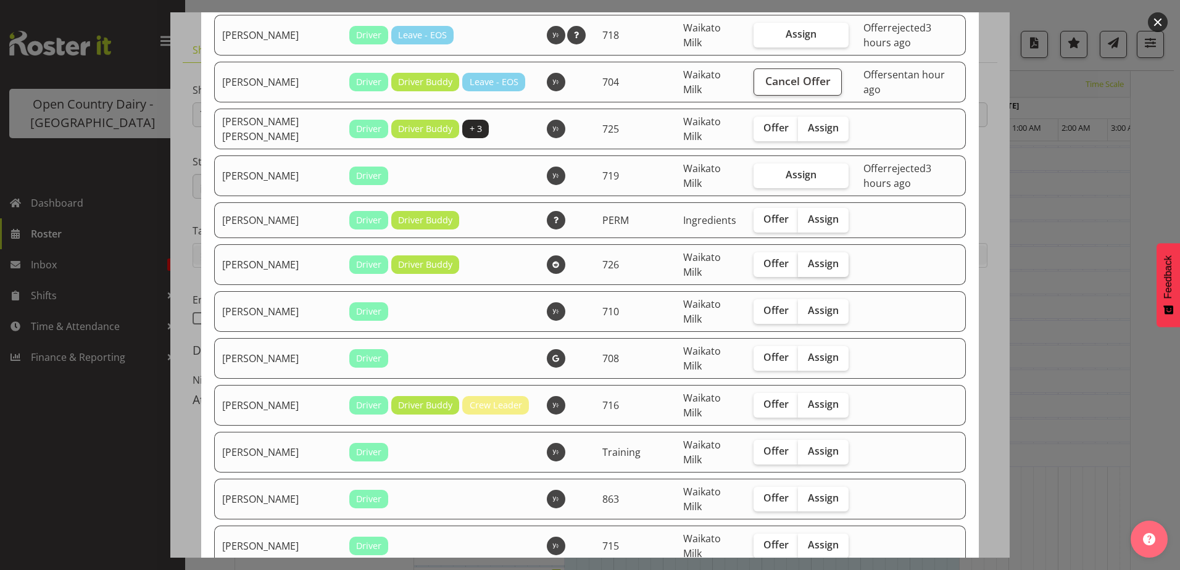
click at [807, 273] on label "Assign" at bounding box center [823, 264] width 51 height 25
click at [806, 268] on input "Assign" at bounding box center [802, 264] width 8 height 8
checkbox input "true"
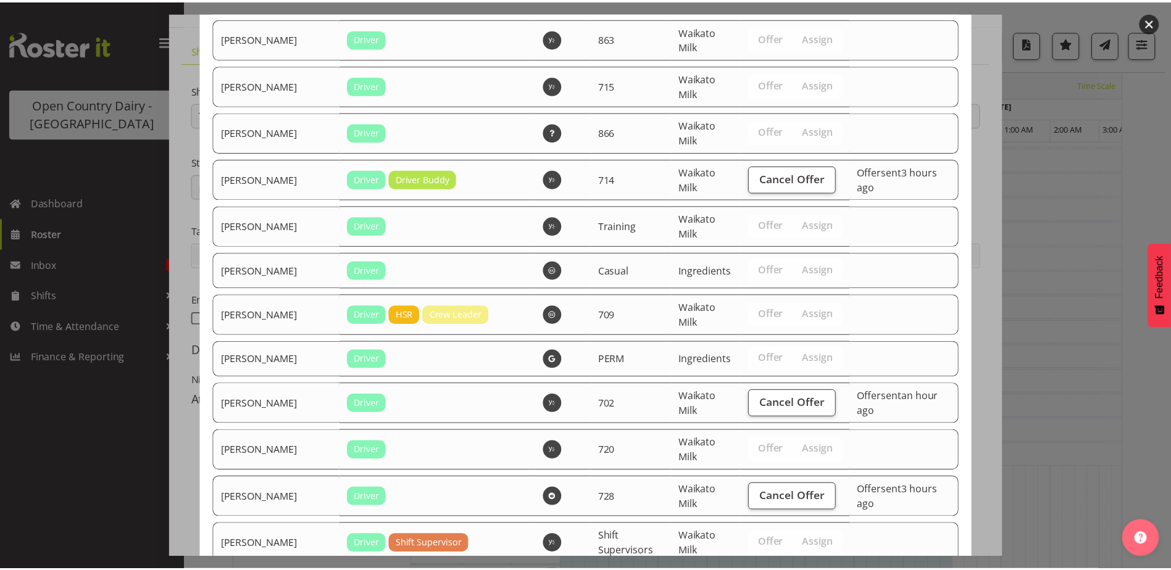
scroll to position [1194, 0]
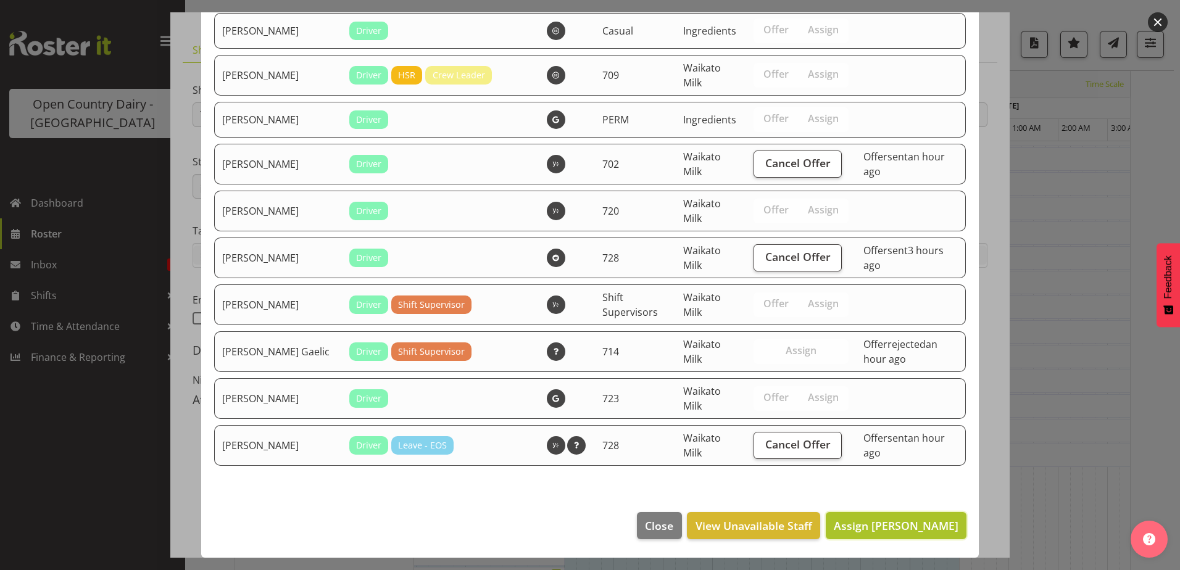
click at [890, 531] on span "Assign Kerry Young" at bounding box center [896, 526] width 125 height 15
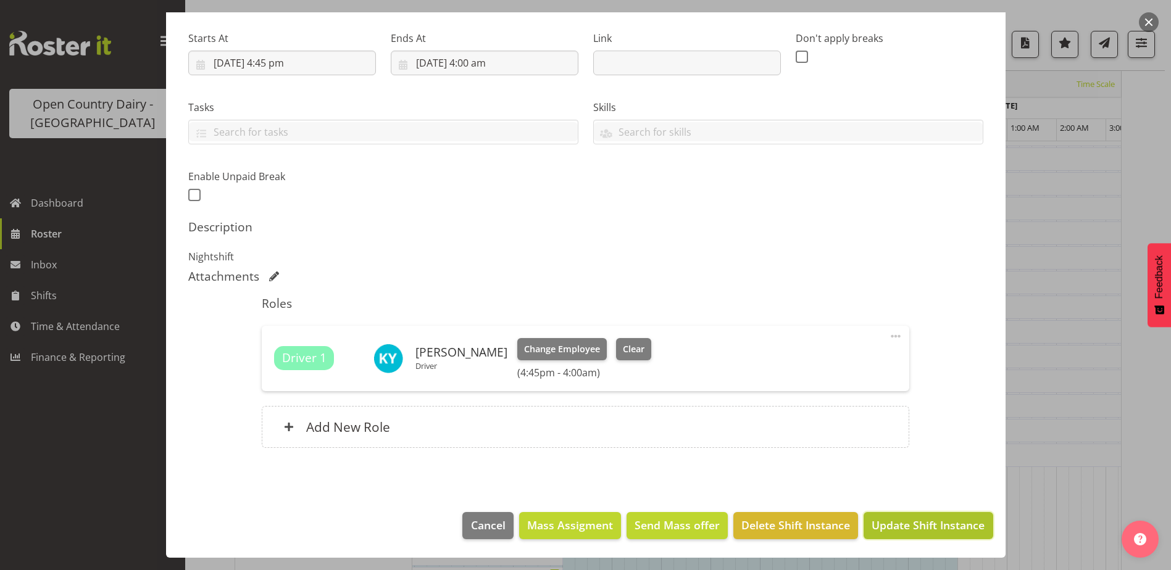
click at [928, 531] on span "Update Shift Instance" at bounding box center [928, 525] width 113 height 16
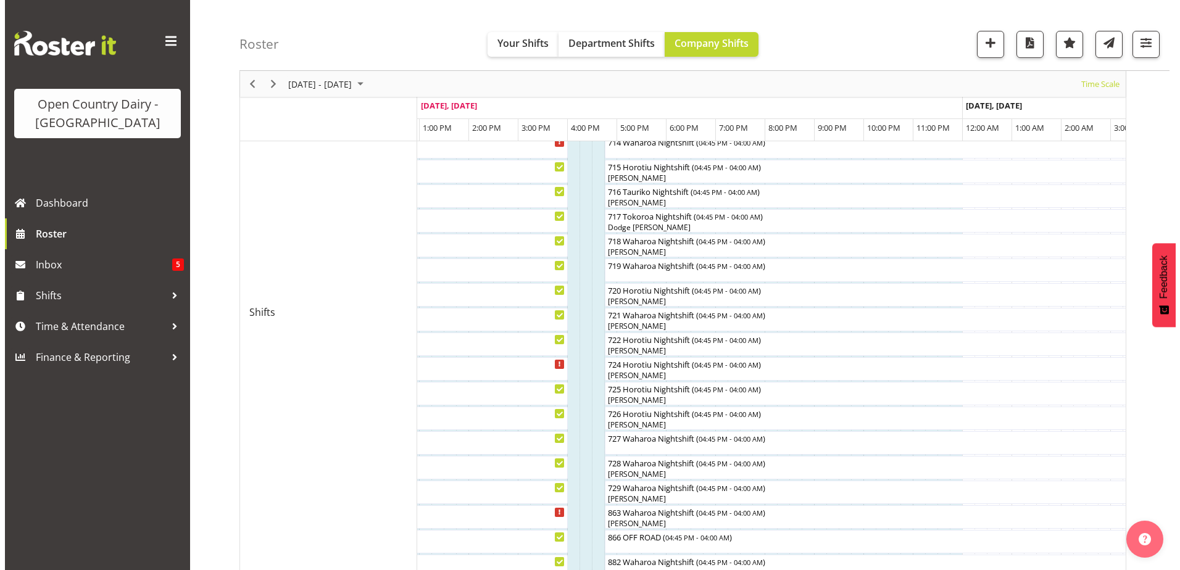
scroll to position [410, 0]
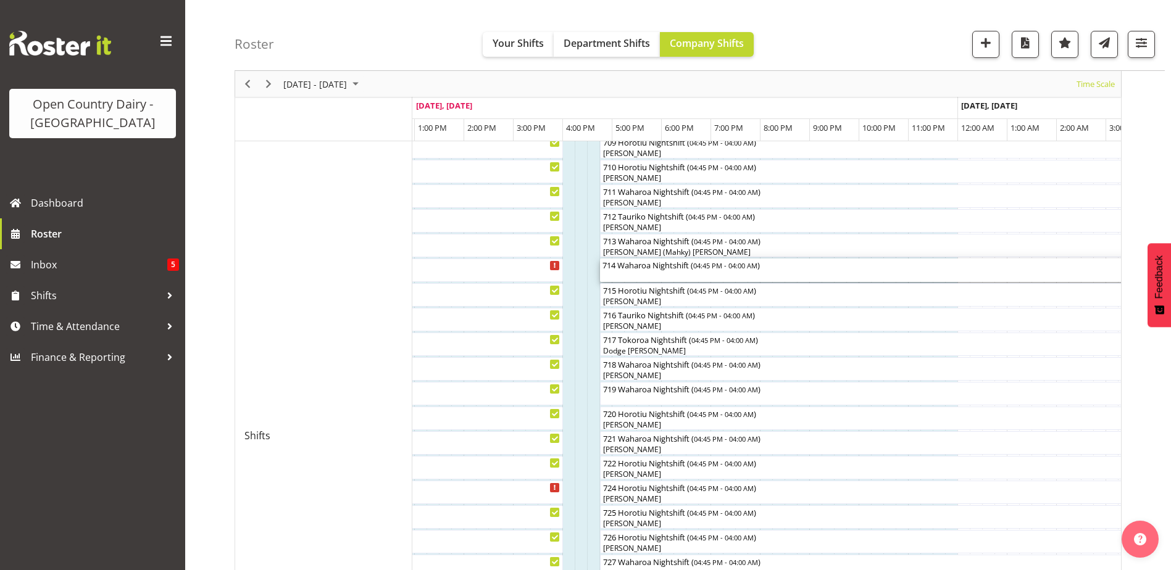
click at [644, 272] on div "714 Waharoa Nightshift ( 04:45 PM - 04:00 AM )" at bounding box center [877, 270] width 551 height 23
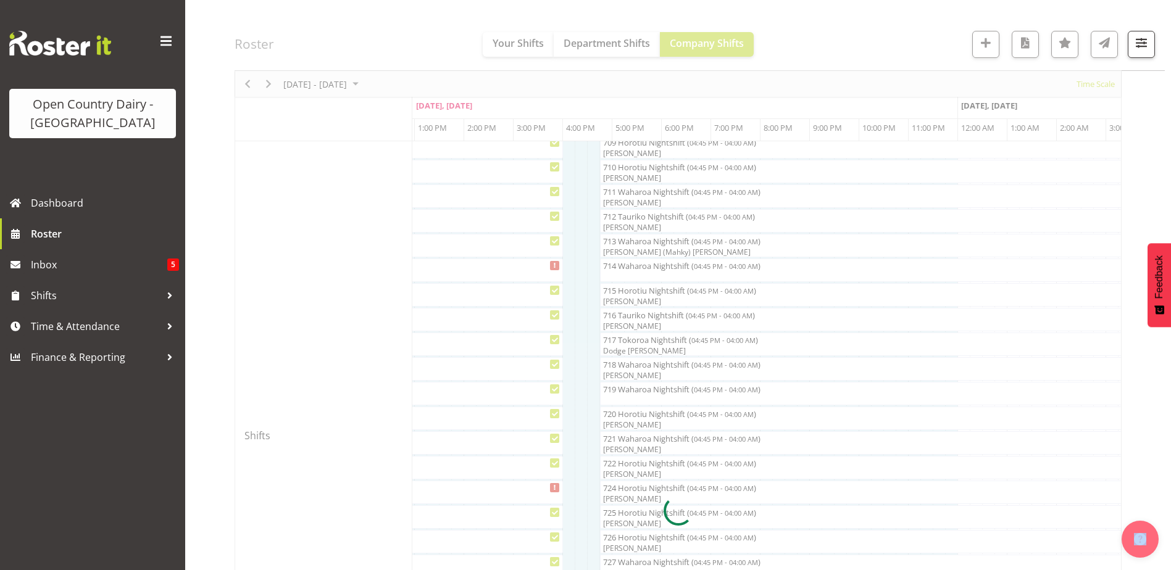
click at [644, 272] on div at bounding box center [678, 510] width 887 height 1591
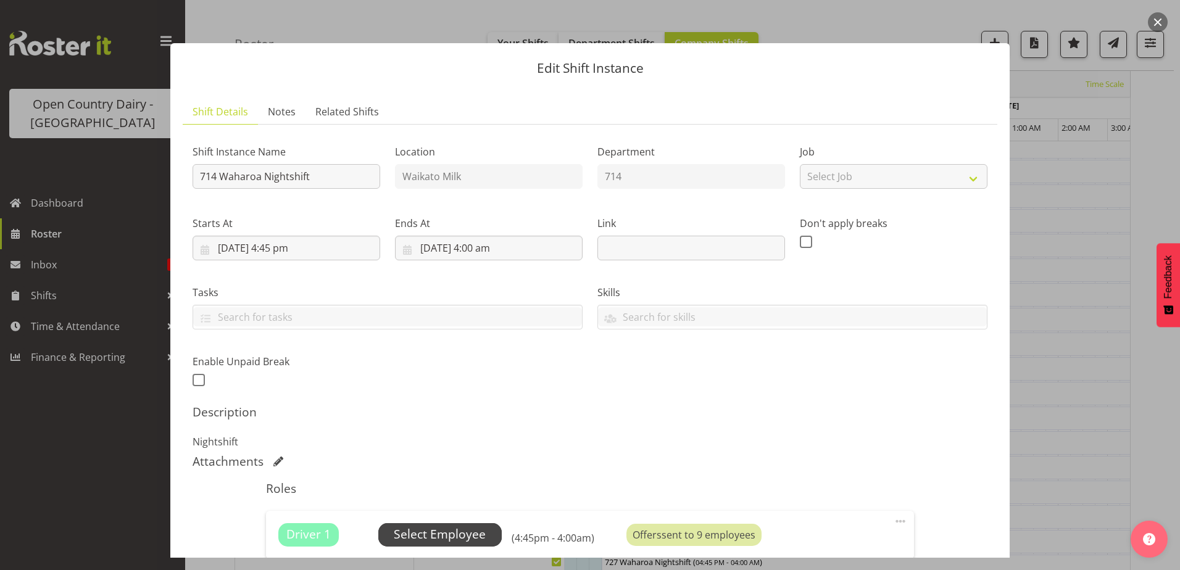
click at [444, 534] on span "Select Employee" at bounding box center [440, 535] width 92 height 18
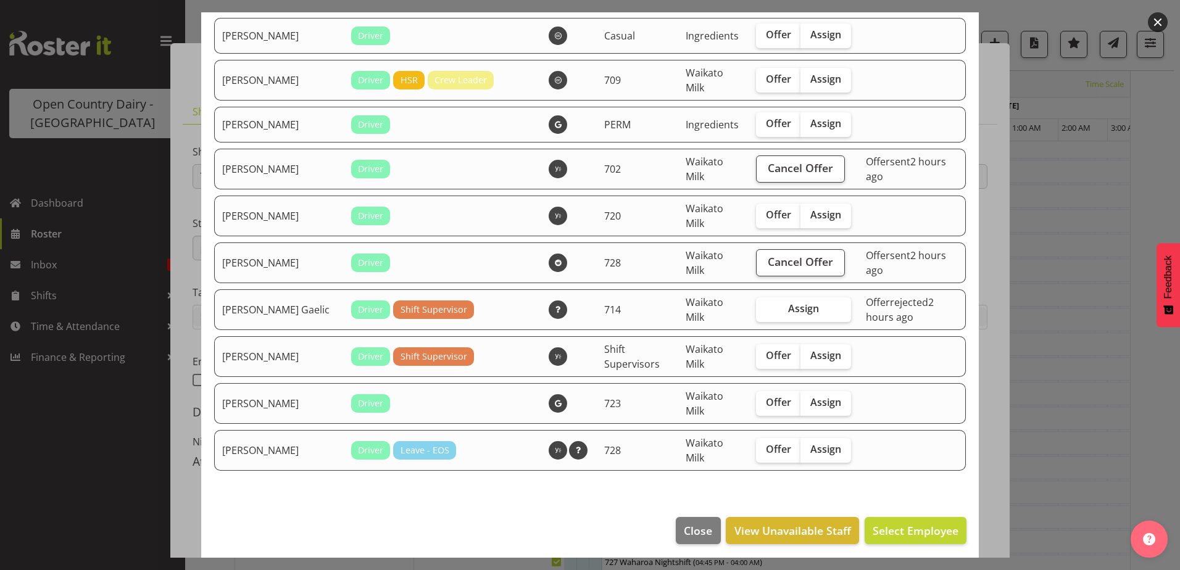
scroll to position [1148, 0]
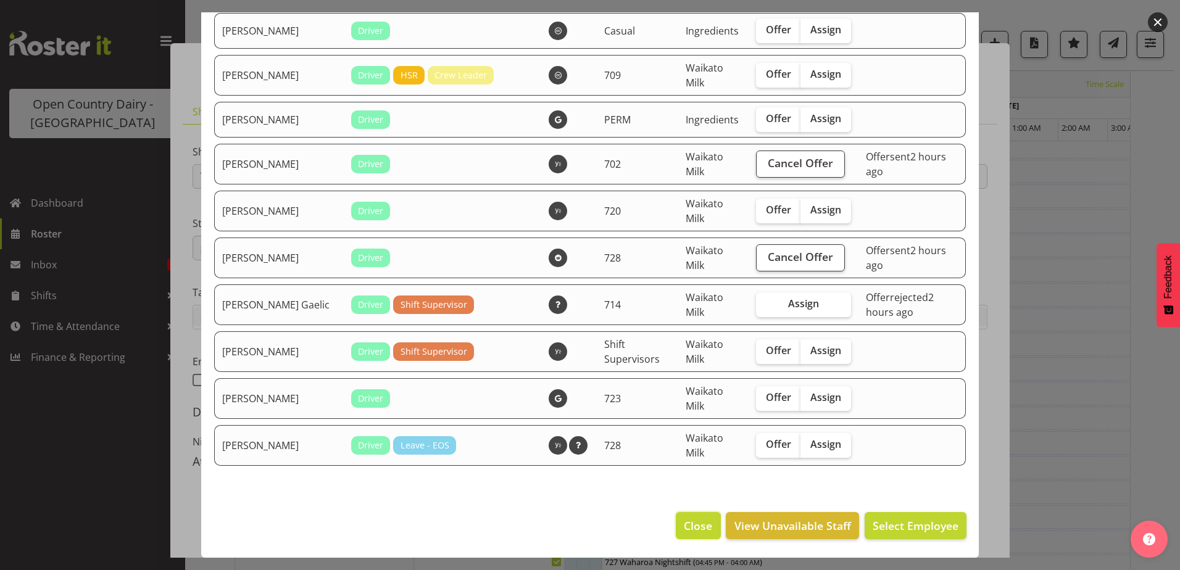
click at [690, 527] on span "Close" at bounding box center [698, 526] width 28 height 16
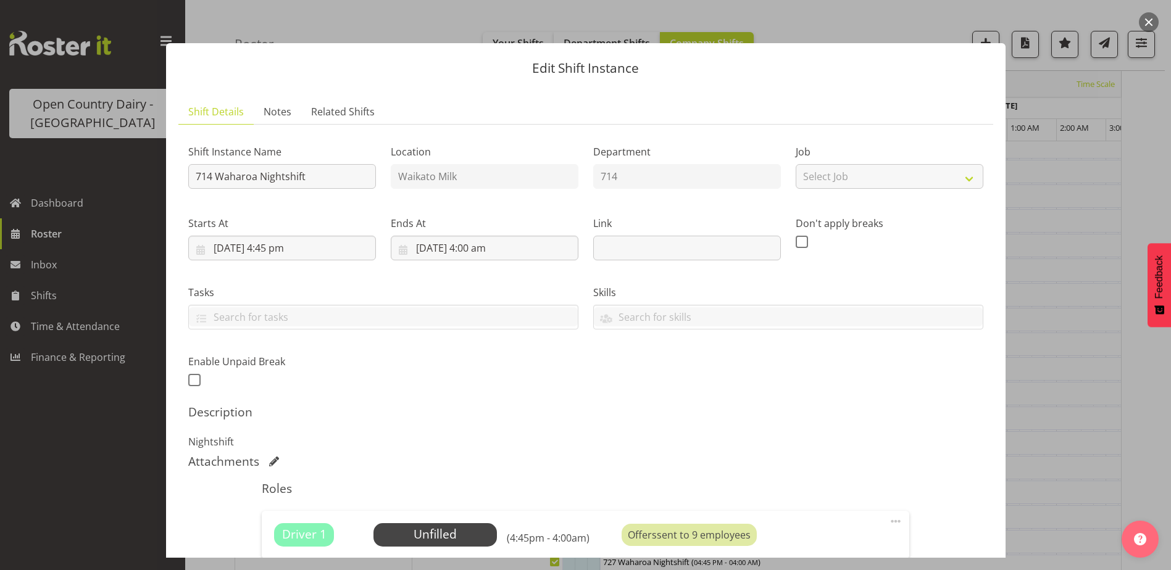
click at [438, 547] on div "Driver 1 Unfilled Select Employee (4:45pm - 4:00am) Offers sent to 9 employees …" at bounding box center [586, 535] width 648 height 48
click at [437, 540] on span "Select Employee" at bounding box center [436, 535] width 92 height 18
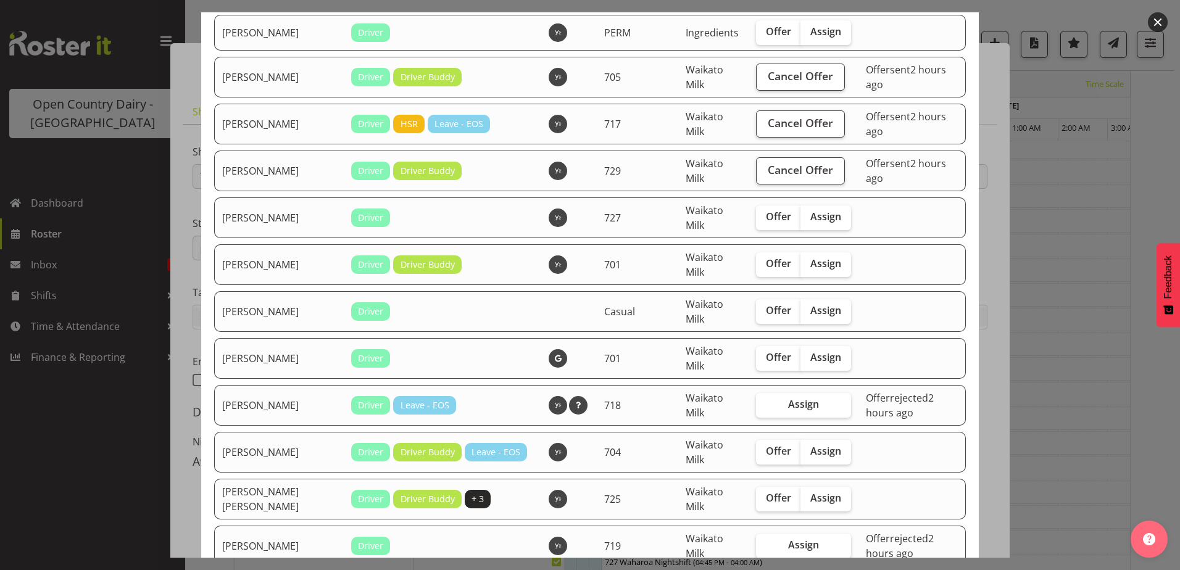
scroll to position [0, 0]
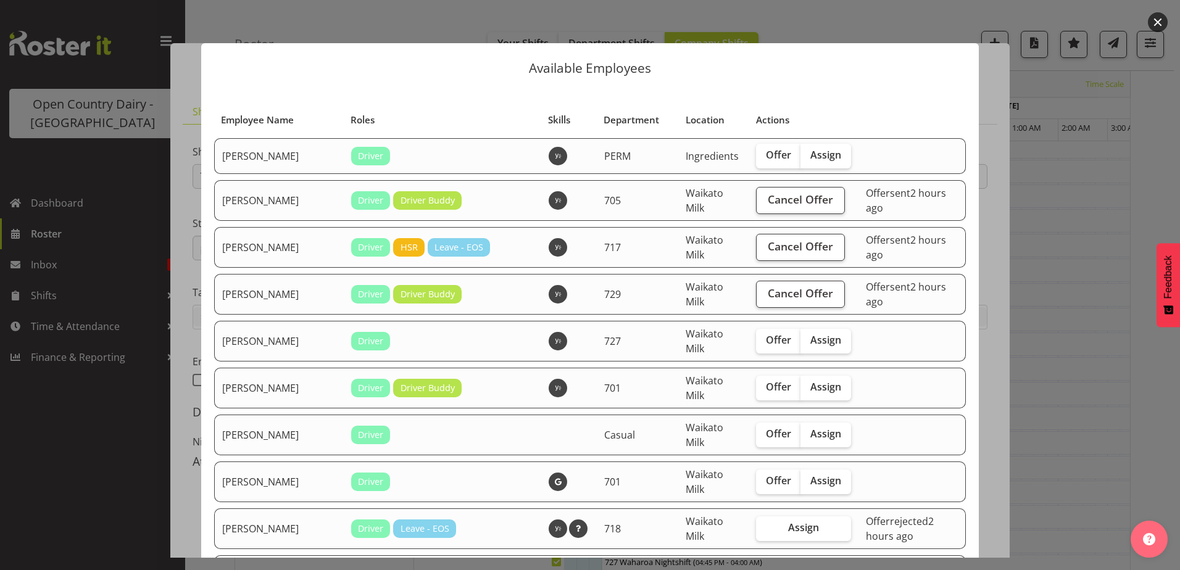
click at [772, 12] on div "Available Employees Employee Name Roles Skills Department Location Actions Amba…" at bounding box center [590, 285] width 802 height 546
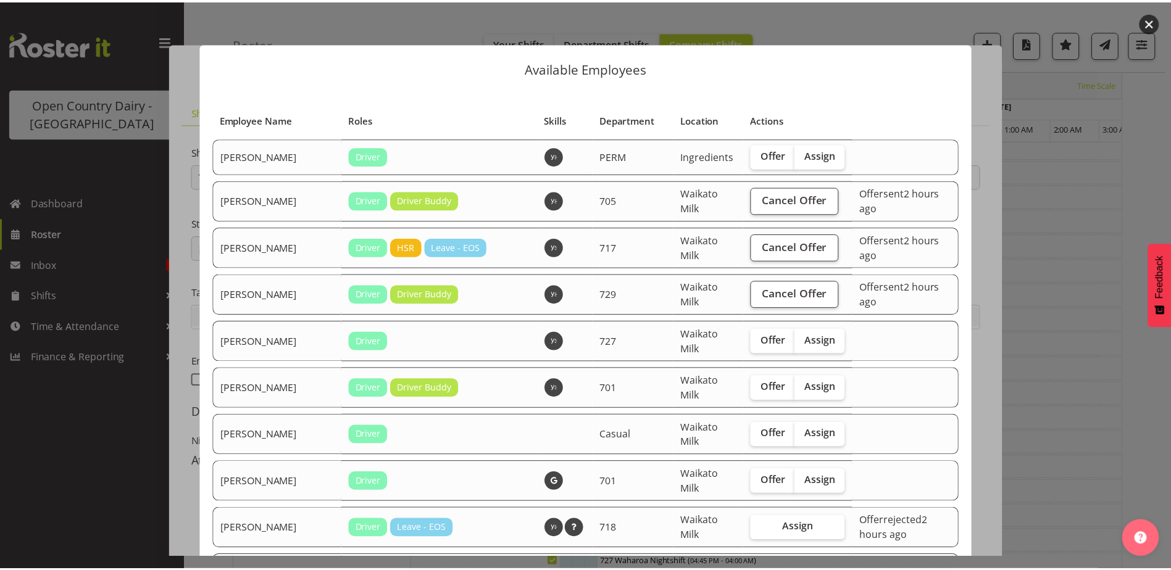
scroll to position [1148, 0]
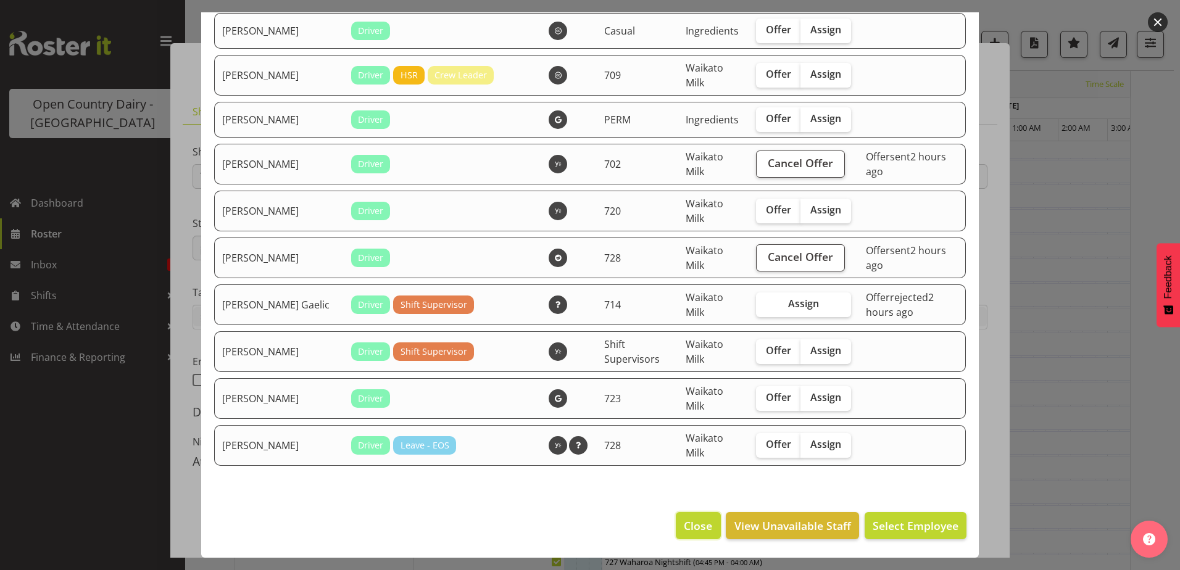
click at [684, 528] on span "Close" at bounding box center [698, 526] width 28 height 16
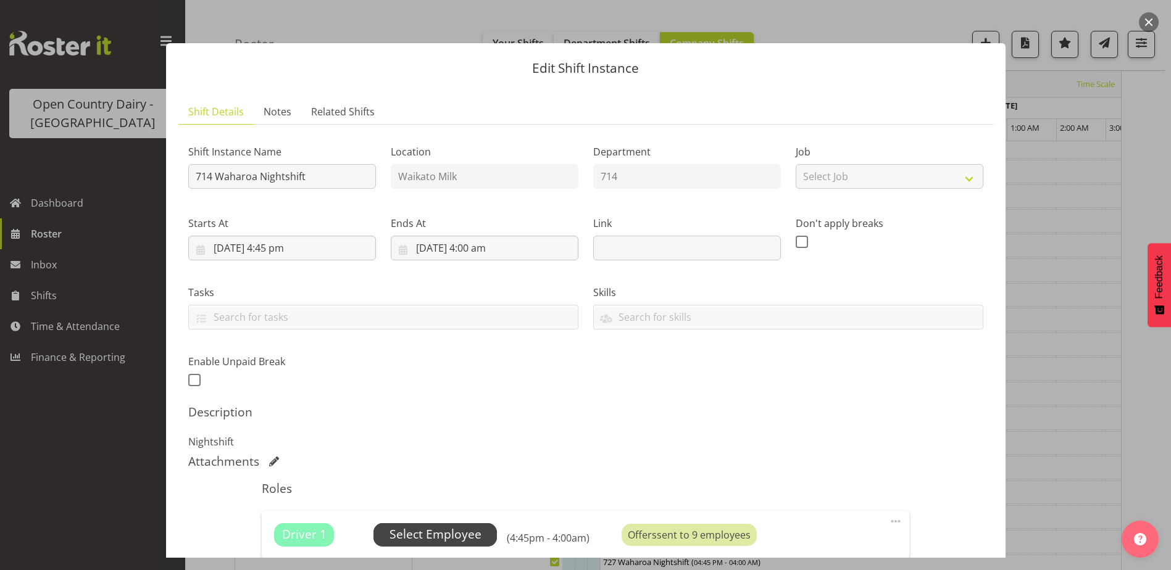
click at [459, 531] on span "Select Employee" at bounding box center [436, 535] width 92 height 18
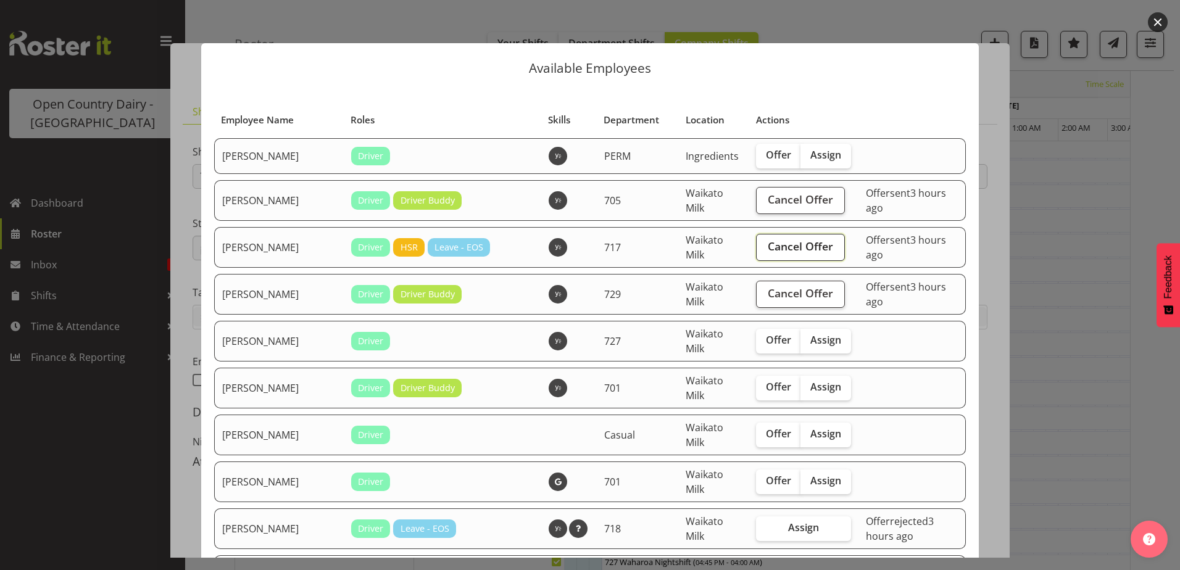
click at [790, 251] on span "Cancel Offer" at bounding box center [800, 246] width 65 height 16
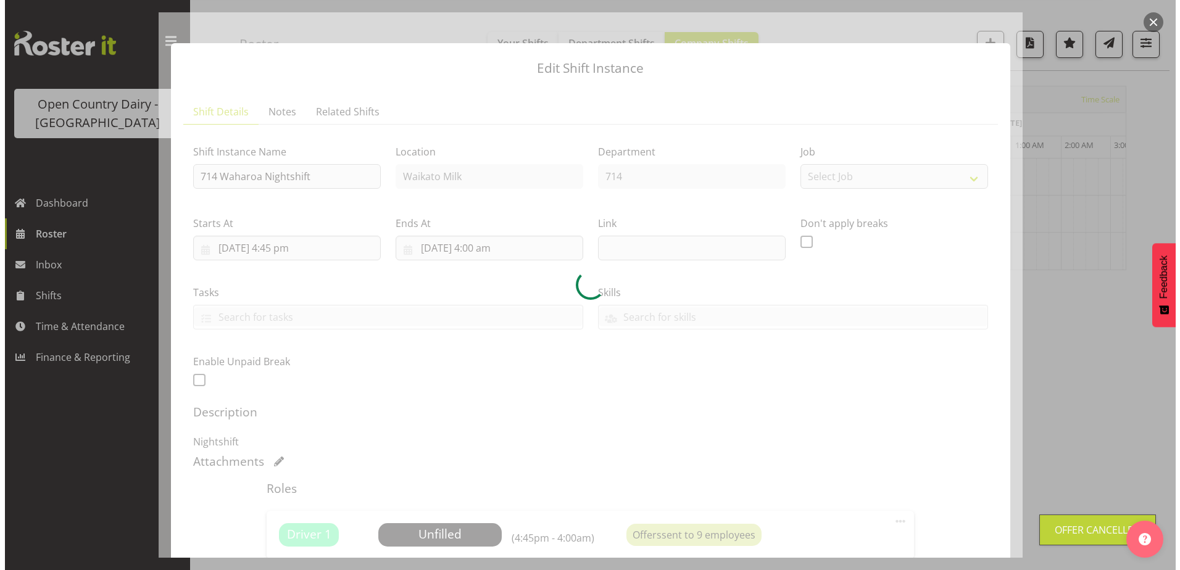
scroll to position [40, 0]
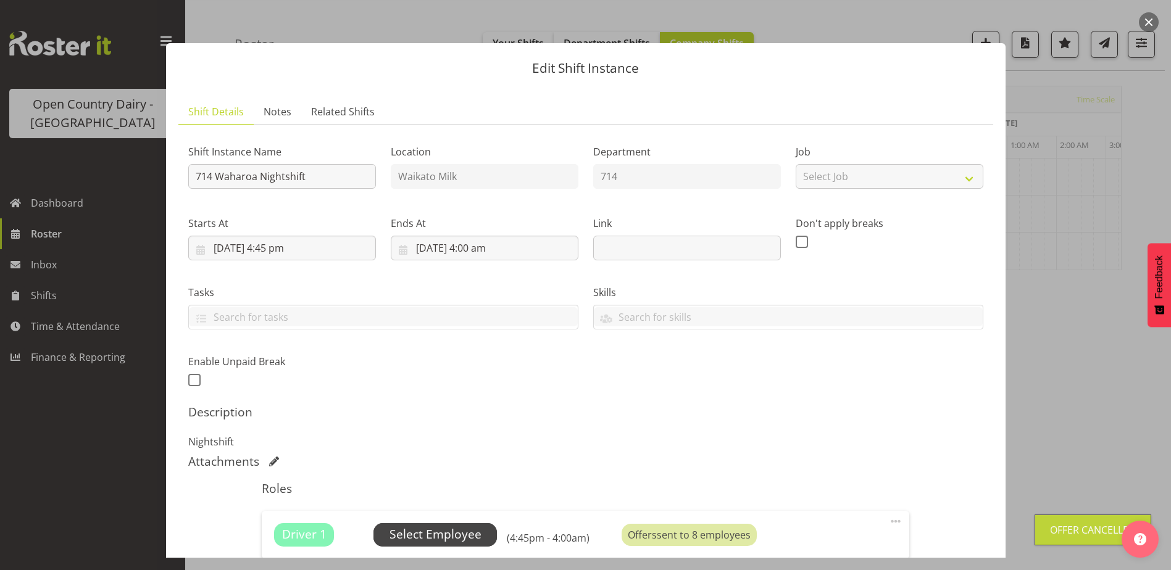
click at [435, 539] on span "Select Employee" at bounding box center [436, 535] width 92 height 18
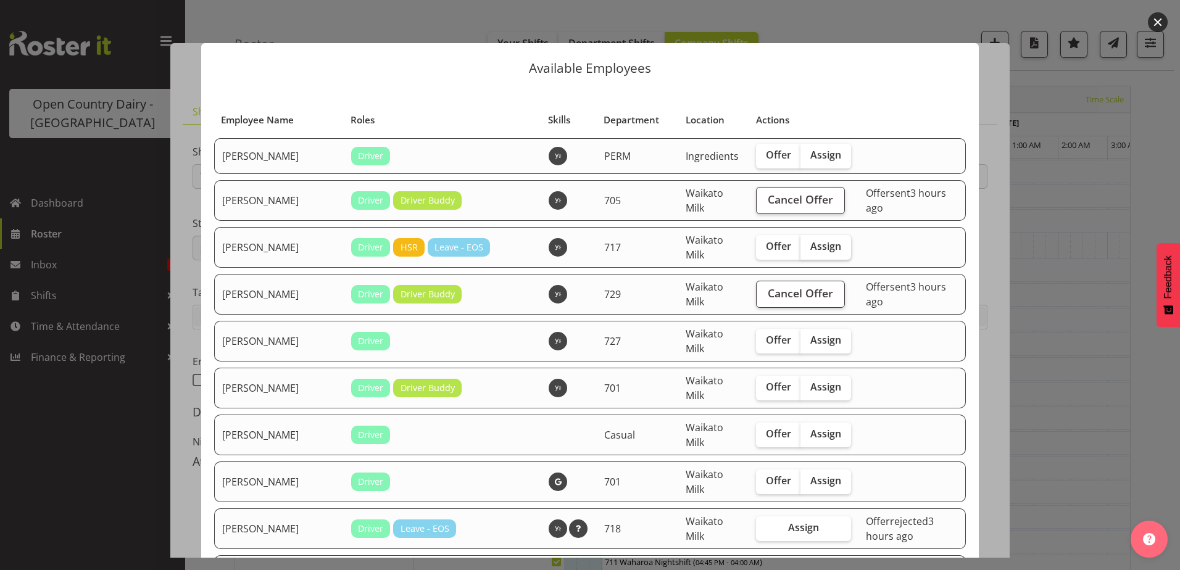
click at [806, 254] on label "Assign" at bounding box center [826, 247] width 51 height 25
click at [806, 251] on input "Assign" at bounding box center [805, 247] width 8 height 8
checkbox input "true"
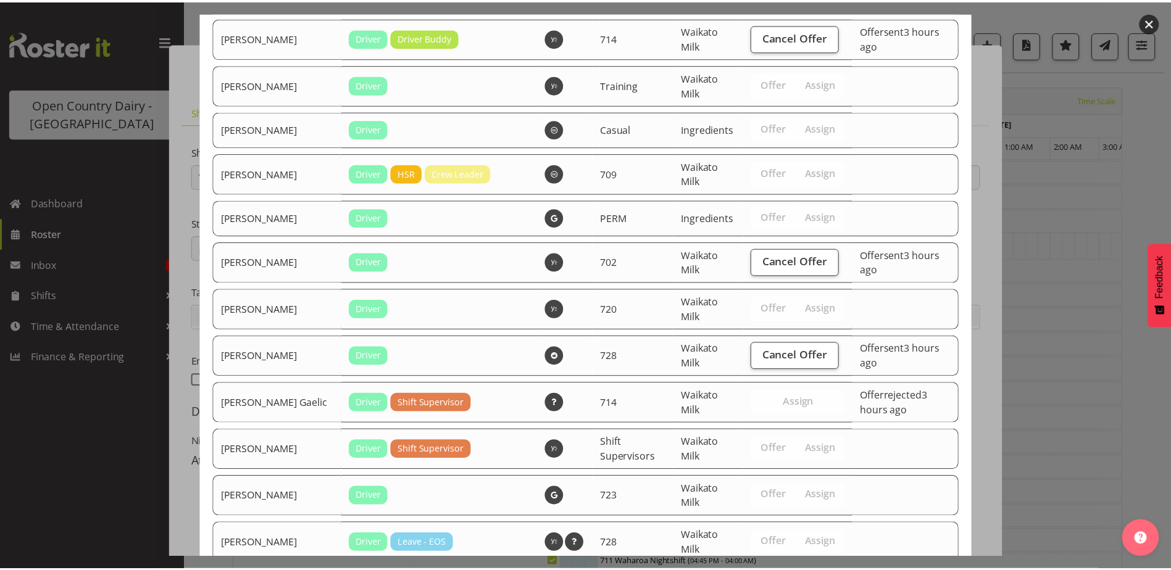
scroll to position [1148, 0]
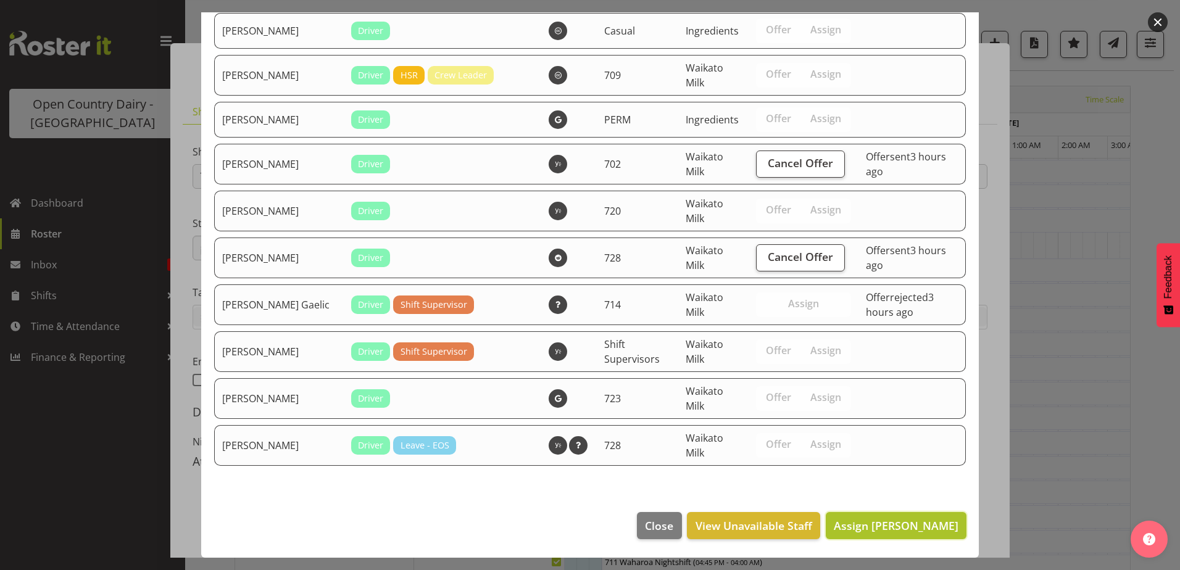
click at [893, 531] on span "Assign Daryl Wrigley" at bounding box center [896, 526] width 125 height 15
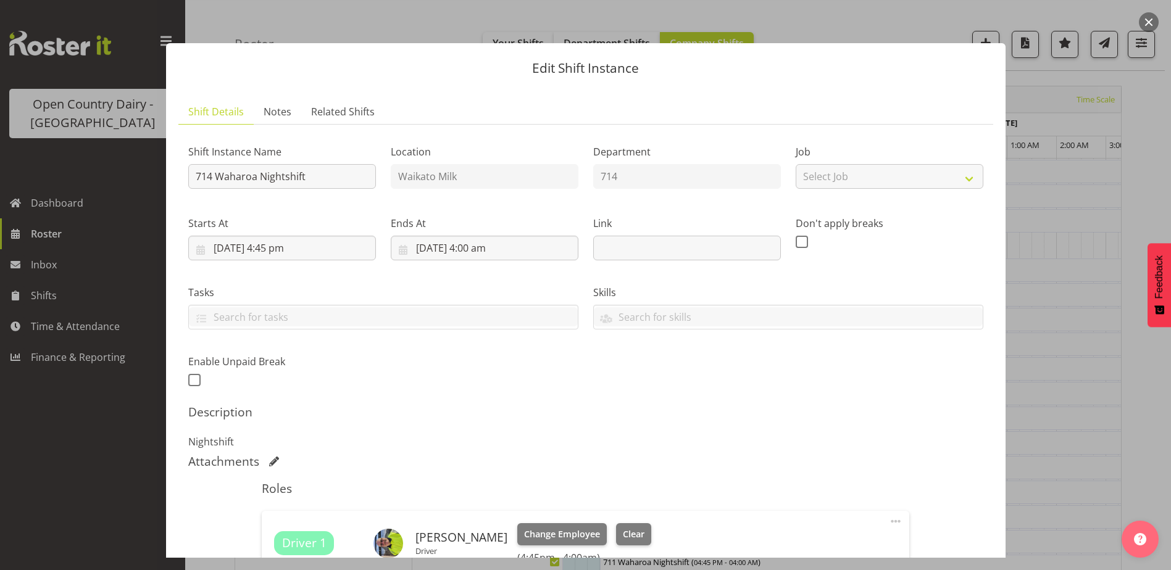
scroll to position [258, 0]
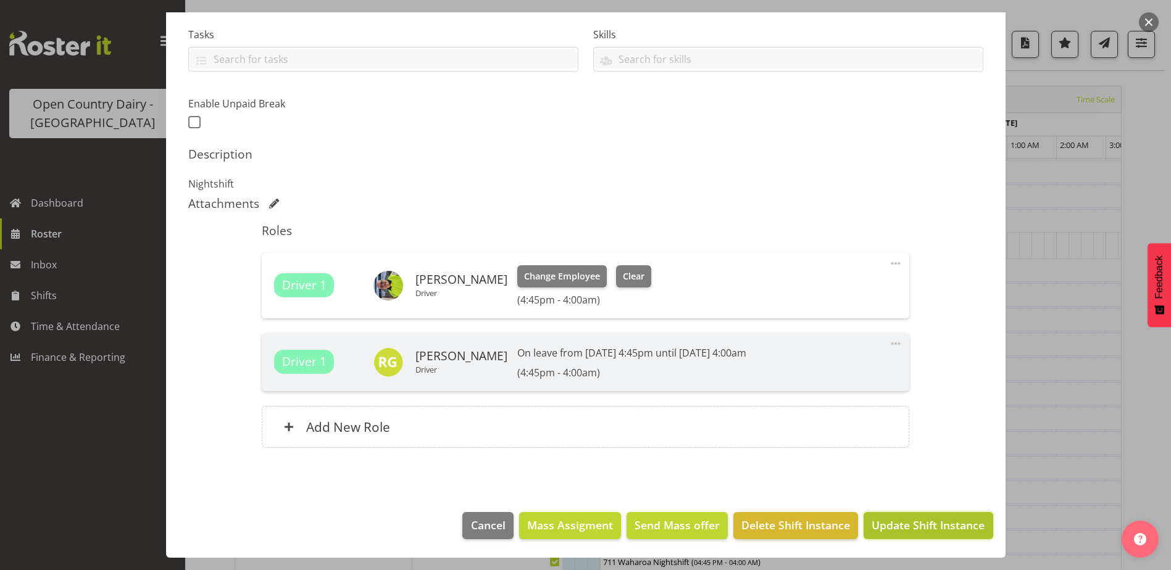
click at [907, 526] on span "Update Shift Instance" at bounding box center [928, 525] width 113 height 16
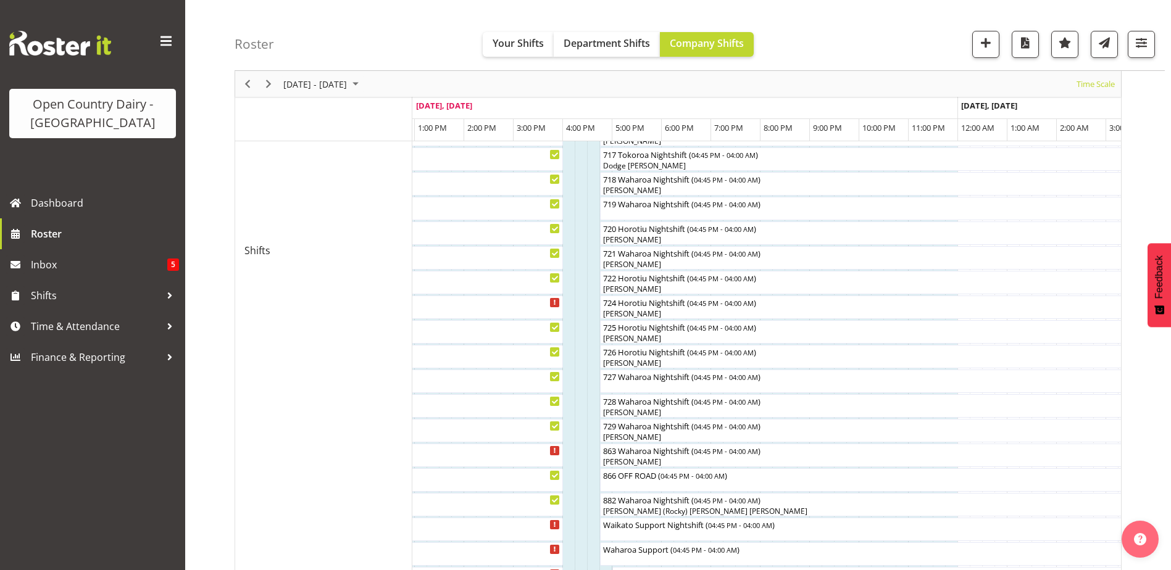
scroll to position [534, 0]
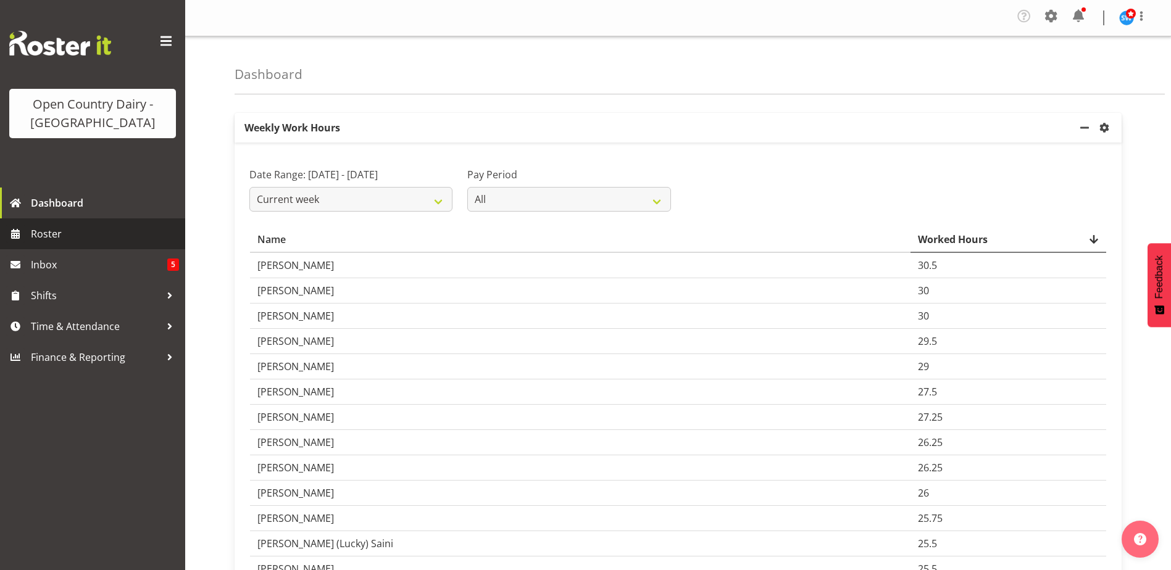
click at [47, 230] on span "Roster" at bounding box center [105, 234] width 148 height 19
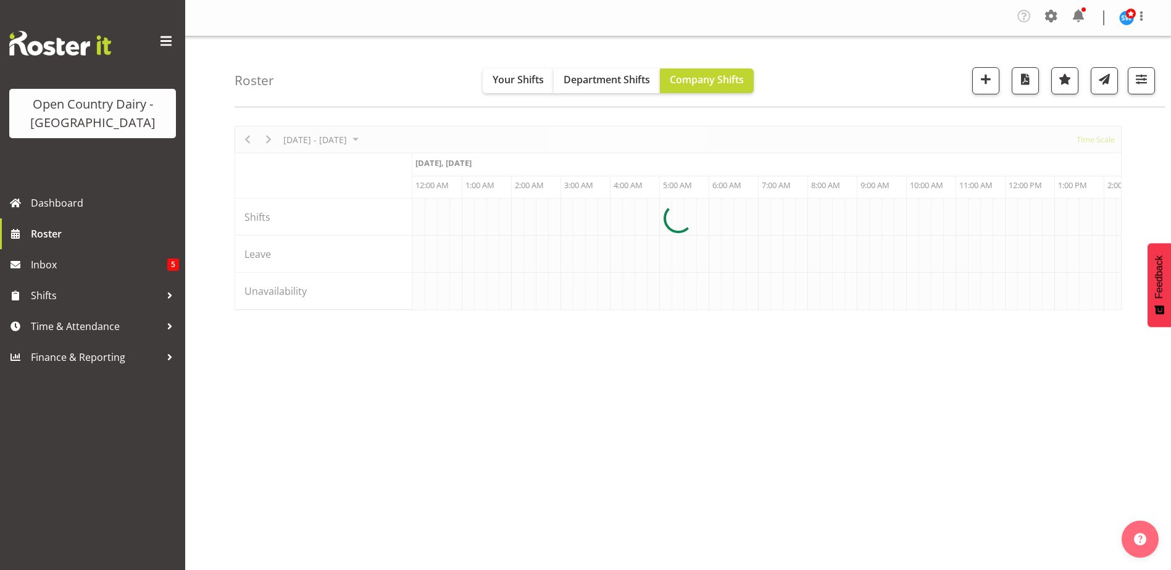
scroll to position [0, 2370]
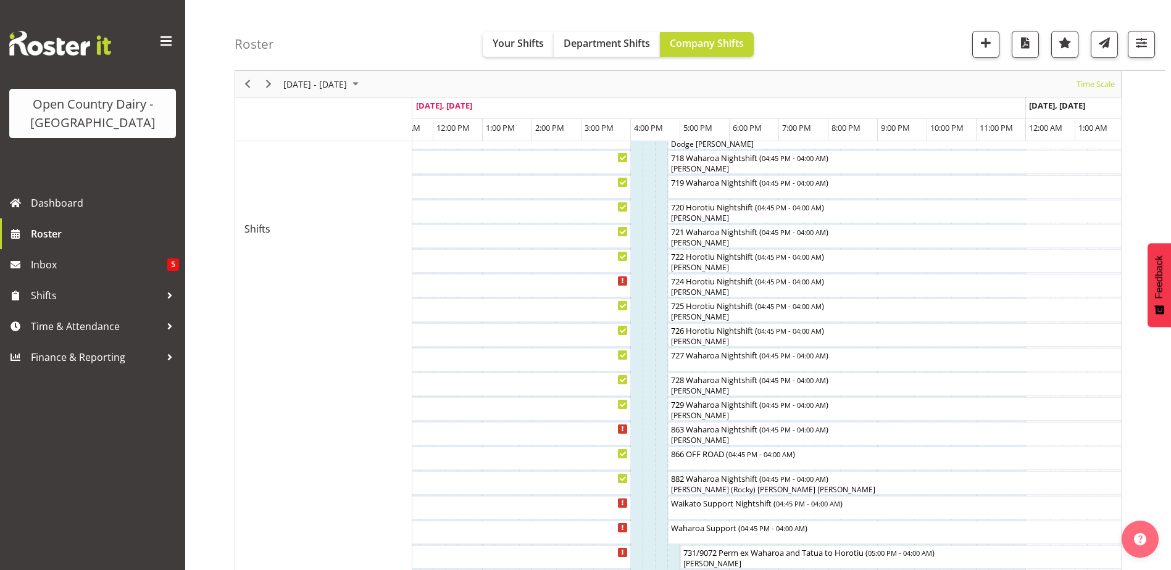
scroll to position [802, 0]
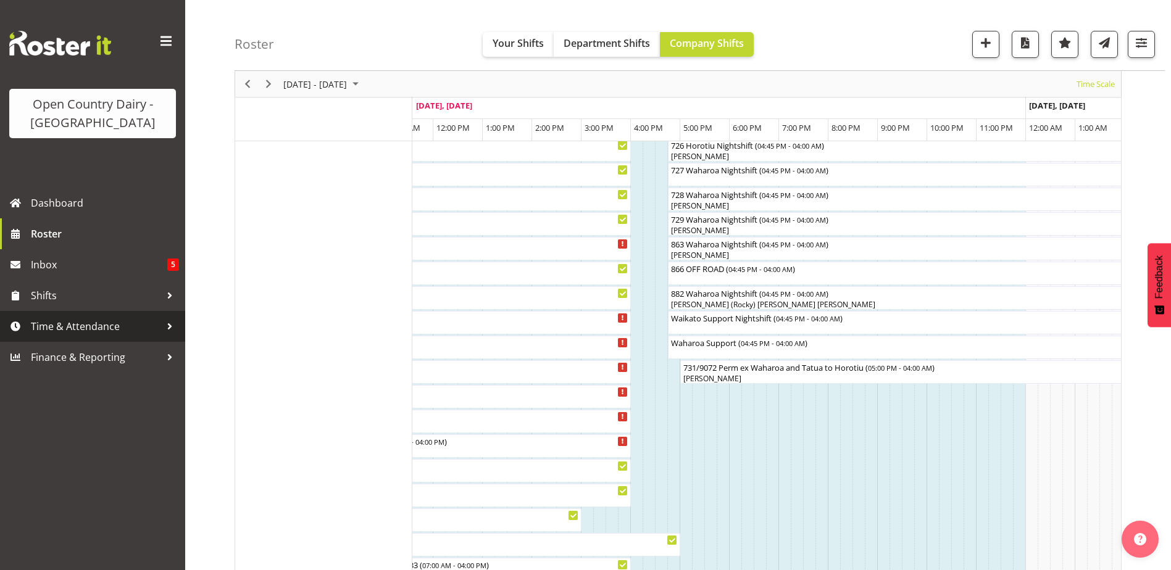
click at [76, 321] on span "Time & Attendance" at bounding box center [96, 326] width 130 height 19
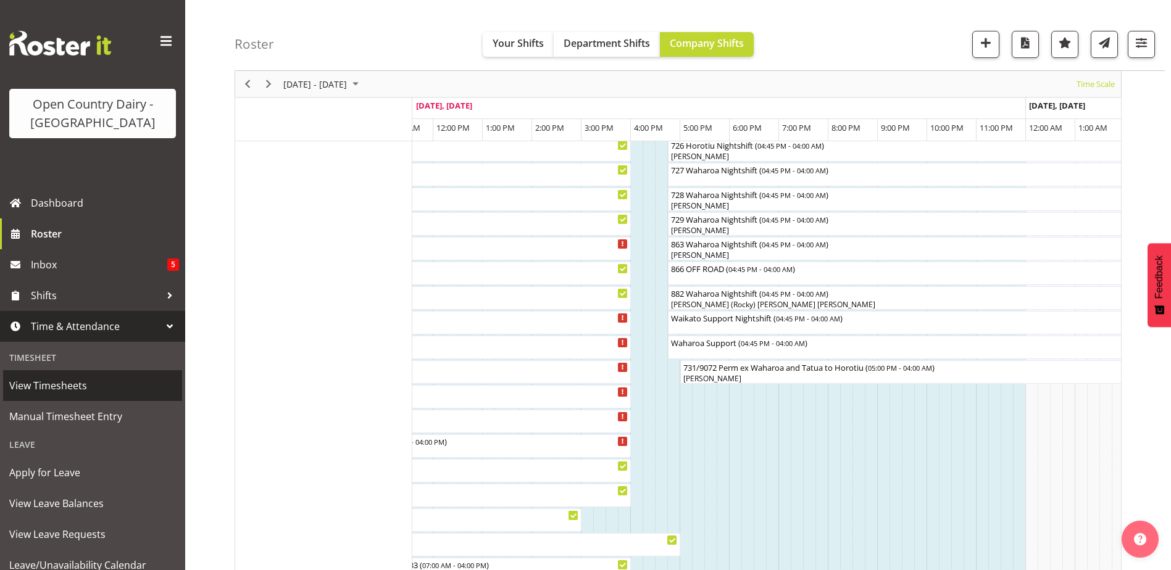
click at [69, 390] on span "View Timesheets" at bounding box center [92, 386] width 167 height 19
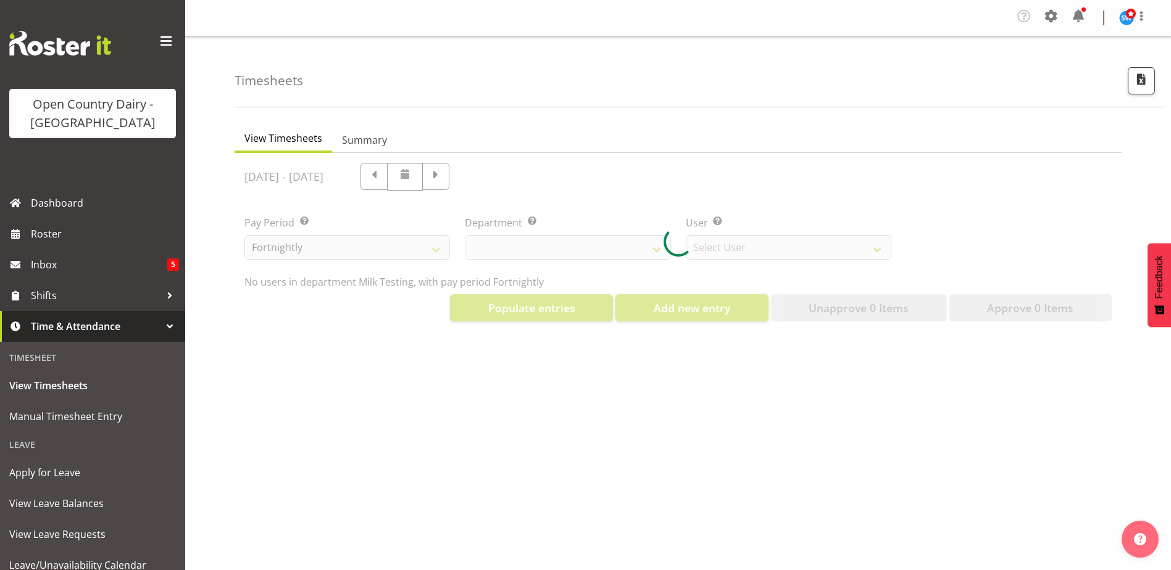
select select "733"
select select "7414"
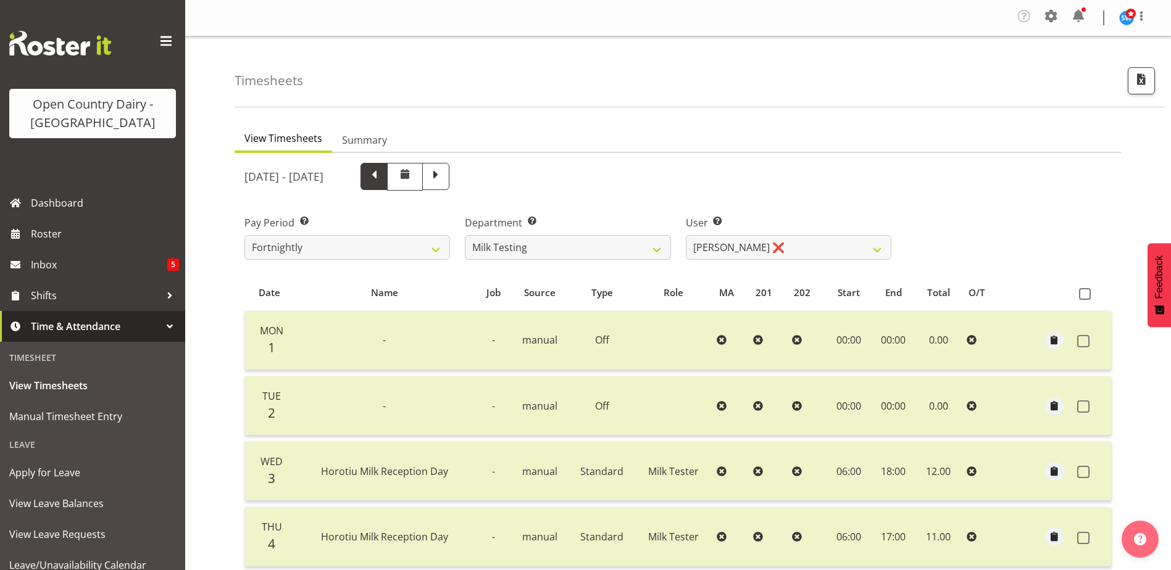
click at [382, 177] on span at bounding box center [374, 175] width 16 height 16
select select
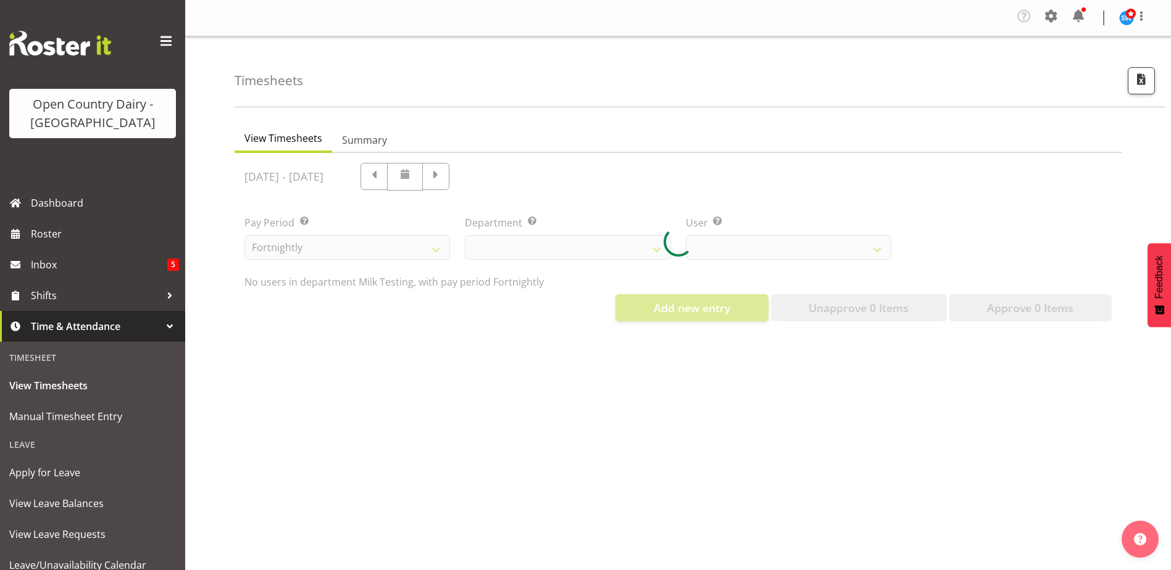
click at [521, 177] on div at bounding box center [678, 242] width 887 height 178
select select "733"
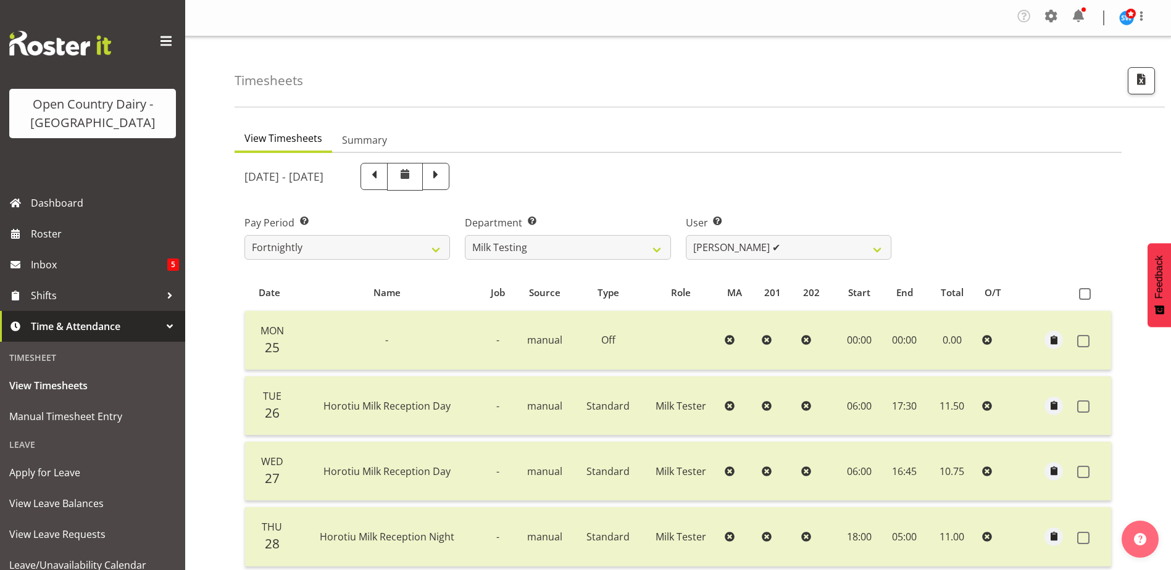
click at [524, 176] on div at bounding box center [678, 503] width 887 height 701
click at [444, 181] on span at bounding box center [436, 175] width 16 height 16
select select
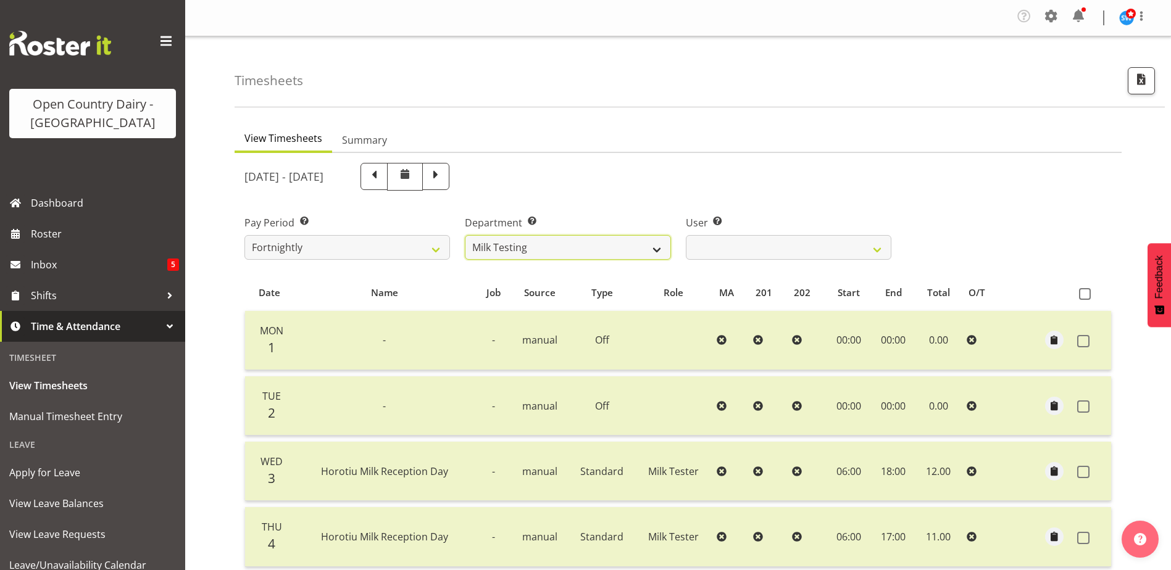
click at [657, 252] on select "701 702 703 704 705 706 707 708 709 710 711 712 713 714 715 716 717 718 719 720" at bounding box center [568, 247] width 206 height 25
select select "875"
click at [465, 235] on select "701 702 703 704 705 706 707 708 709 710 711 712 713 714 715 716 717 718 719 720" at bounding box center [568, 247] width 206 height 25
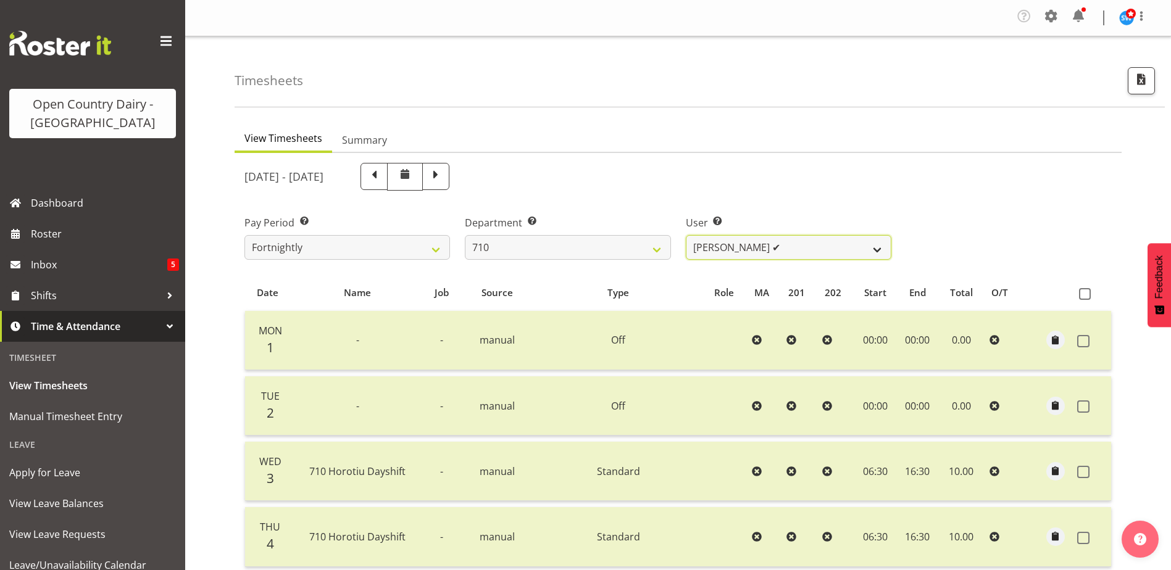
click at [811, 245] on select "[PERSON_NAME] ✔ [PERSON_NAME] ✔ [PERSON_NAME] ✔ [PERSON_NAME] ❌" at bounding box center [789, 247] width 206 height 25
select select "8203"
click at [686, 235] on select "[PERSON_NAME] ✔ [PERSON_NAME] ✔ [PERSON_NAME] ✔ [PERSON_NAME] ❌" at bounding box center [789, 247] width 206 height 25
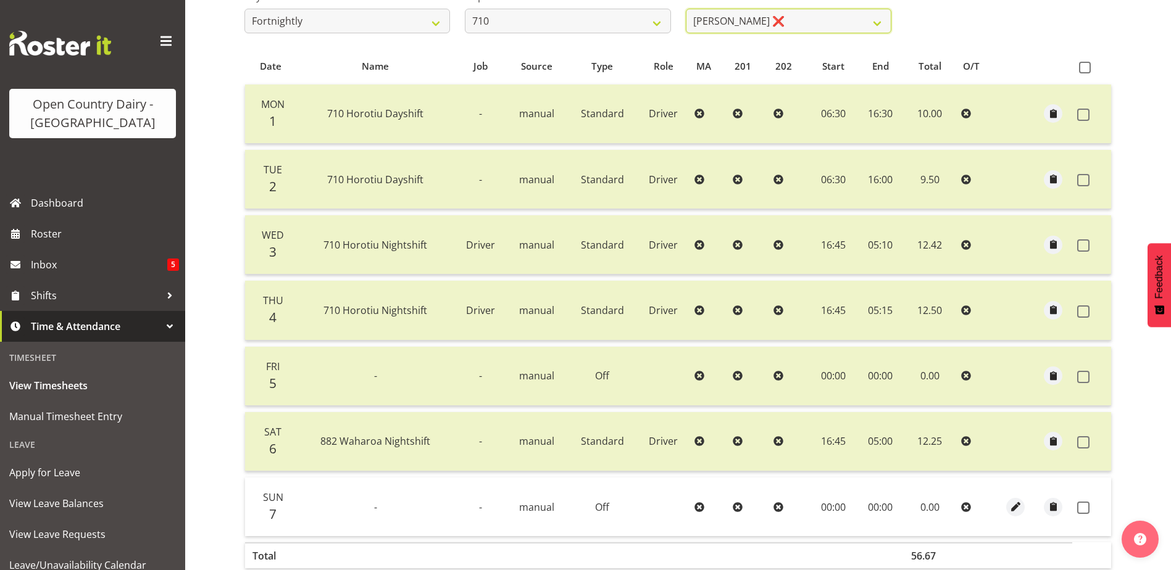
scroll to position [247, 0]
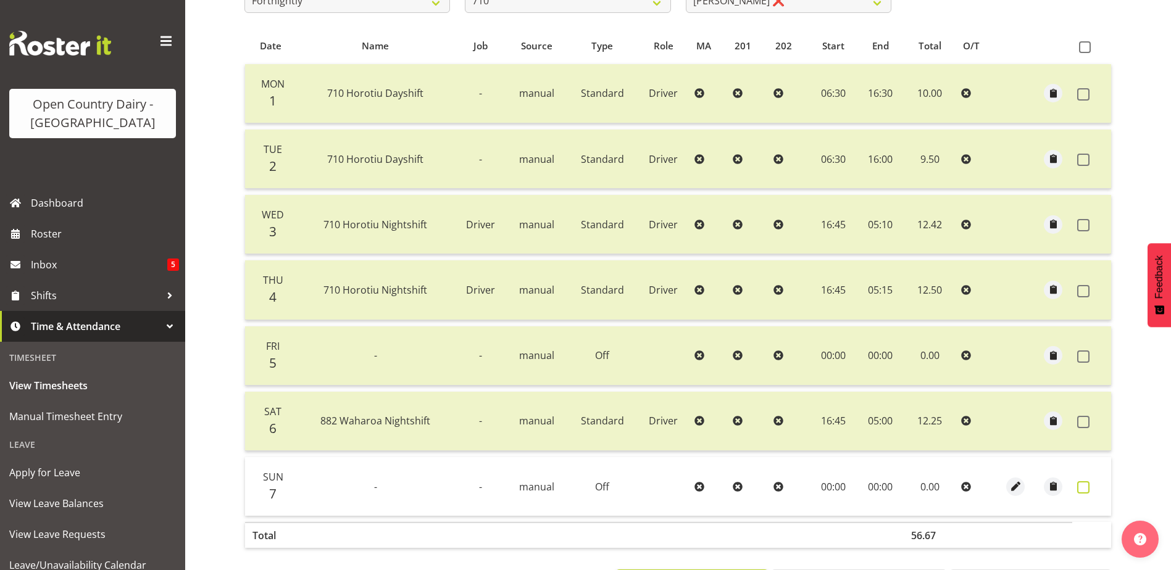
click at [1085, 488] on span at bounding box center [1083, 487] width 12 height 12
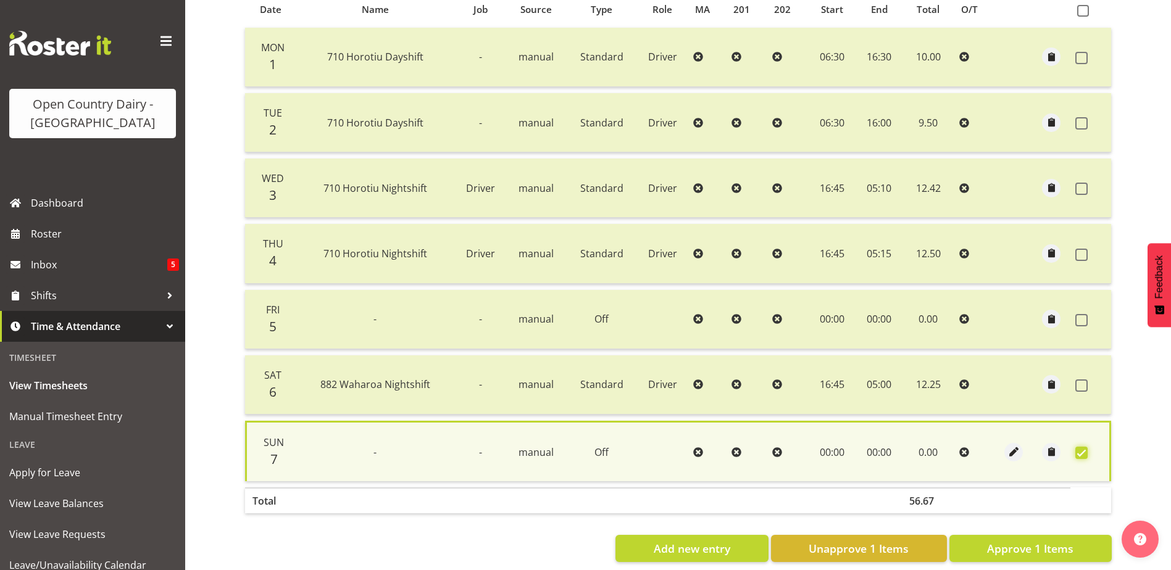
scroll to position [304, 0]
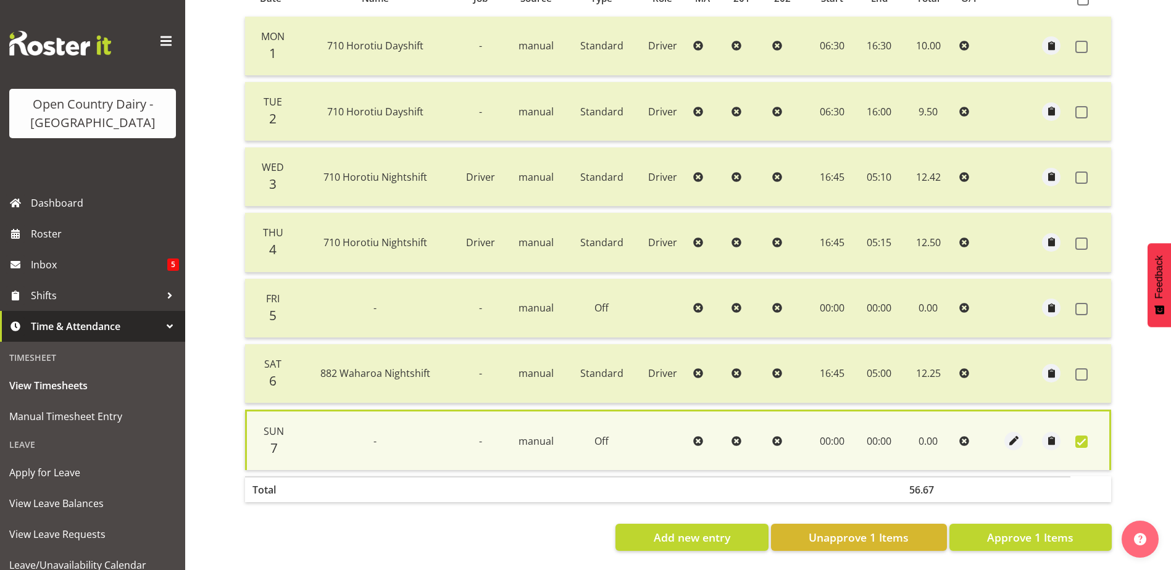
click at [1061, 544] on section "[DATE] - [DATE] Pay Period Select which pay period you would like to view. Fort…" at bounding box center [678, 210] width 887 height 702
click at [1057, 531] on span "Approve 1 Items" at bounding box center [1030, 538] width 86 height 16
checkbox input "false"
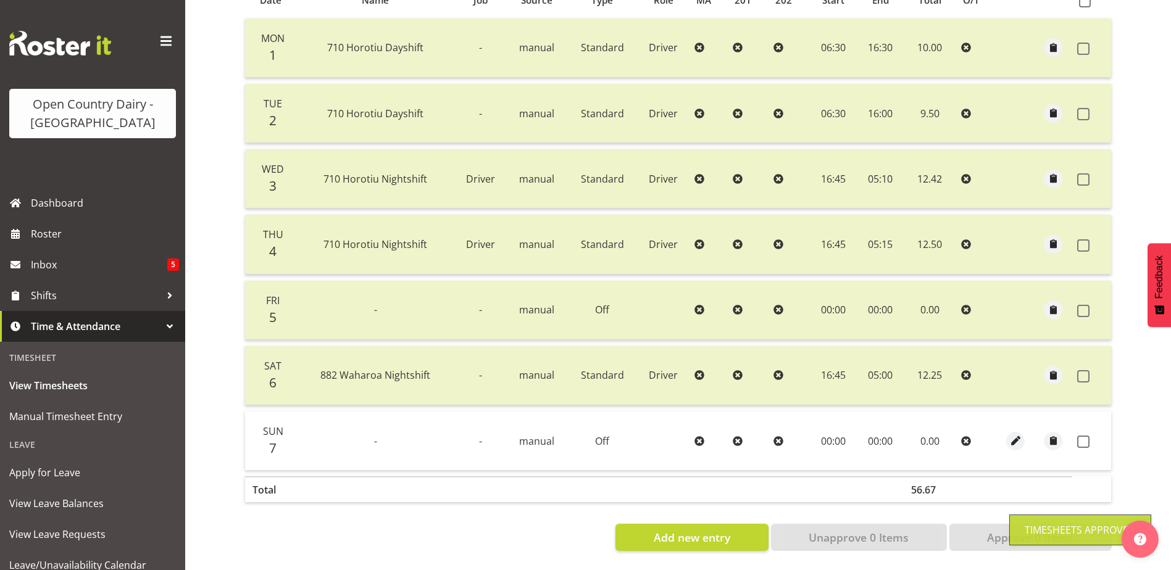
scroll to position [302, 0]
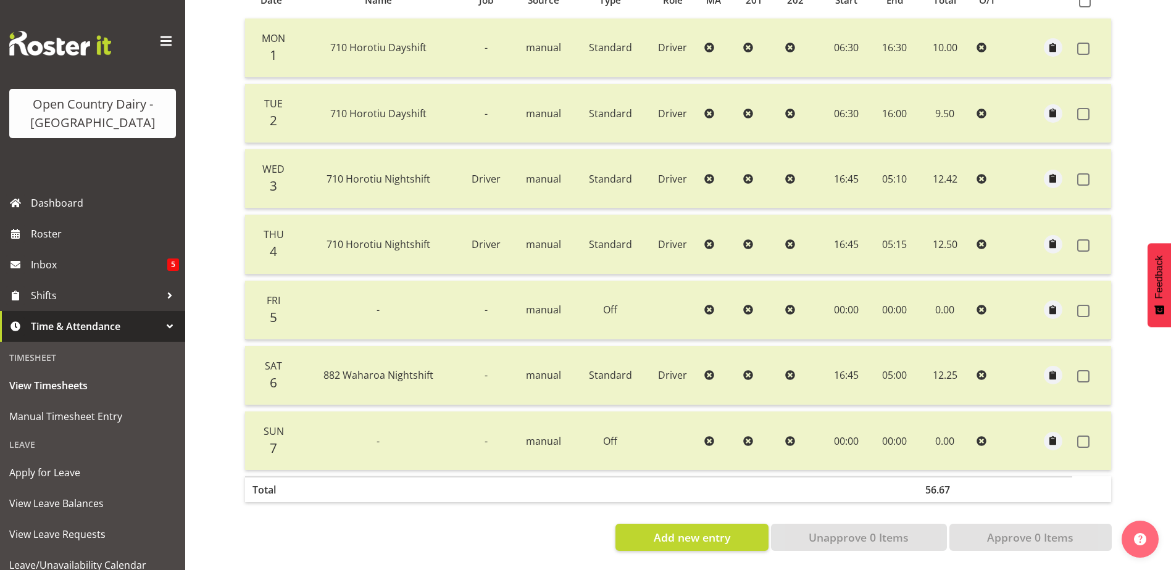
drag, startPoint x: 1081, startPoint y: 363, endPoint x: 1061, endPoint y: 376, distance: 23.6
click at [1081, 370] on span at bounding box center [1083, 376] width 12 height 12
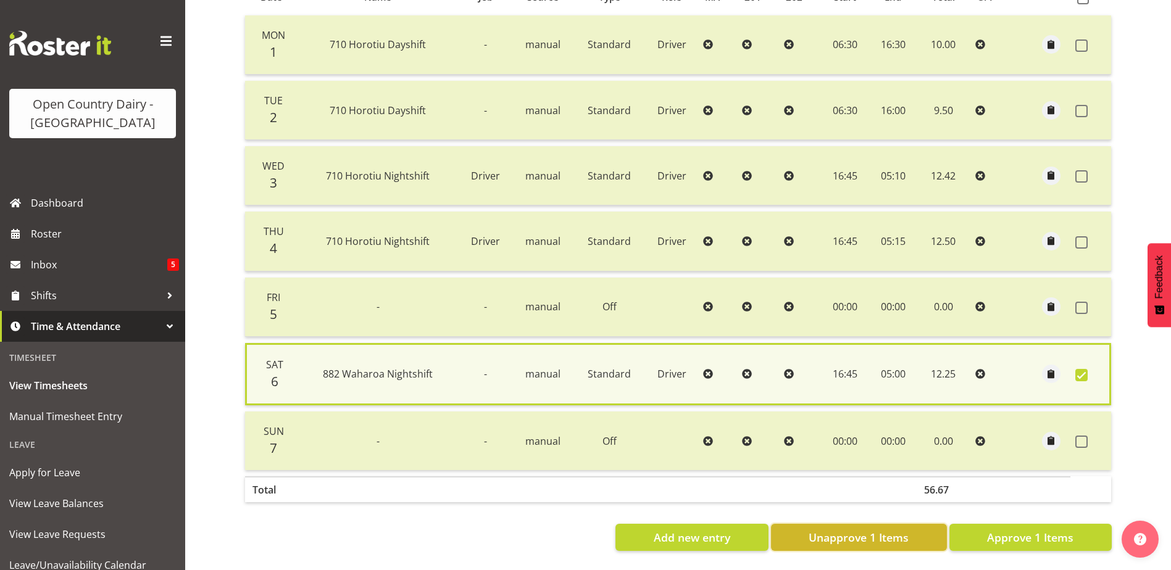
click at [840, 535] on span "Unapprove 1 Items" at bounding box center [859, 538] width 100 height 16
checkbox input "false"
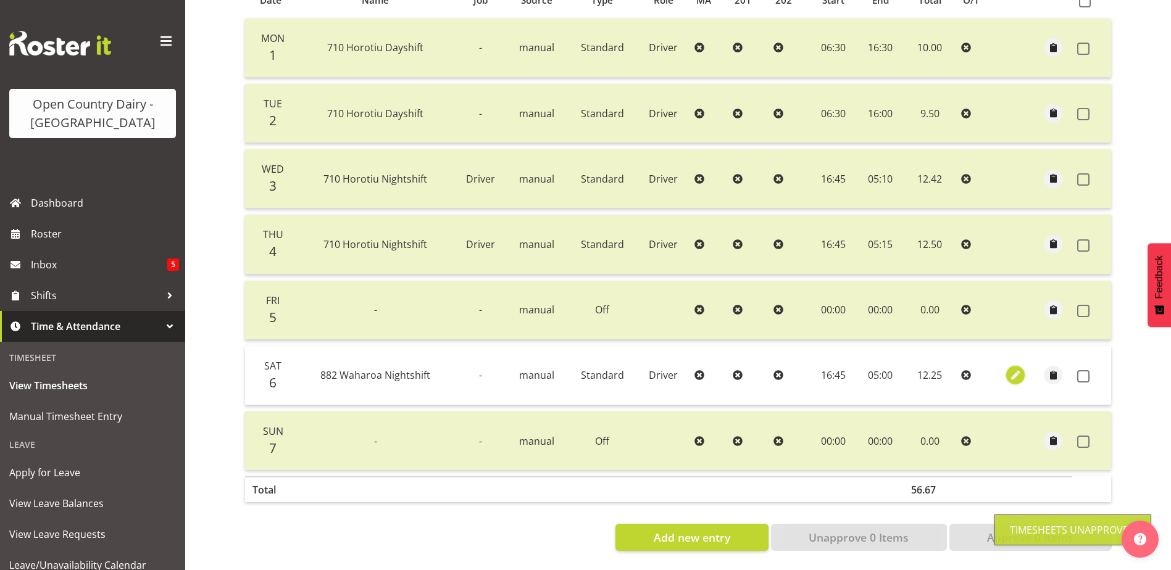
click at [1014, 369] on span "button" at bounding box center [1016, 376] width 14 height 14
select select "Standard"
select select "883"
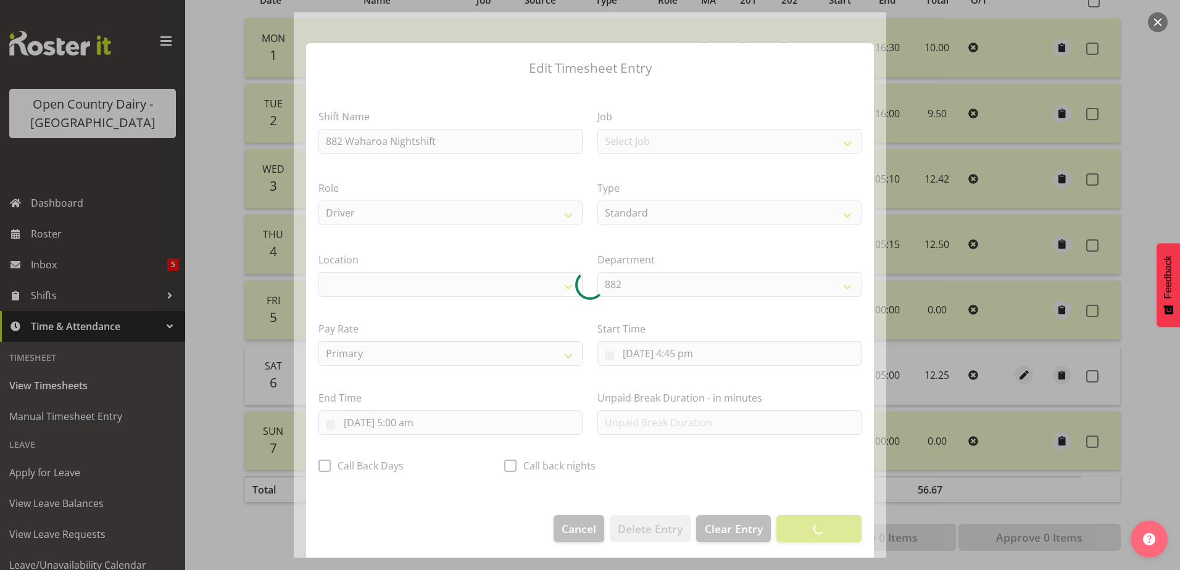
select select "1054"
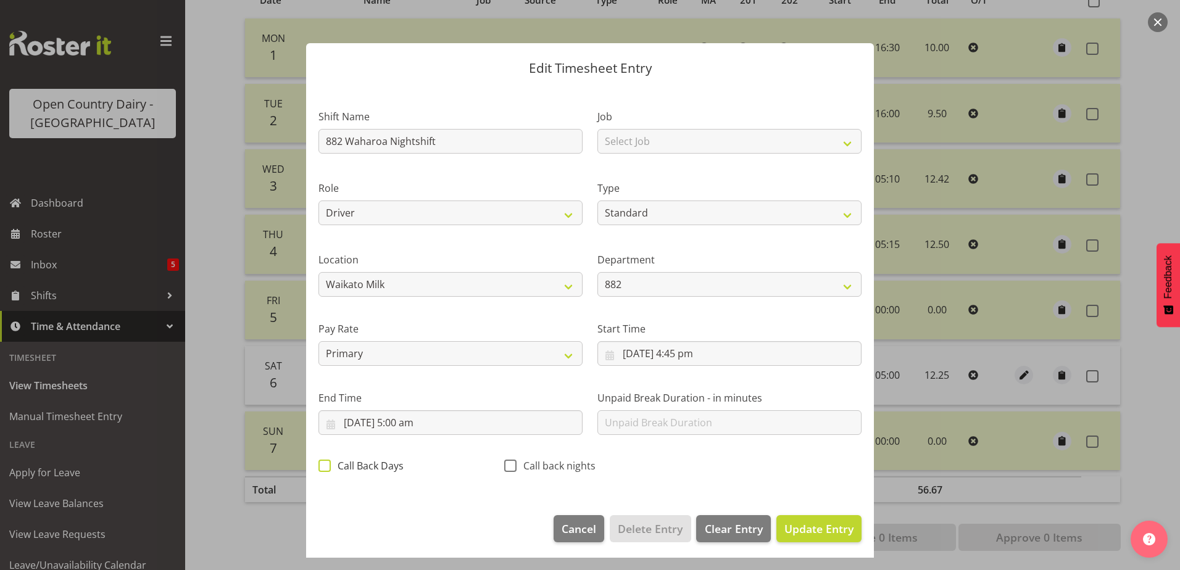
click at [323, 465] on span at bounding box center [325, 466] width 12 height 12
click at [323, 465] on input "Call Back Days" at bounding box center [323, 466] width 8 height 8
click at [324, 464] on span at bounding box center [325, 466] width 12 height 12
click at [324, 464] on input "Call Back Days" at bounding box center [323, 466] width 8 height 8
checkbox input "false"
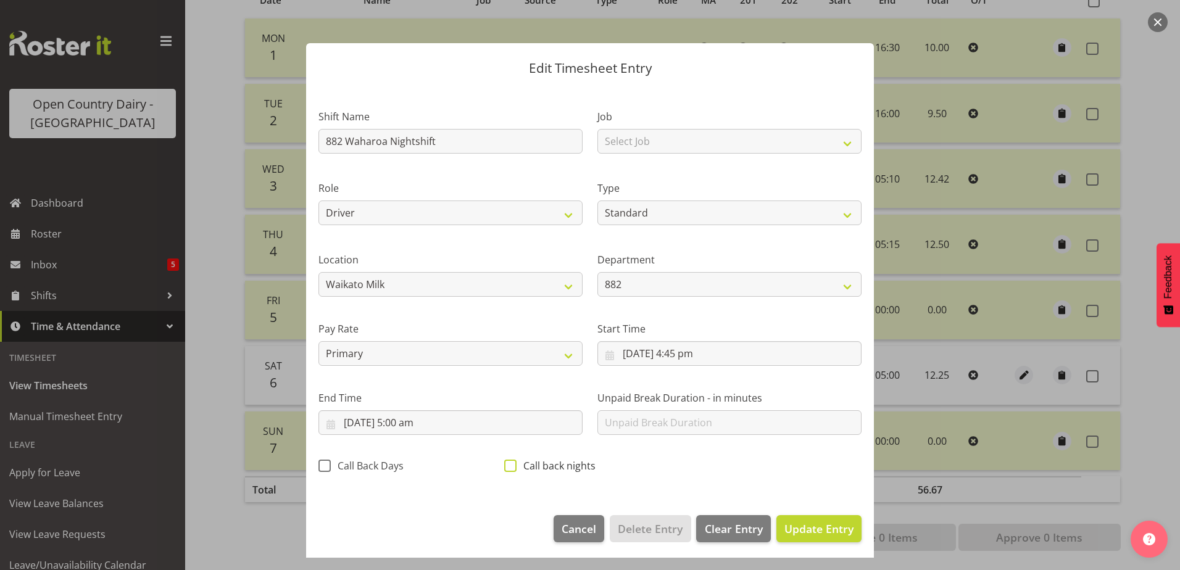
click at [511, 466] on span at bounding box center [510, 466] width 12 height 12
click at [511, 466] on input "Call back nights" at bounding box center [508, 466] width 8 height 8
checkbox input "true"
click at [818, 528] on span "Update Entry" at bounding box center [819, 529] width 69 height 15
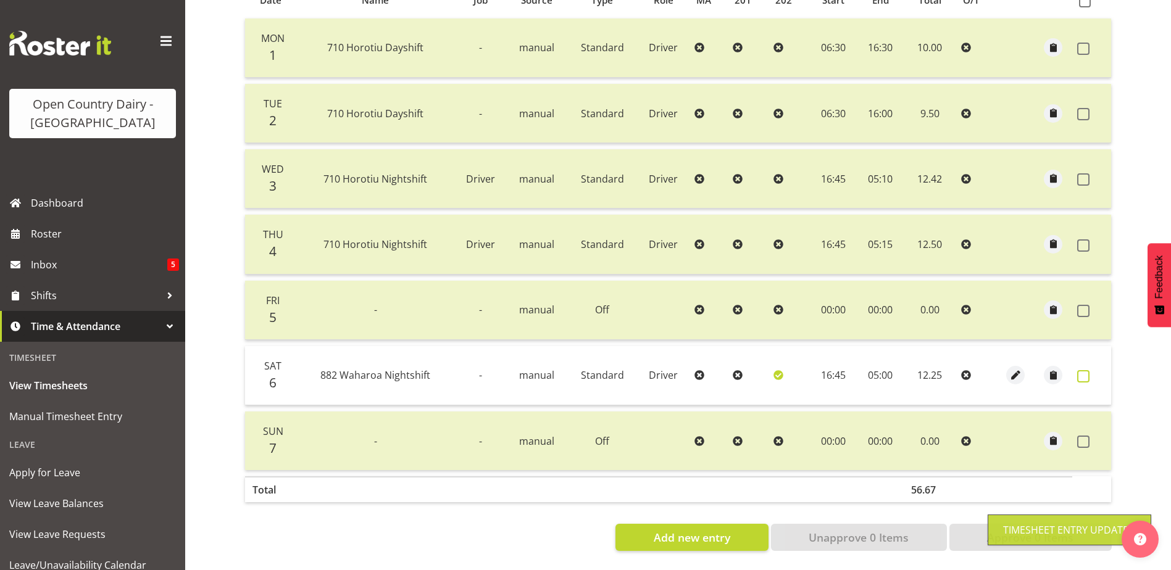
click at [1087, 370] on span at bounding box center [1083, 376] width 12 height 12
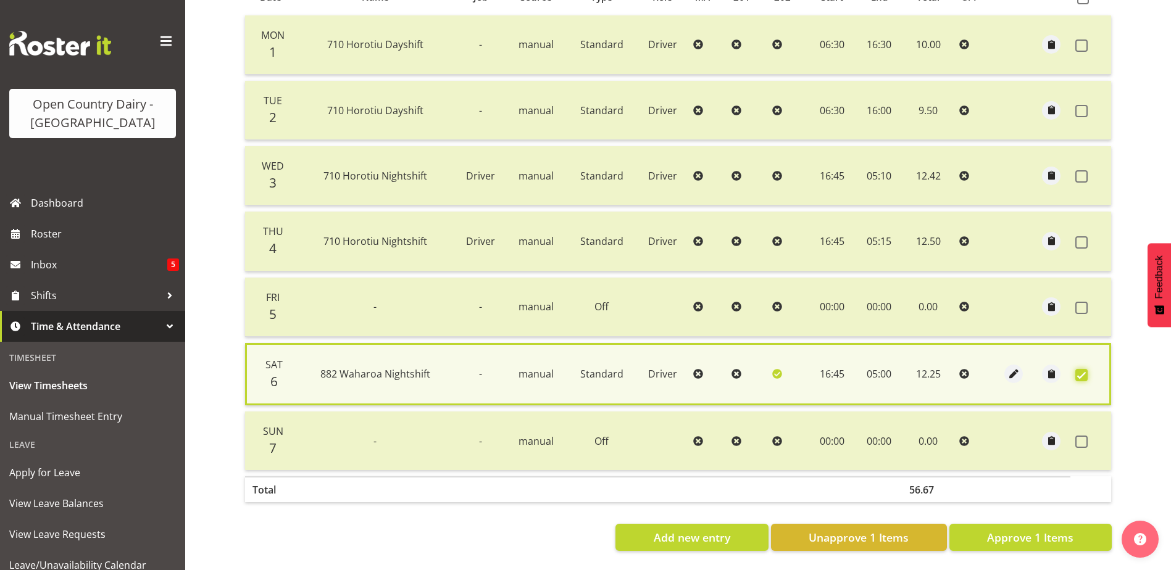
scroll to position [305, 0]
click at [1064, 530] on span "Approve 1 Items" at bounding box center [1030, 538] width 86 height 16
checkbox input "false"
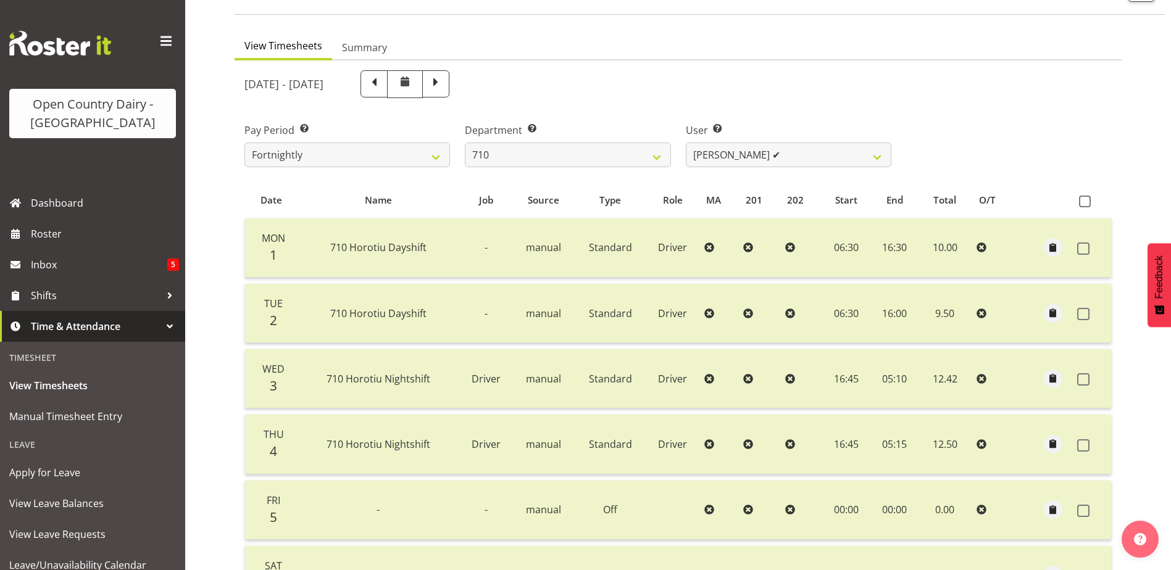
scroll to position [62, 0]
